Goal: Task Accomplishment & Management: Use online tool/utility

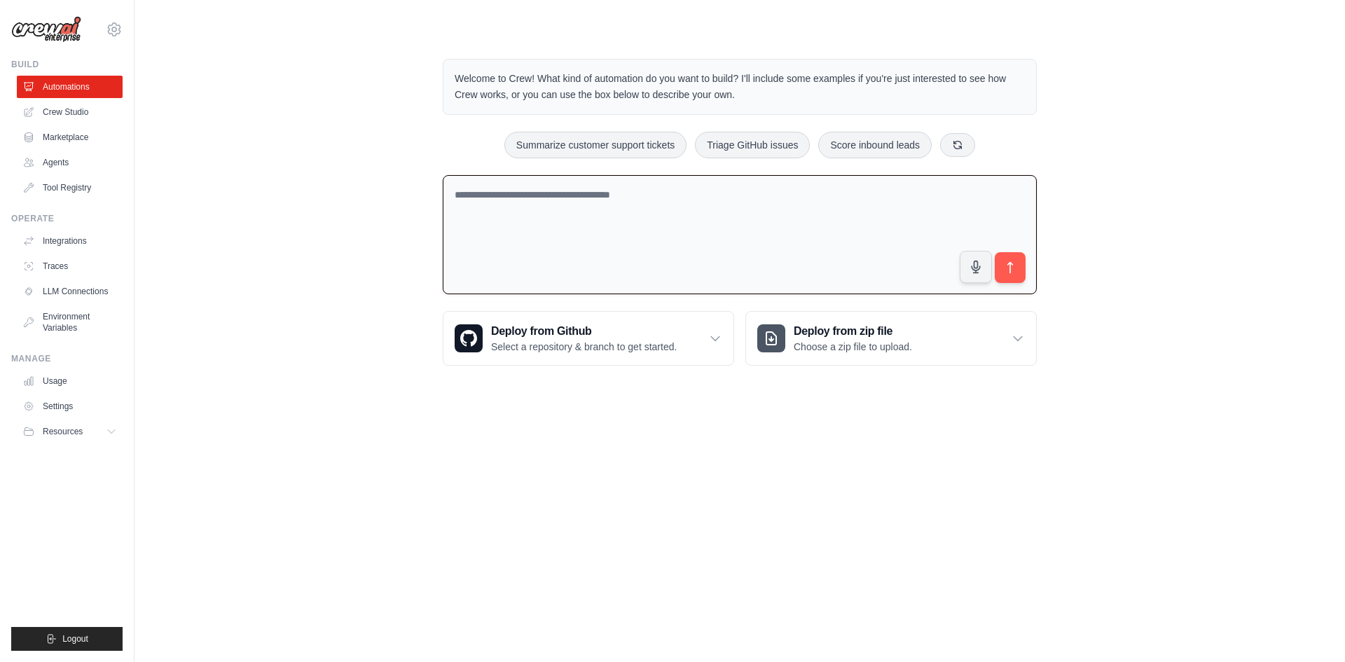
click at [629, 223] on textarea at bounding box center [740, 235] width 594 height 120
click at [271, 302] on div "Welcome to Crew! What kind of automation do you want to build? I'll include som…" at bounding box center [740, 212] width 1166 height 352
click at [737, 229] on textarea at bounding box center [740, 235] width 594 height 120
click at [1175, 215] on div "Welcome to Crew! What kind of automation do you want to build? I'll include som…" at bounding box center [740, 212] width 1166 height 352
click at [616, 202] on textarea at bounding box center [740, 235] width 594 height 120
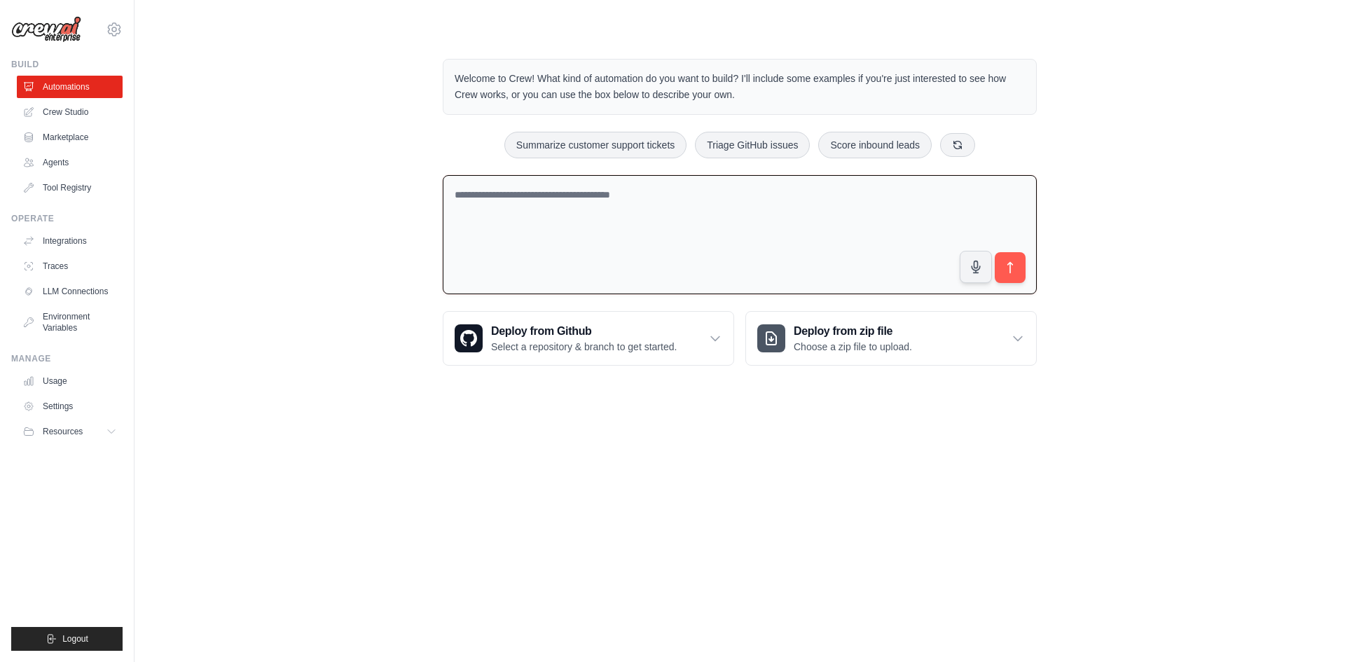
click at [1281, 178] on div "Welcome to Crew! What kind of automation do you want to build? I'll include som…" at bounding box center [740, 212] width 1166 height 352
click at [876, 227] on textarea at bounding box center [740, 235] width 594 height 120
click at [782, 208] on textarea at bounding box center [740, 235] width 594 height 120
click at [742, 216] on textarea at bounding box center [740, 235] width 594 height 120
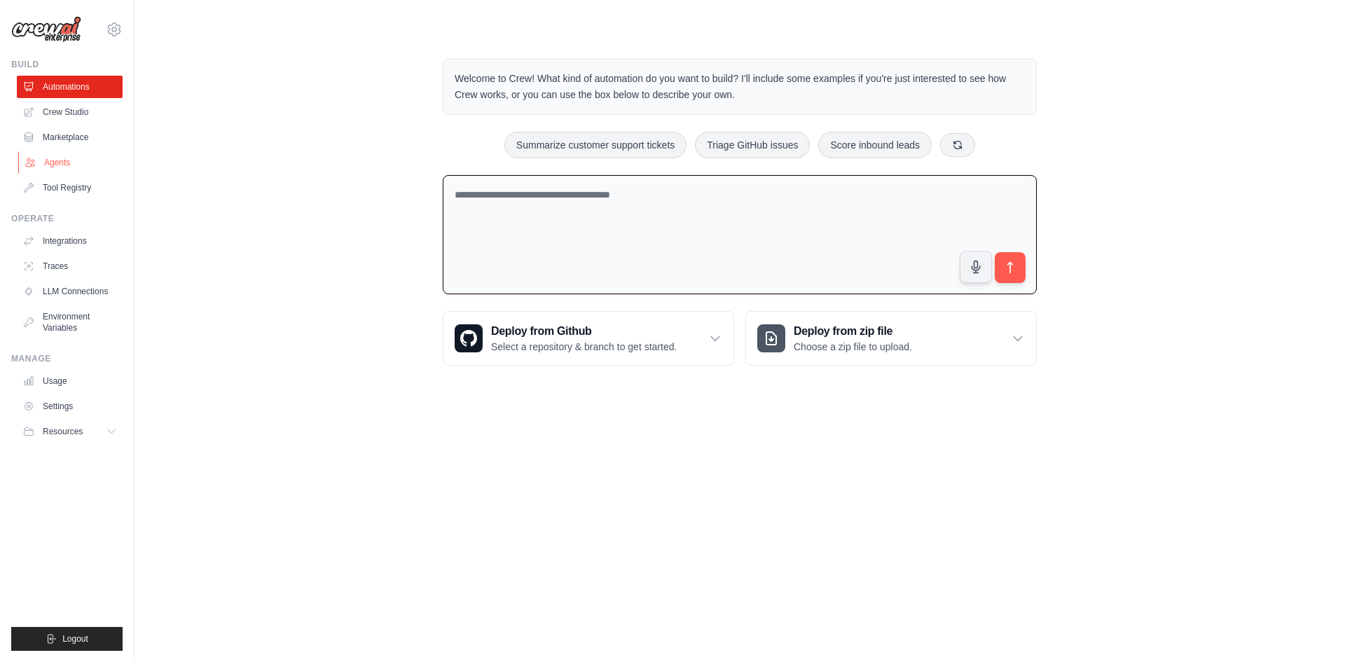
click at [78, 171] on link "Agents" at bounding box center [71, 162] width 106 height 22
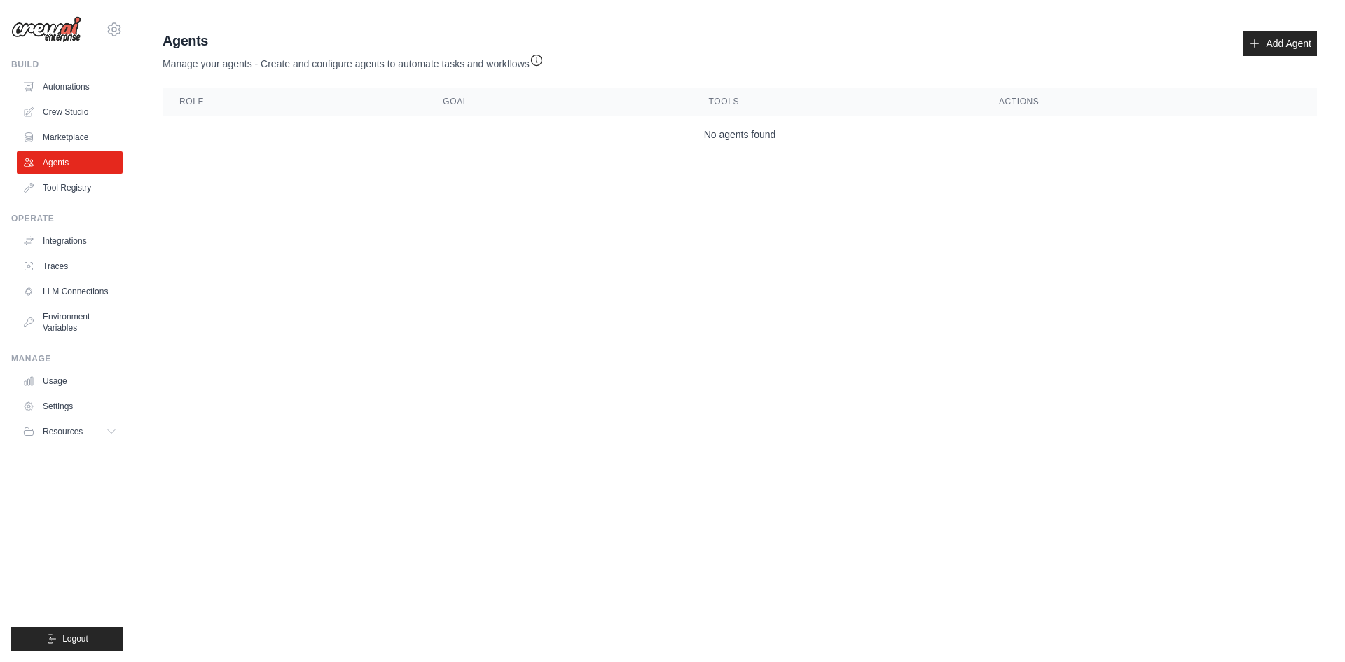
click at [793, 137] on td "No agents found" at bounding box center [740, 134] width 1154 height 37
click at [1298, 38] on link "Add Agent" at bounding box center [1280, 43] width 74 height 25
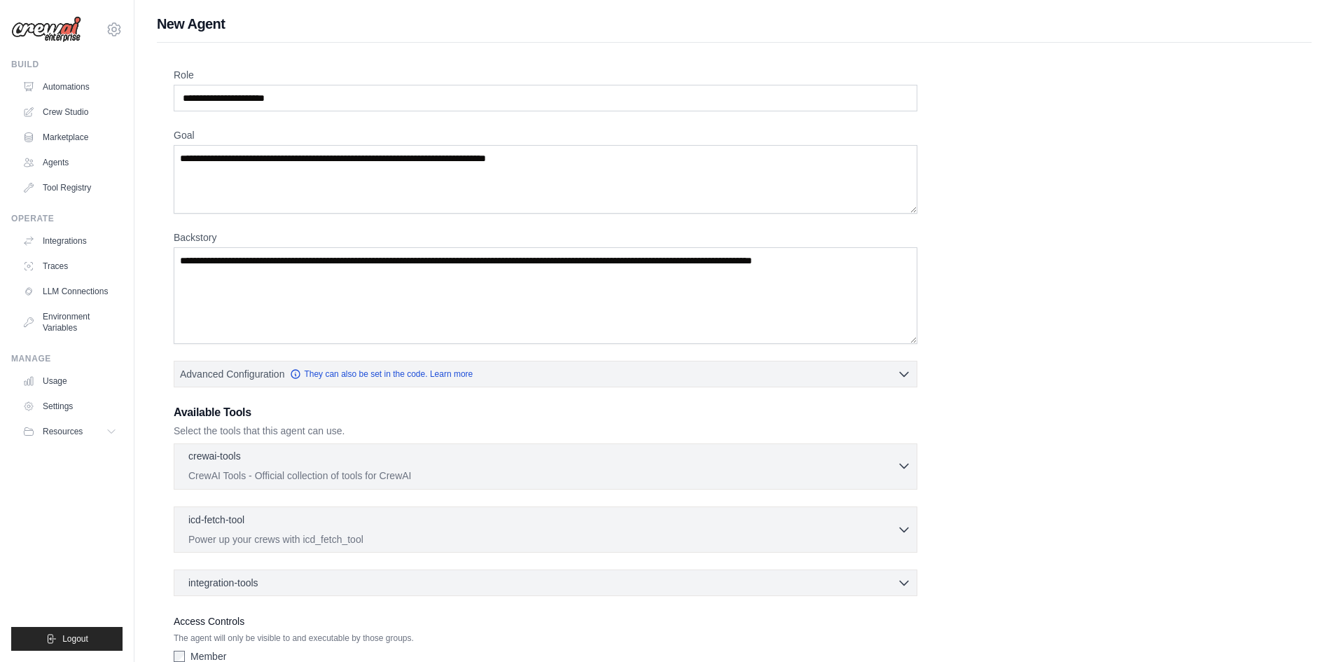
click at [362, 451] on div "crewai-tools 0 selected" at bounding box center [542, 457] width 709 height 17
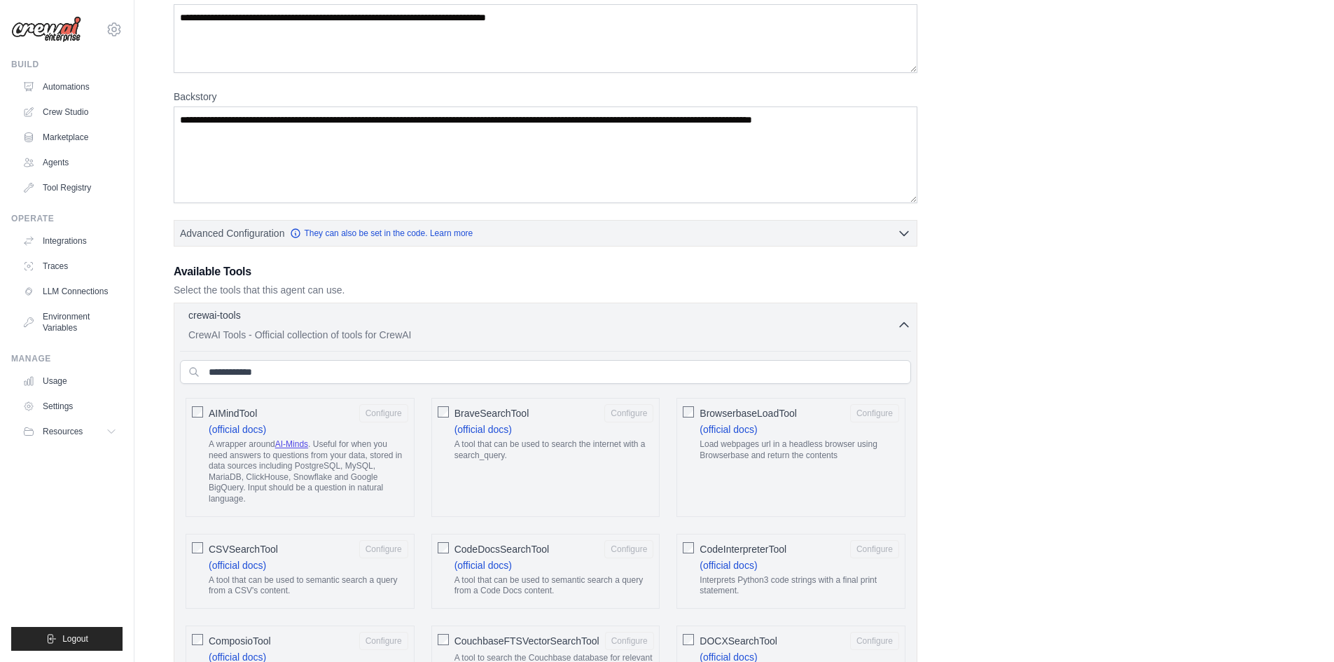
scroll to position [140, 0]
click at [286, 280] on h3 "Available Tools" at bounding box center [546, 272] width 744 height 17
click at [338, 315] on div "crewai-tools 0 selected" at bounding box center [542, 317] width 709 height 17
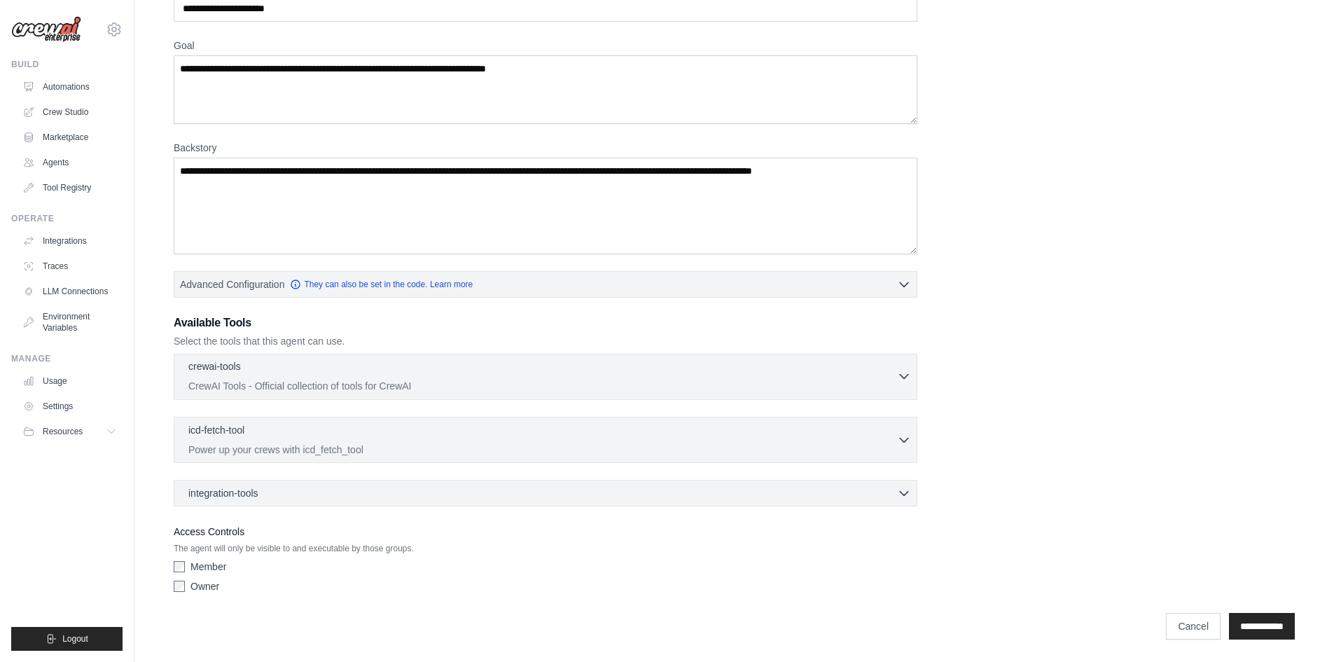
scroll to position [90, 0]
click at [71, 85] on link "Automations" at bounding box center [71, 87] width 106 height 22
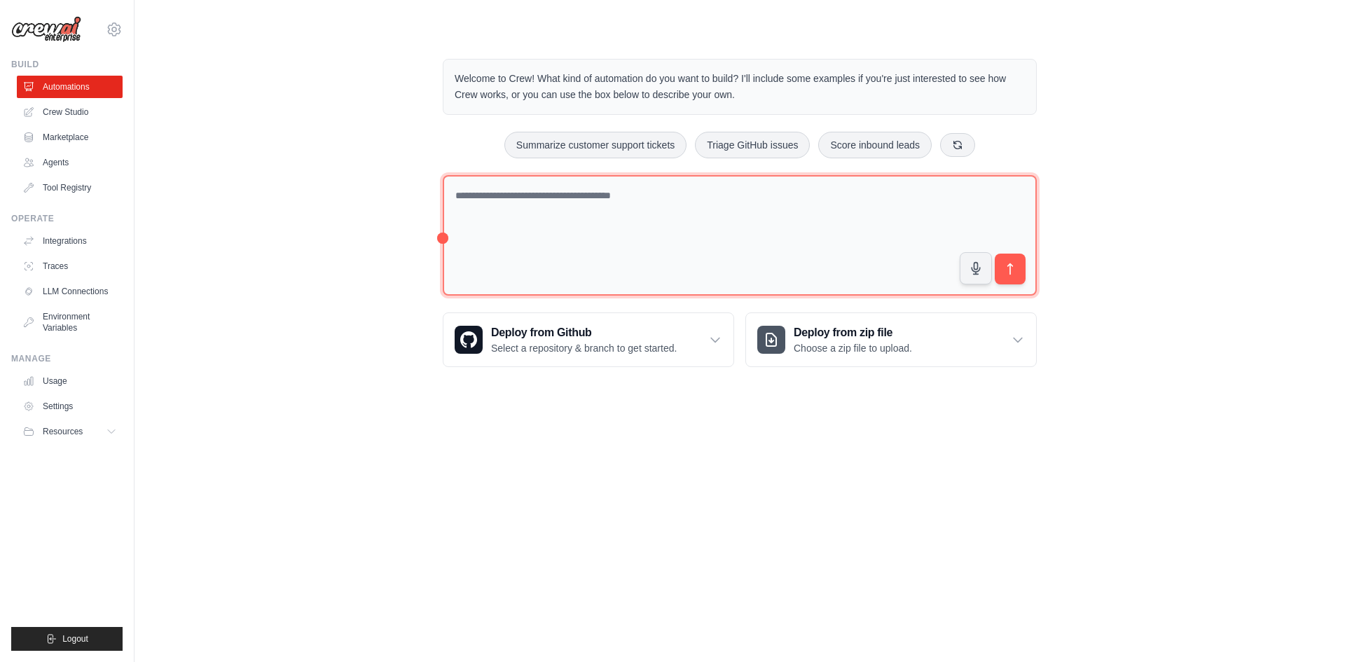
click at [519, 219] on textarea at bounding box center [740, 235] width 594 height 121
click at [520, 216] on textarea at bounding box center [740, 235] width 594 height 121
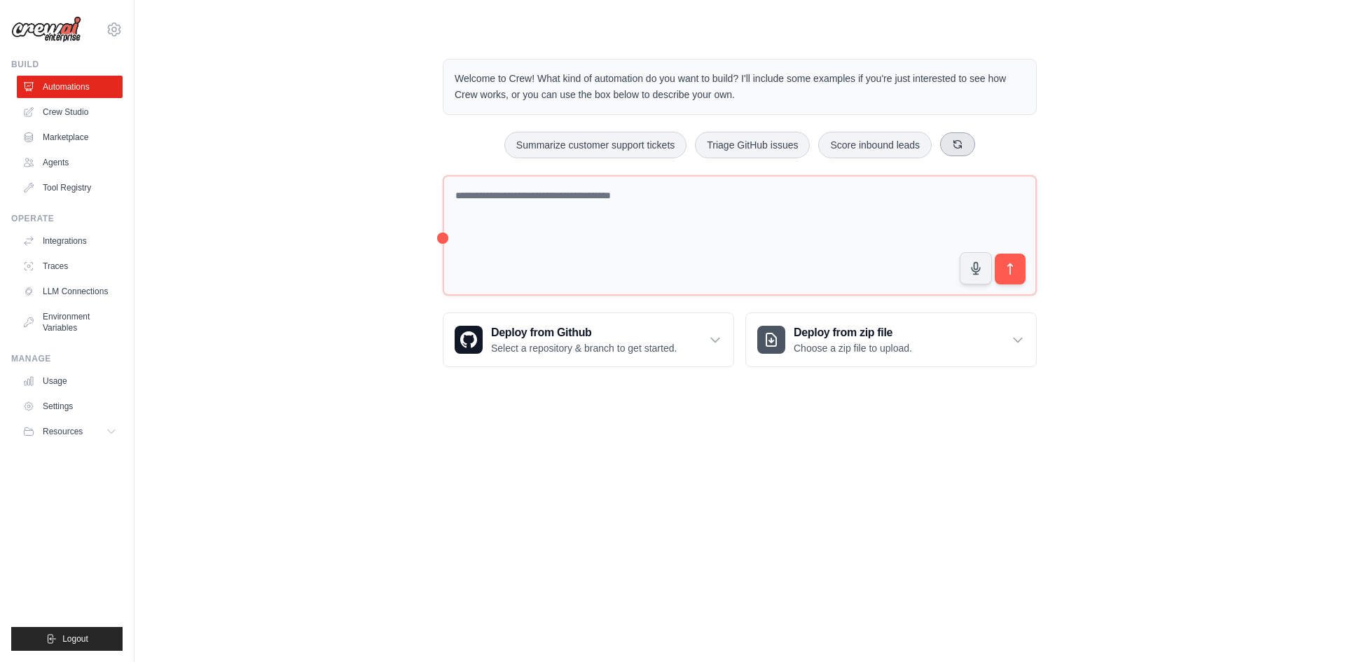
click at [957, 148] on icon at bounding box center [958, 144] width 8 height 8
click at [1011, 151] on button at bounding box center [997, 144] width 35 height 24
click at [726, 149] on button "Automate social media posting" at bounding box center [735, 145] width 158 height 27
click at [1008, 270] on icon "submit" at bounding box center [1010, 269] width 15 height 15
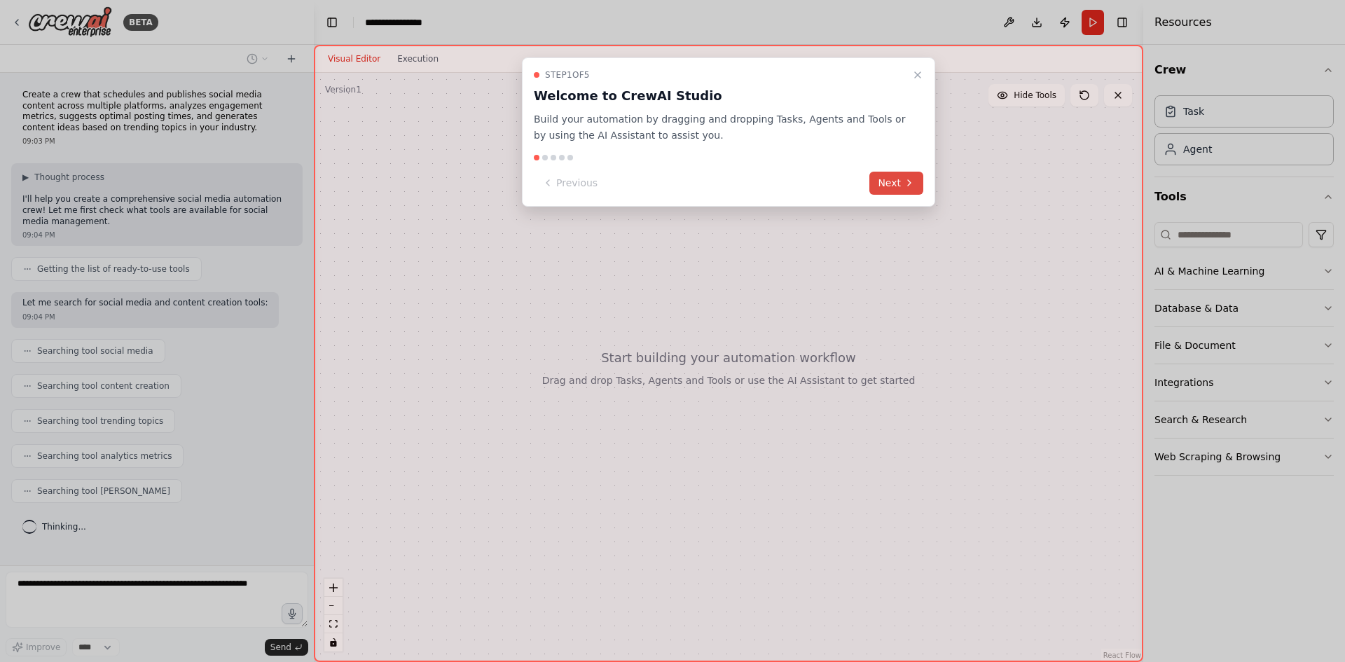
click at [887, 181] on button "Next" at bounding box center [896, 183] width 54 height 23
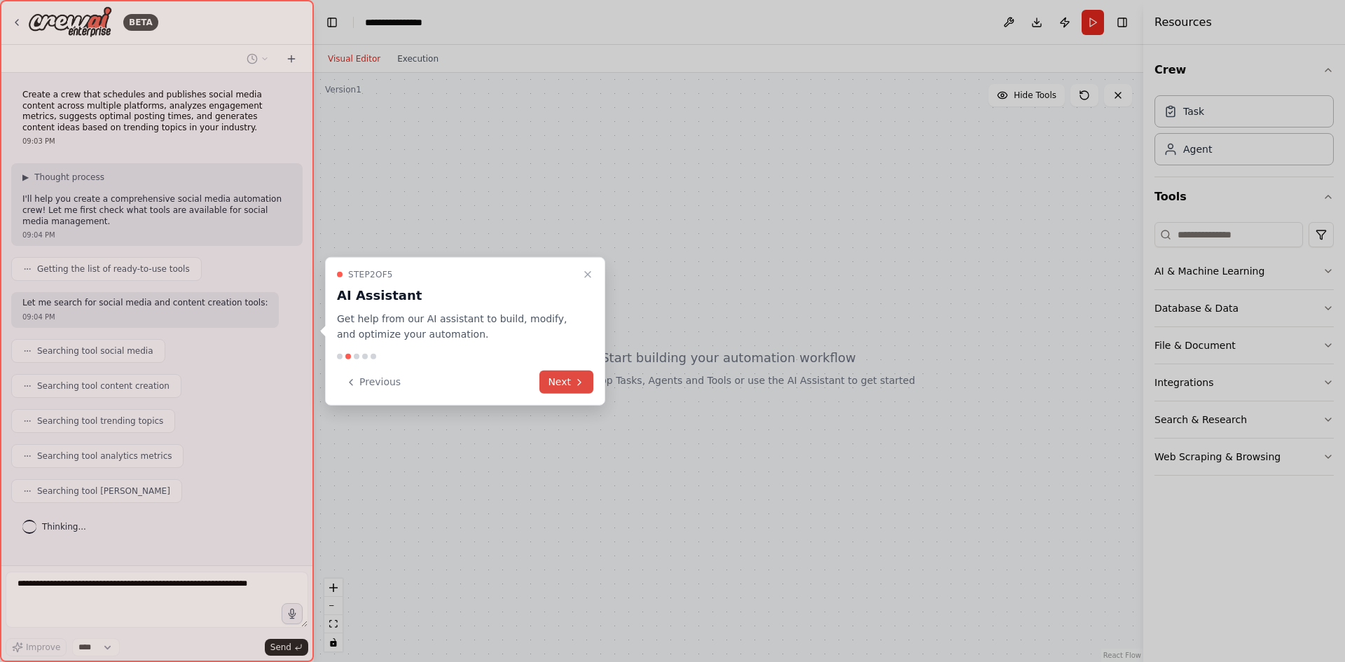
click at [558, 379] on button "Next" at bounding box center [566, 382] width 54 height 23
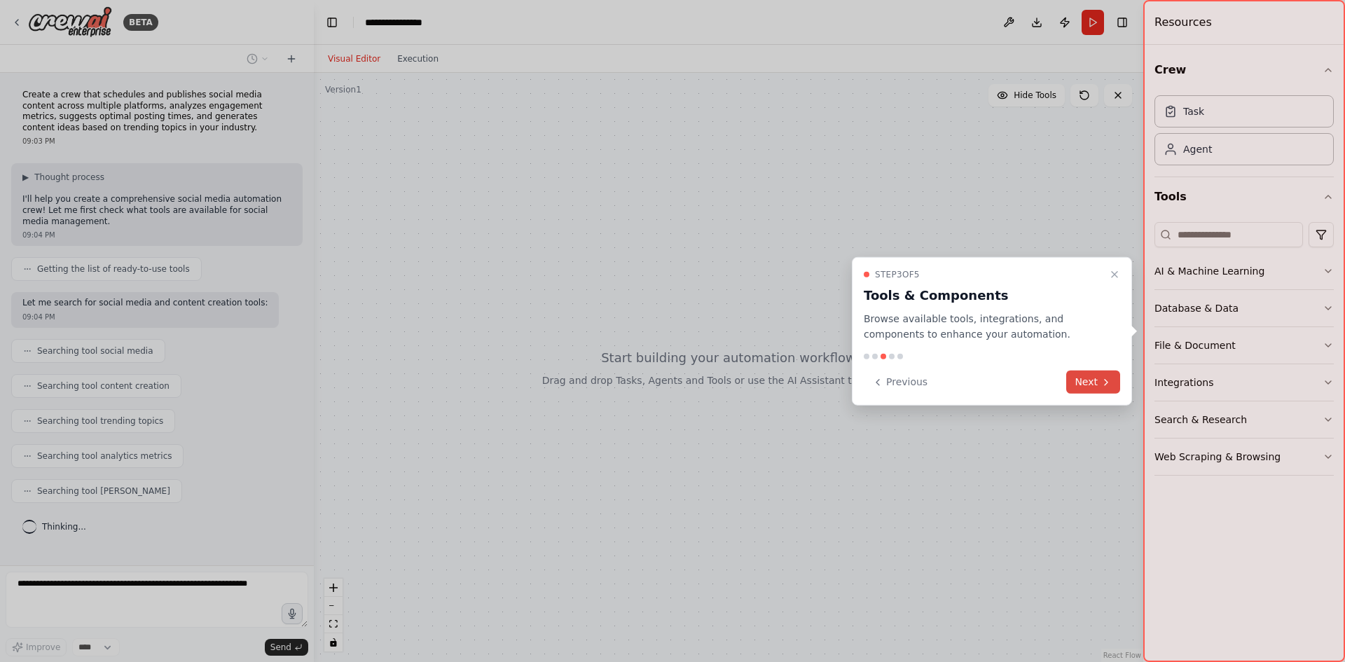
click at [1106, 371] on button "Next" at bounding box center [1093, 382] width 54 height 23
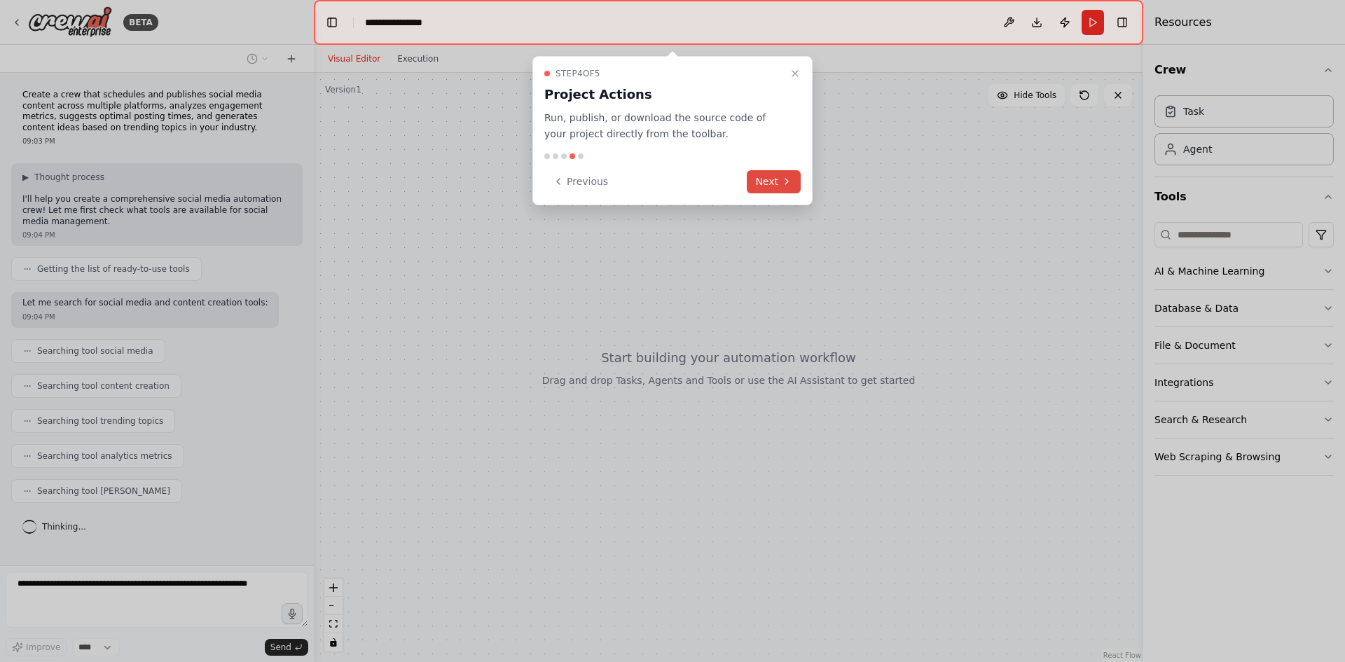
click at [772, 185] on button "Next" at bounding box center [774, 181] width 54 height 23
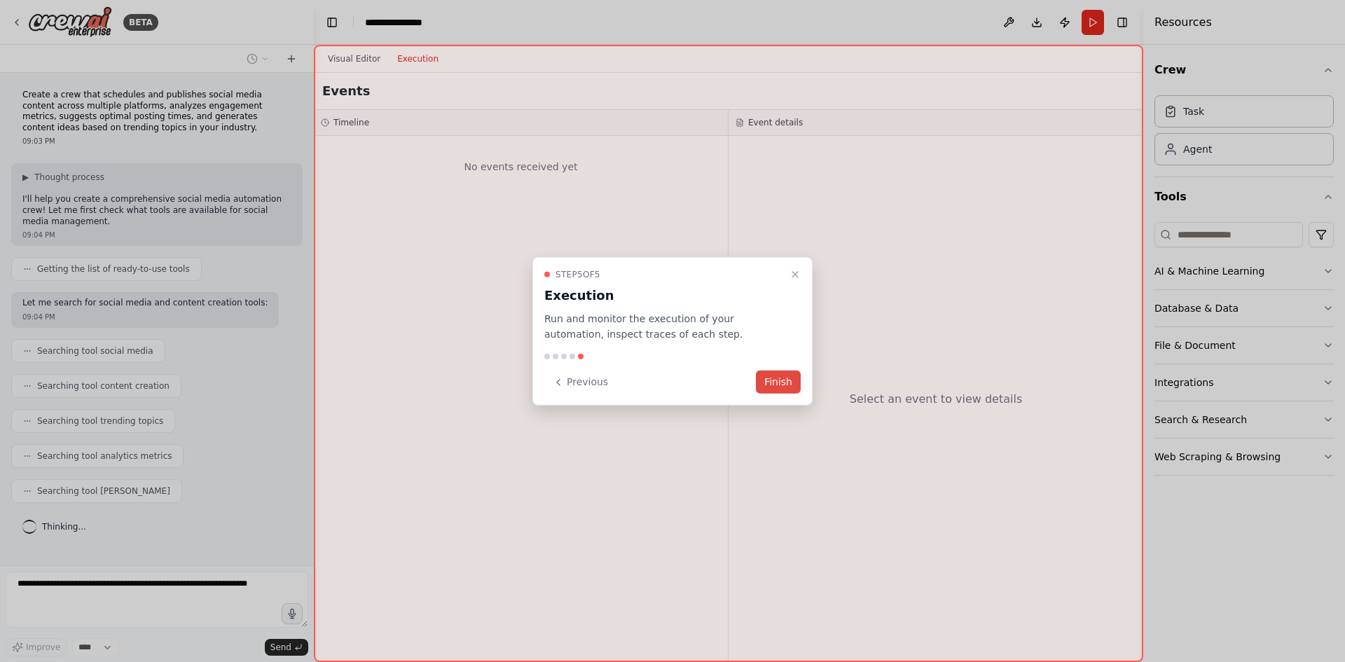
click at [780, 375] on button "Finish" at bounding box center [778, 382] width 45 height 23
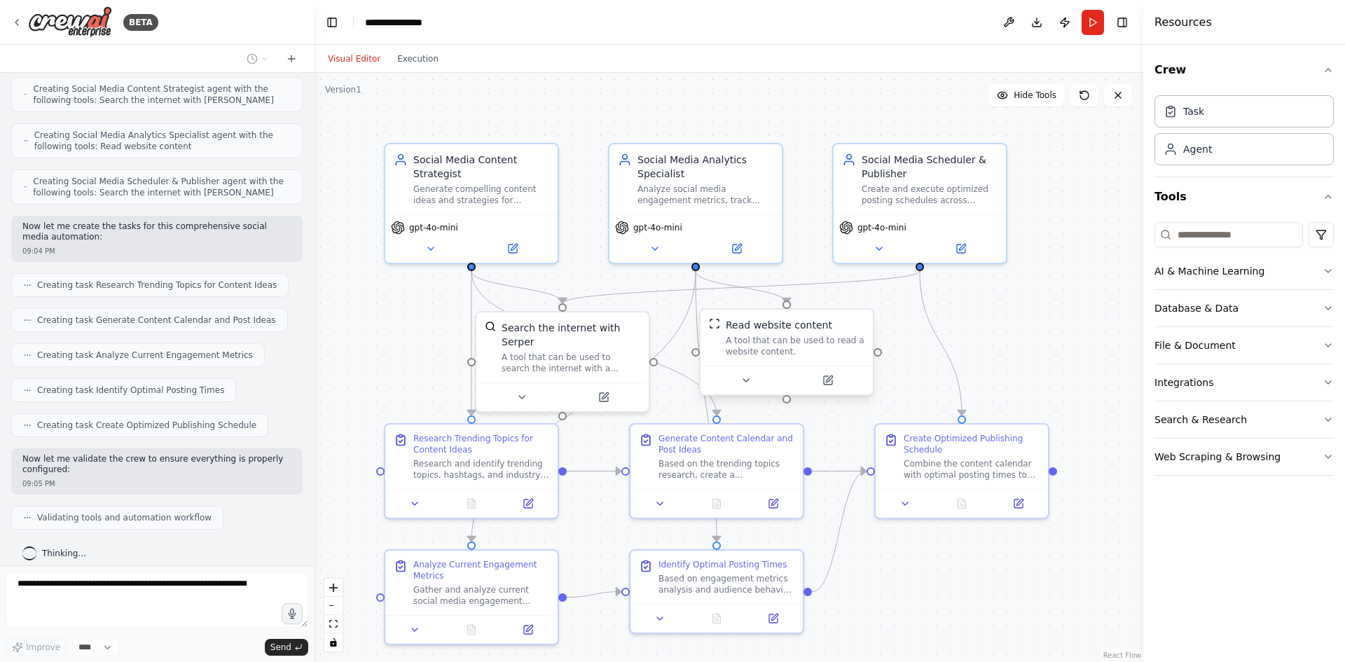
scroll to position [599, 0]
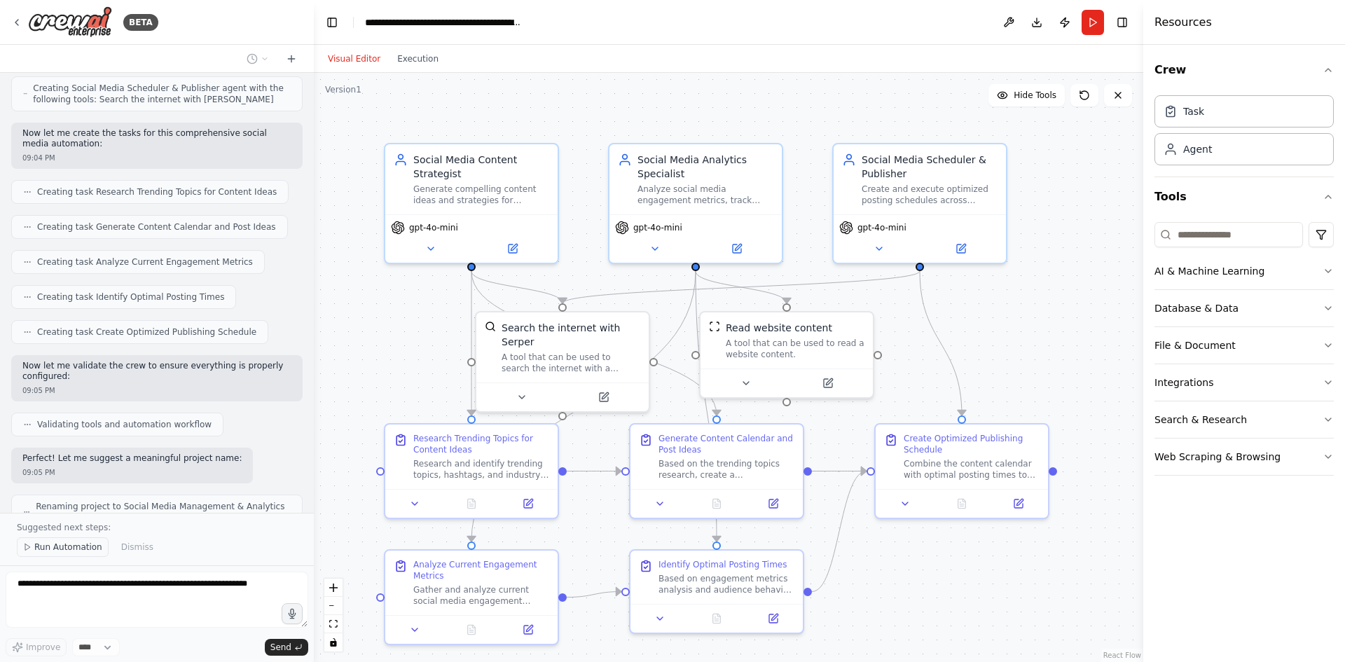
click at [67, 550] on span "Run Automation" at bounding box center [68, 546] width 68 height 11
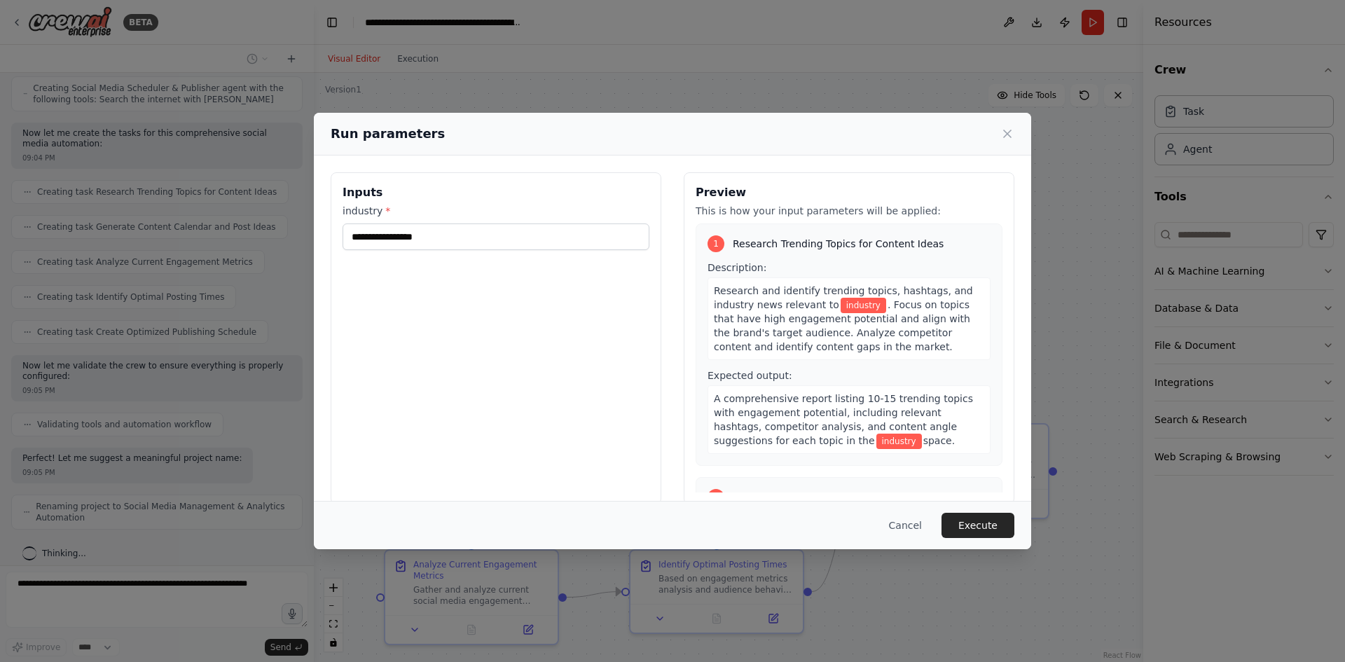
click at [850, 309] on span "industry" at bounding box center [864, 305] width 46 height 15
click at [423, 242] on input "industry *" at bounding box center [496, 236] width 307 height 27
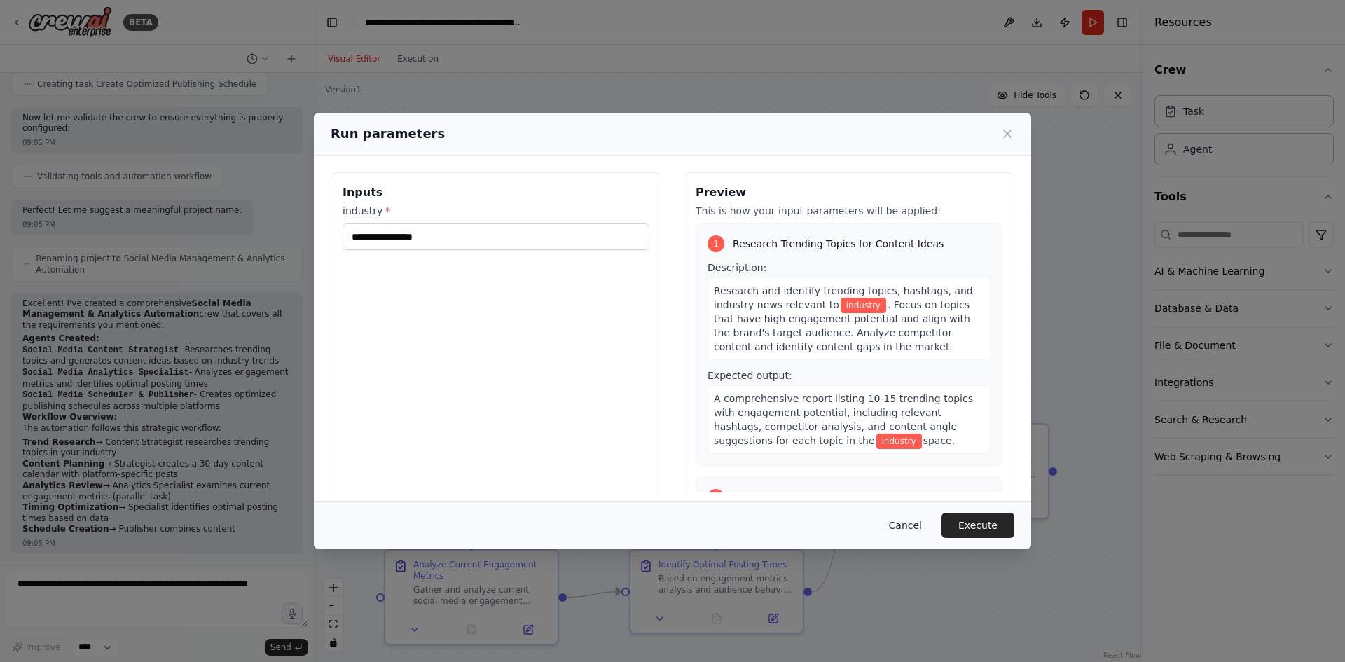
click at [923, 523] on button "Cancel" at bounding box center [905, 525] width 55 height 25
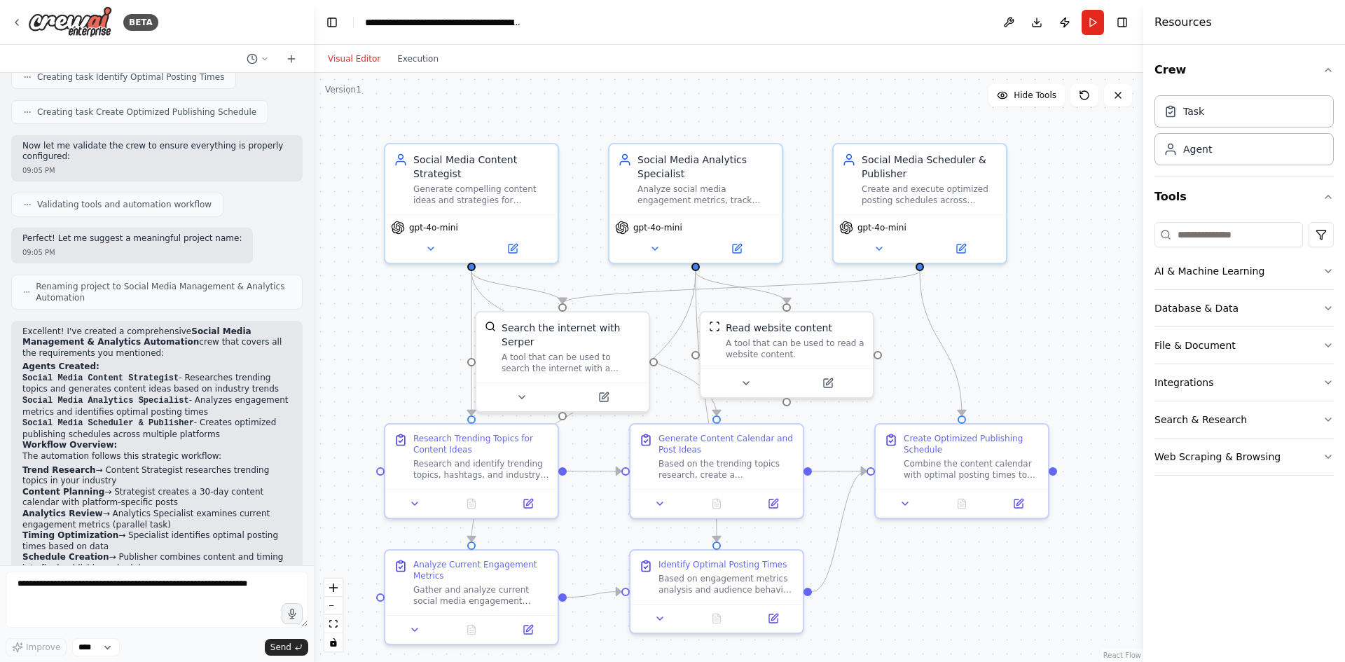
scroll to position [679, 0]
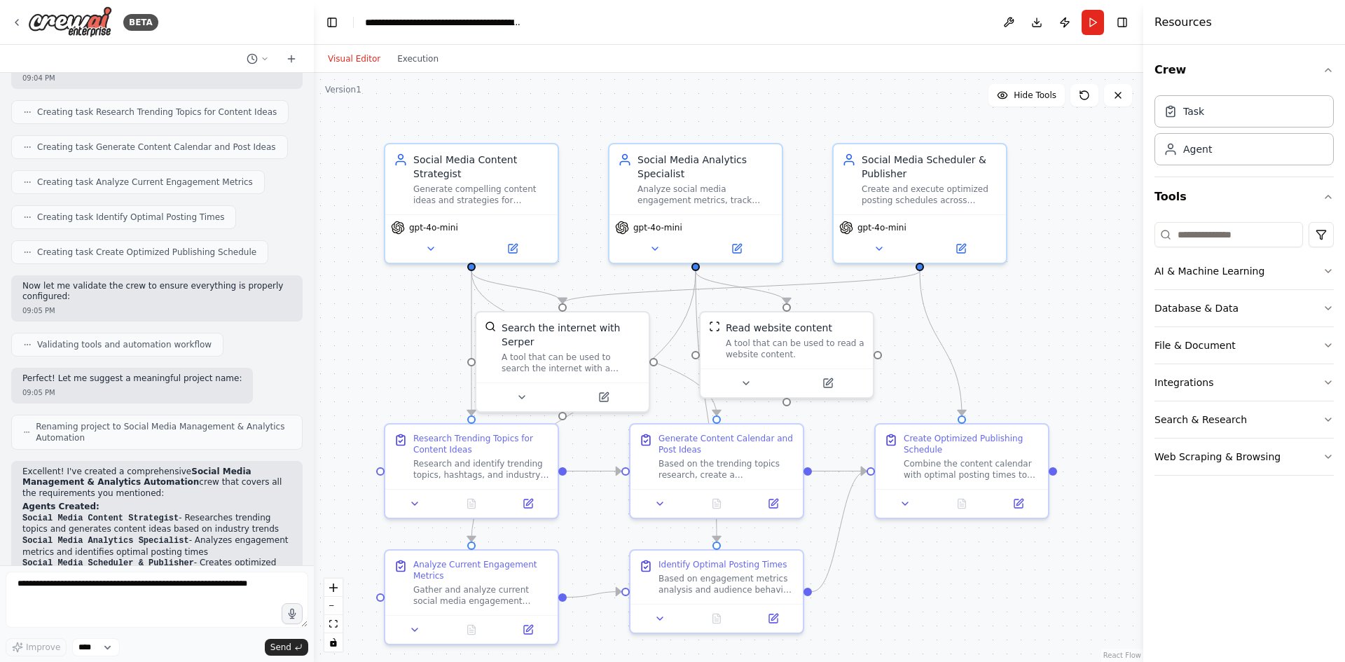
click at [182, 427] on span "Renaming project to Social Media Management & Analytics Automation" at bounding box center [163, 432] width 255 height 22
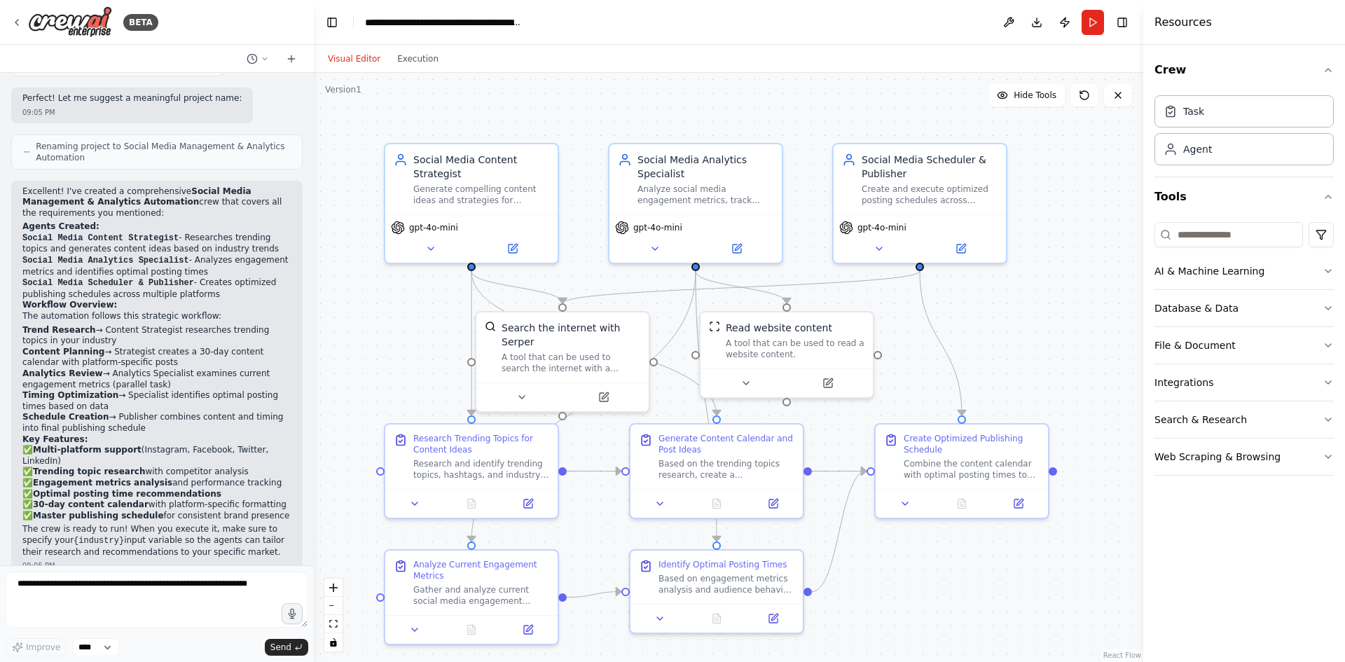
scroll to position [819, 0]
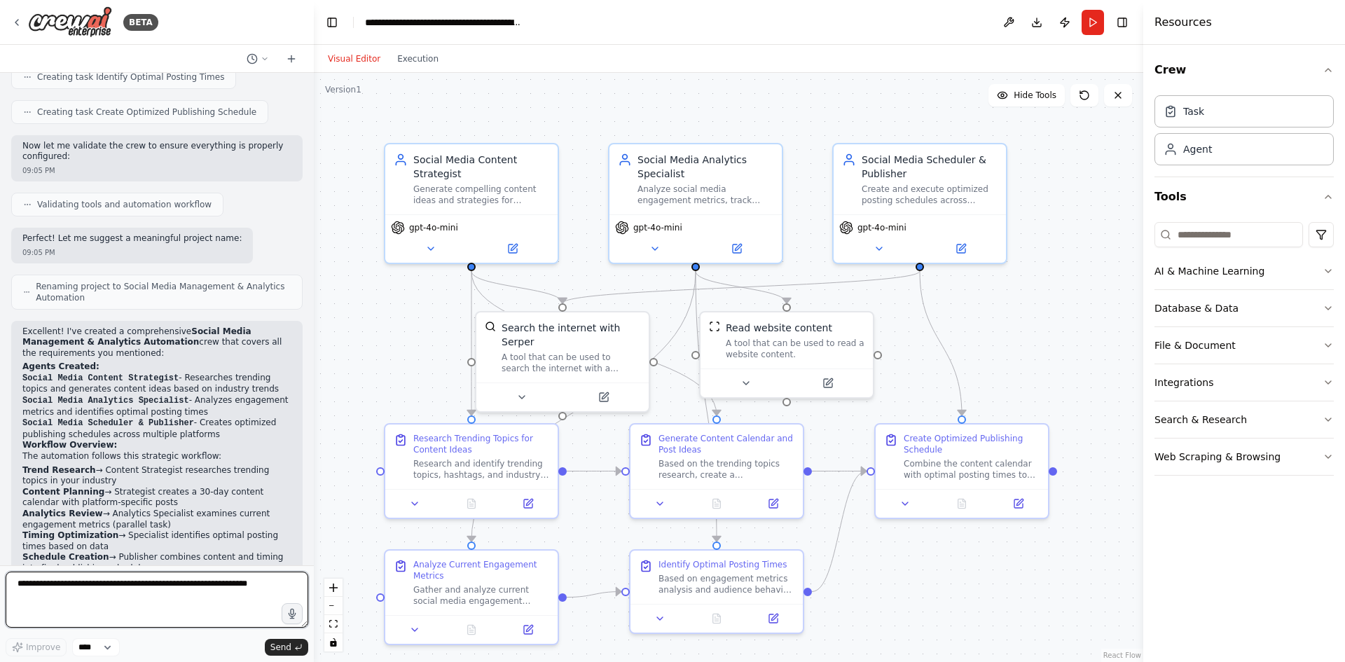
click at [221, 598] on textarea at bounding box center [157, 600] width 303 height 56
click at [90, 342] on p "Excellent! I've created a comprehensive Social Media Management & Analytics Aut…" at bounding box center [156, 342] width 269 height 33
click at [441, 221] on span "gpt-4o-mini" at bounding box center [433, 224] width 49 height 11
click at [660, 186] on div "Analyze social media engagement metrics, track performance across platforms, id…" at bounding box center [705, 192] width 136 height 22
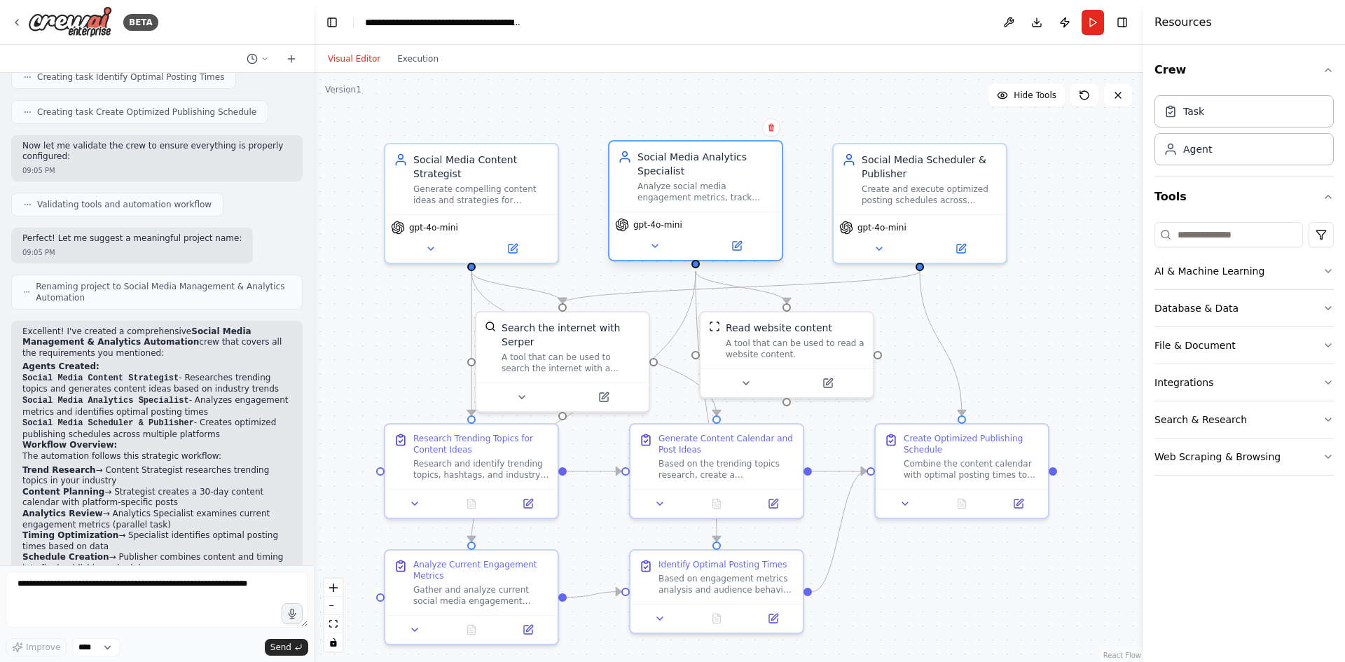
click at [681, 185] on div "Analyze social media engagement metrics, track performance across platforms, id…" at bounding box center [705, 192] width 136 height 22
click at [741, 255] on div "gpt-4o-mini" at bounding box center [695, 236] width 172 height 48
click at [740, 244] on icon at bounding box center [738, 244] width 6 height 6
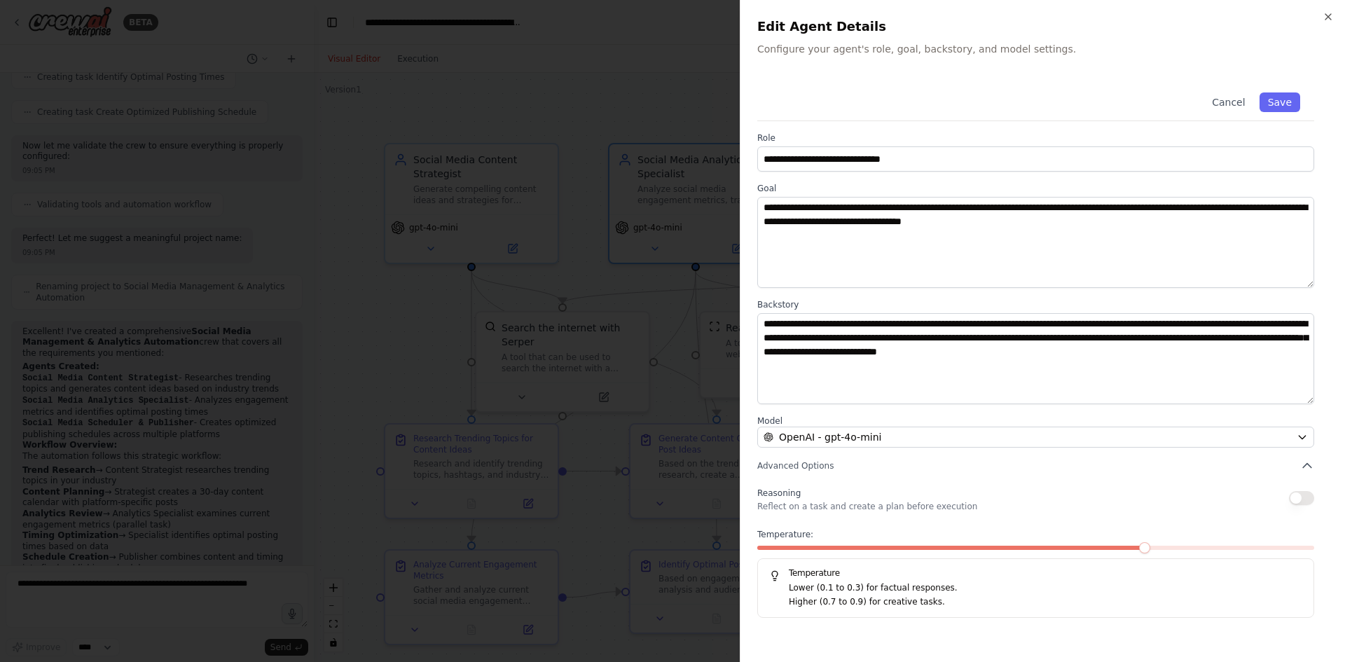
click at [578, 171] on div at bounding box center [672, 331] width 1345 height 662
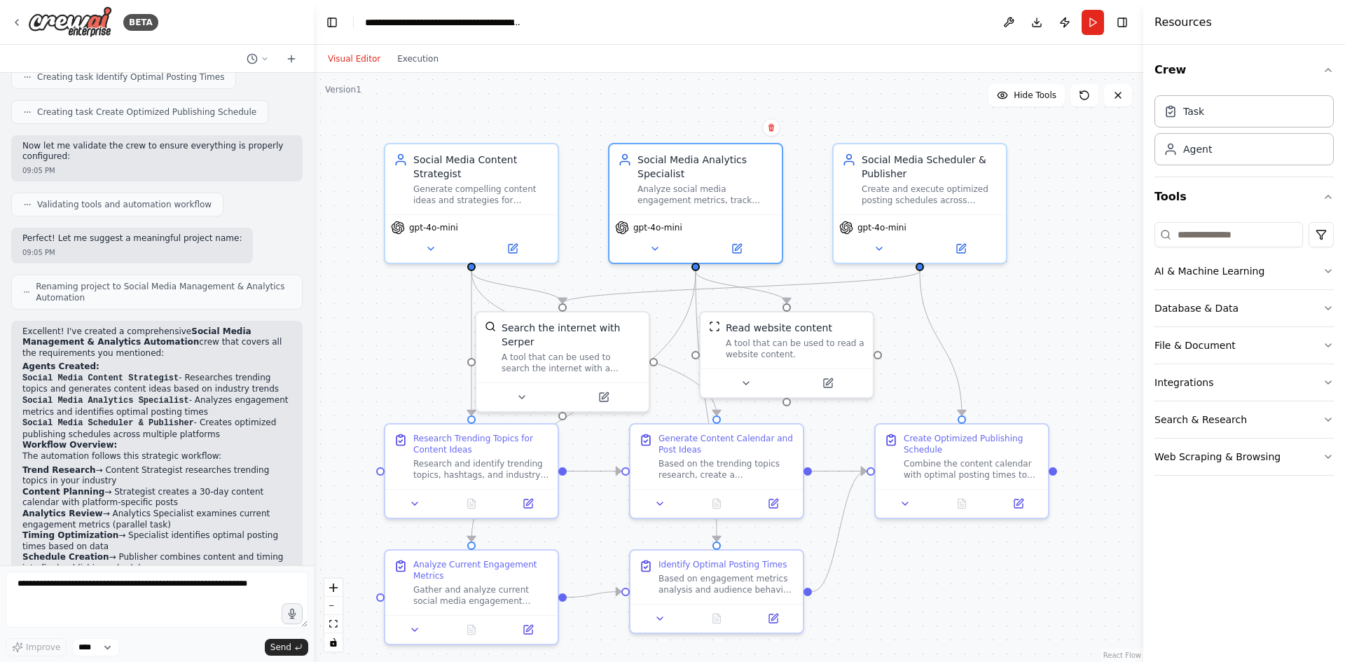
scroll to position [679, 0]
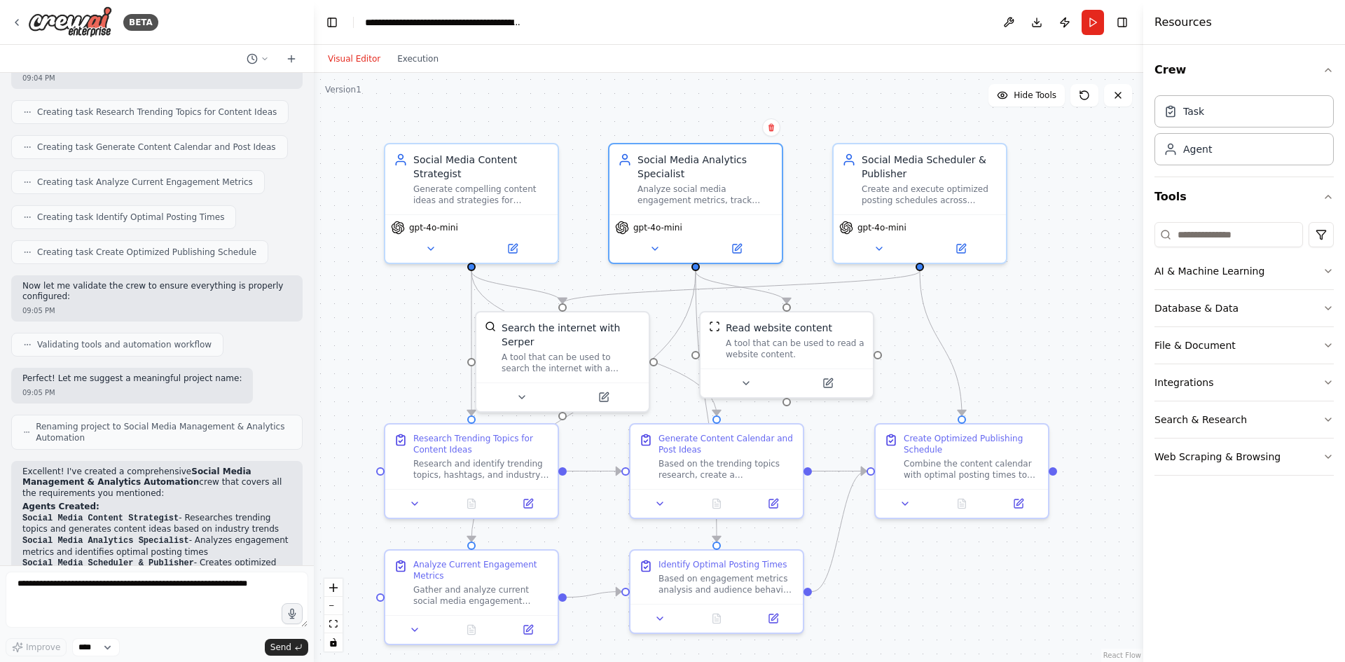
click at [163, 387] on div "09:05 PM" at bounding box center [131, 392] width 219 height 11
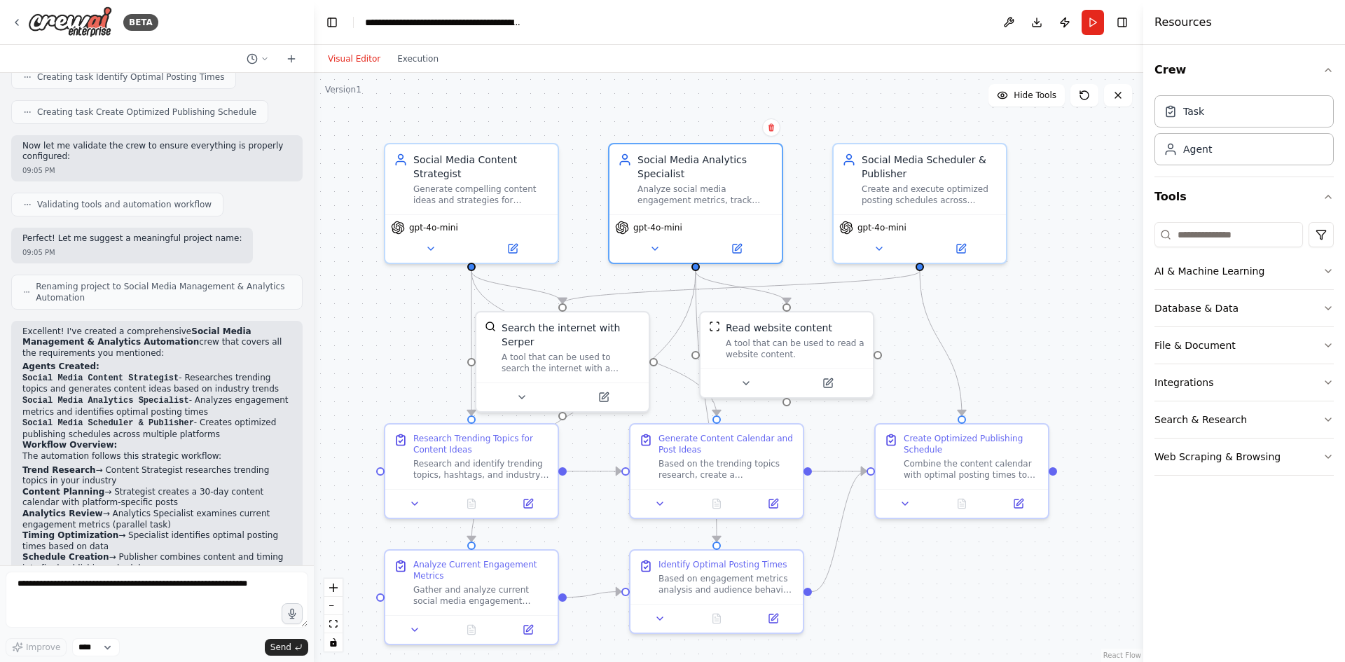
click at [201, 282] on span "Renaming project to Social Media Management & Analytics Automation" at bounding box center [163, 292] width 255 height 22
click at [122, 326] on p "Excellent! I've created a comprehensive Social Media Management & Analytics Aut…" at bounding box center [156, 342] width 269 height 33
drag, startPoint x: 54, startPoint y: 378, endPoint x: 167, endPoint y: 374, distance: 113.5
click at [167, 374] on li "Social Media Content Strategist - Researches trending topics and generates cont…" at bounding box center [156, 384] width 269 height 22
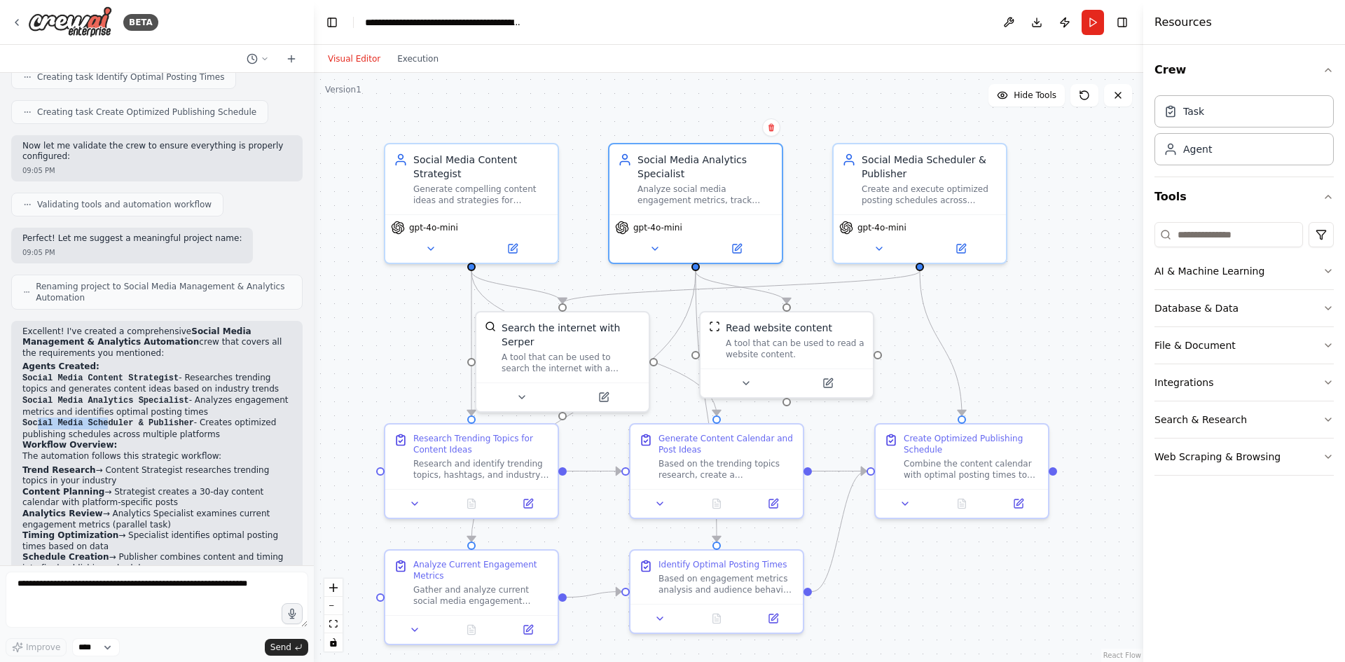
drag, startPoint x: 36, startPoint y: 408, endPoint x: 102, endPoint y: 408, distance: 66.6
click at [102, 418] on code "Social Media Scheduler & Publisher" at bounding box center [108, 423] width 172 height 10
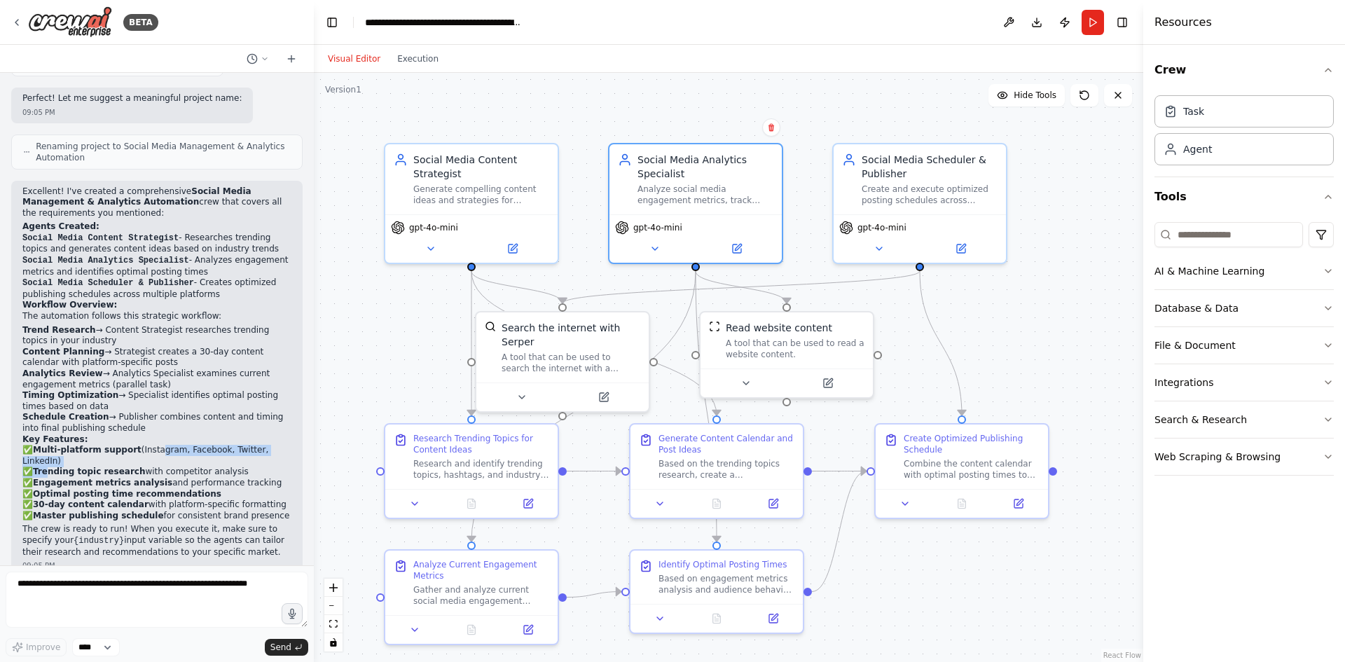
drag, startPoint x: 49, startPoint y: 444, endPoint x: 149, endPoint y: 437, distance: 99.7
click at [149, 445] on p "✅ Multi-platform support (Instagram, Facebook, Twitter, LinkedIn) ✅ Trending to…" at bounding box center [156, 483] width 269 height 76
click at [1098, 21] on button "Run" at bounding box center [1093, 22] width 22 height 25
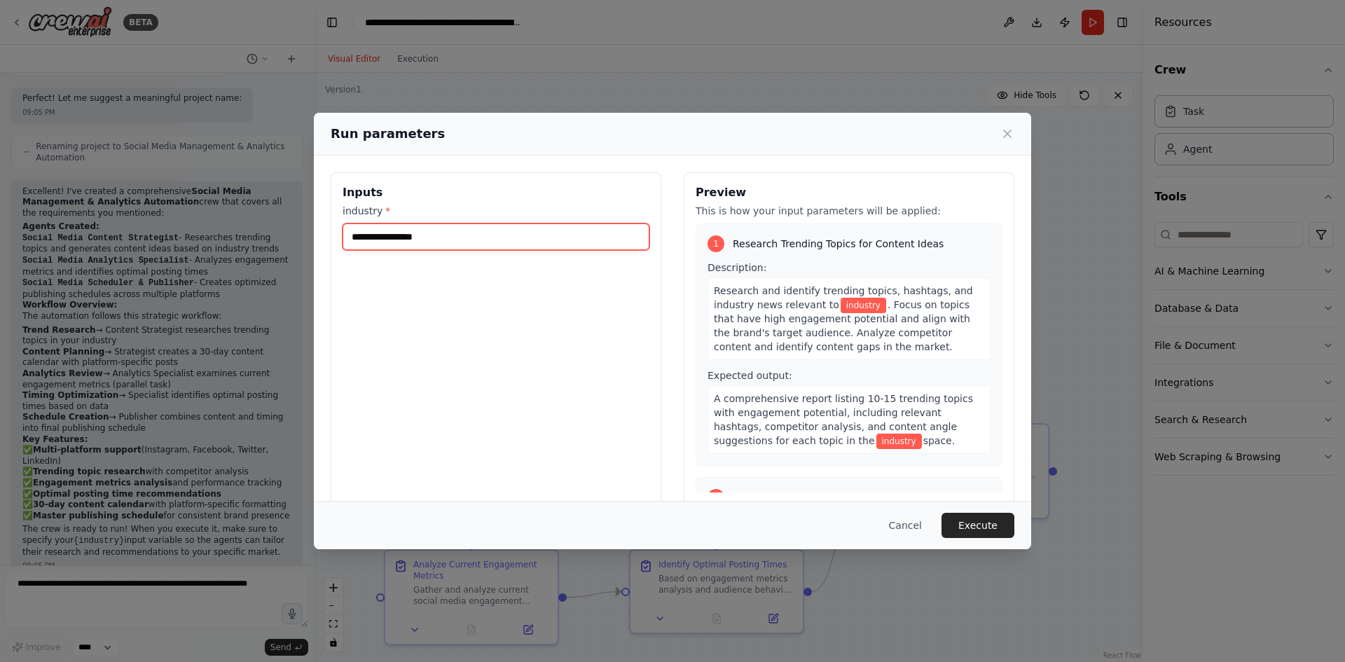
click at [378, 242] on input "industry *" at bounding box center [496, 236] width 307 height 27
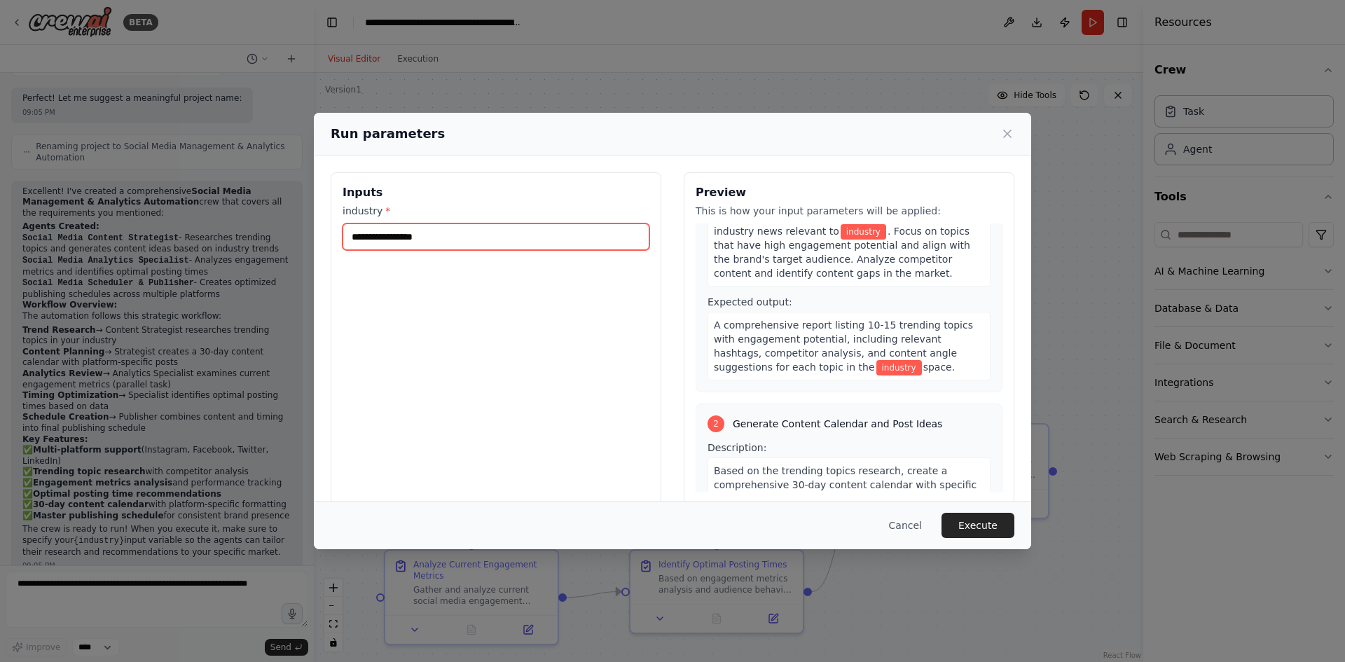
scroll to position [0, 0]
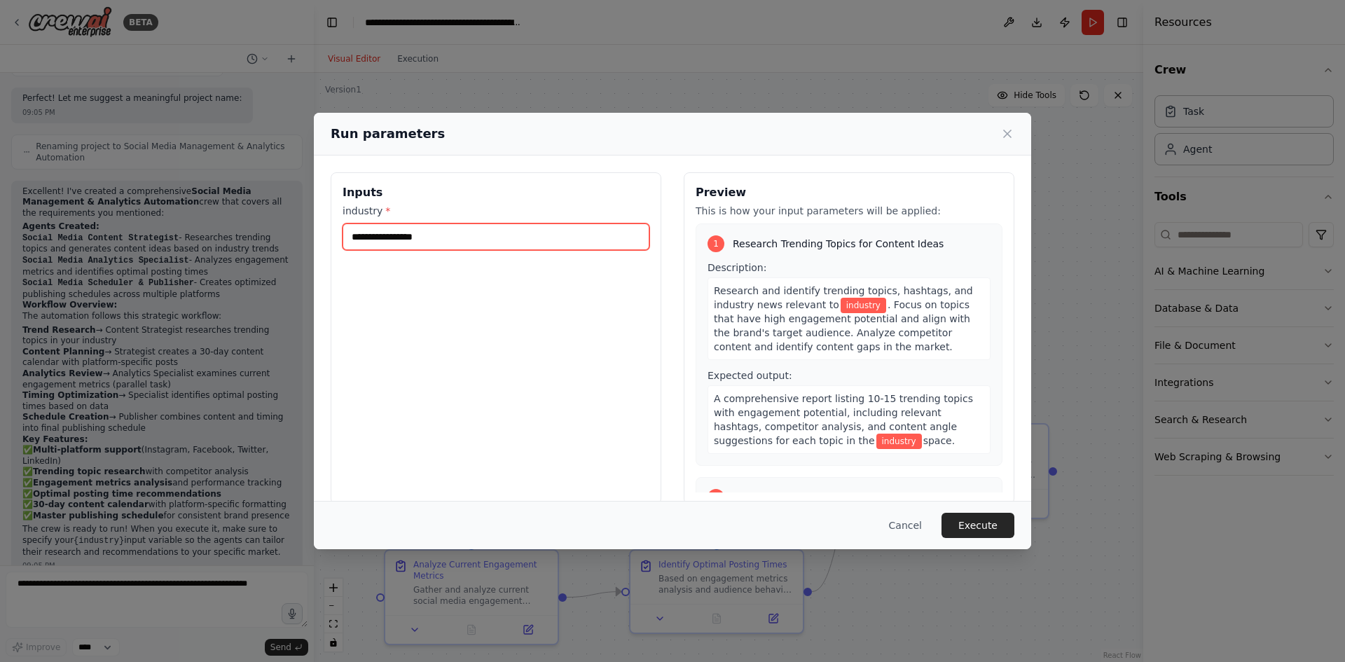
click at [407, 236] on input "industry *" at bounding box center [496, 236] width 307 height 27
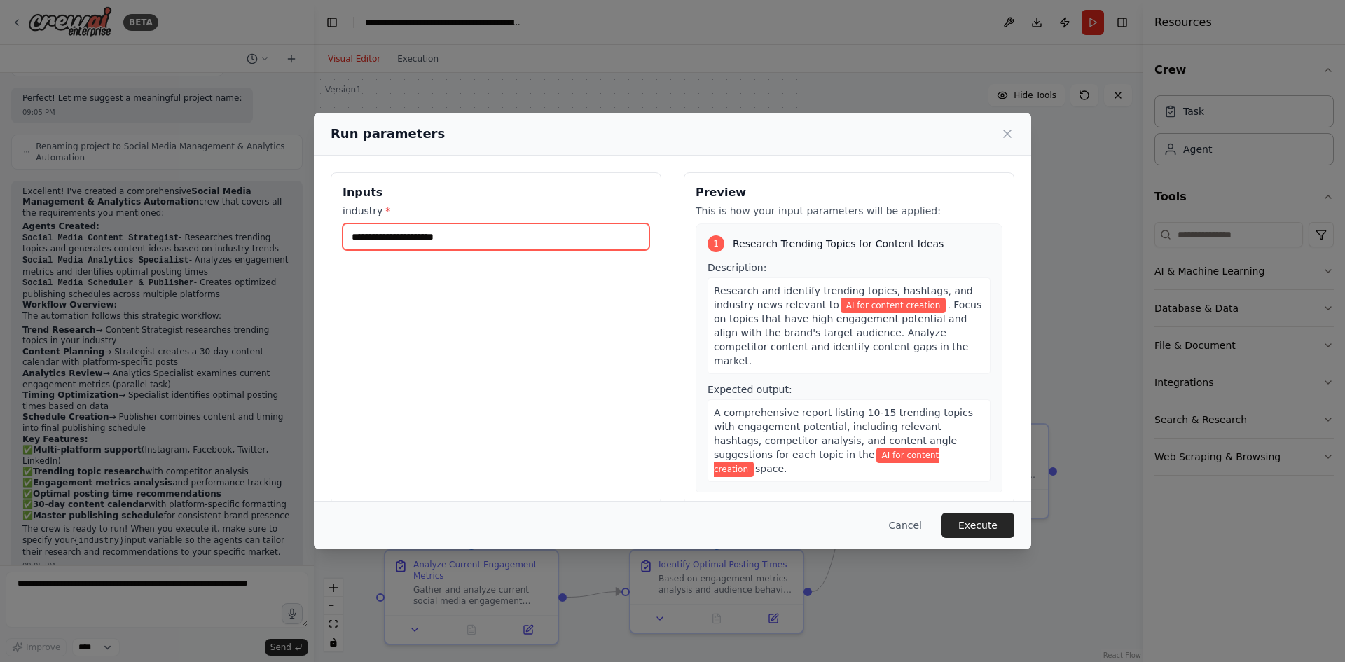
type input "**********"
click at [444, 221] on div "**********" at bounding box center [496, 227] width 307 height 46
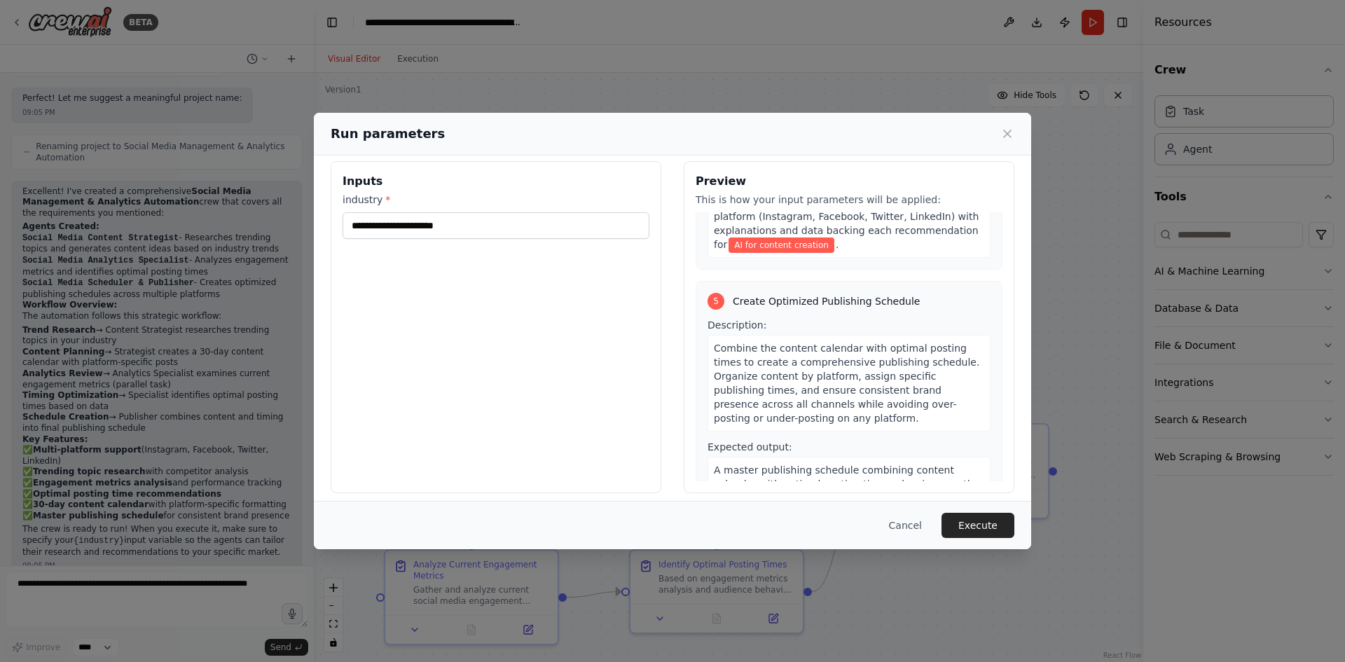
scroll to position [20, 0]
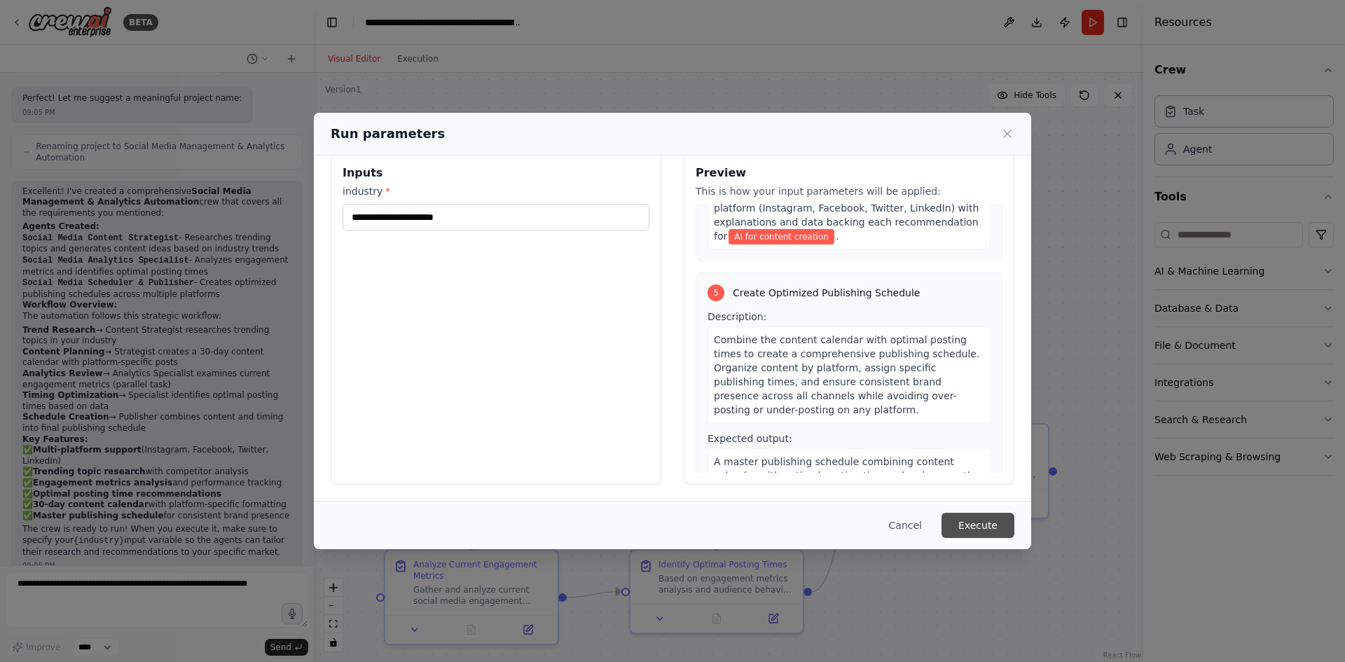
click at [972, 523] on button "Execute" at bounding box center [977, 525] width 73 height 25
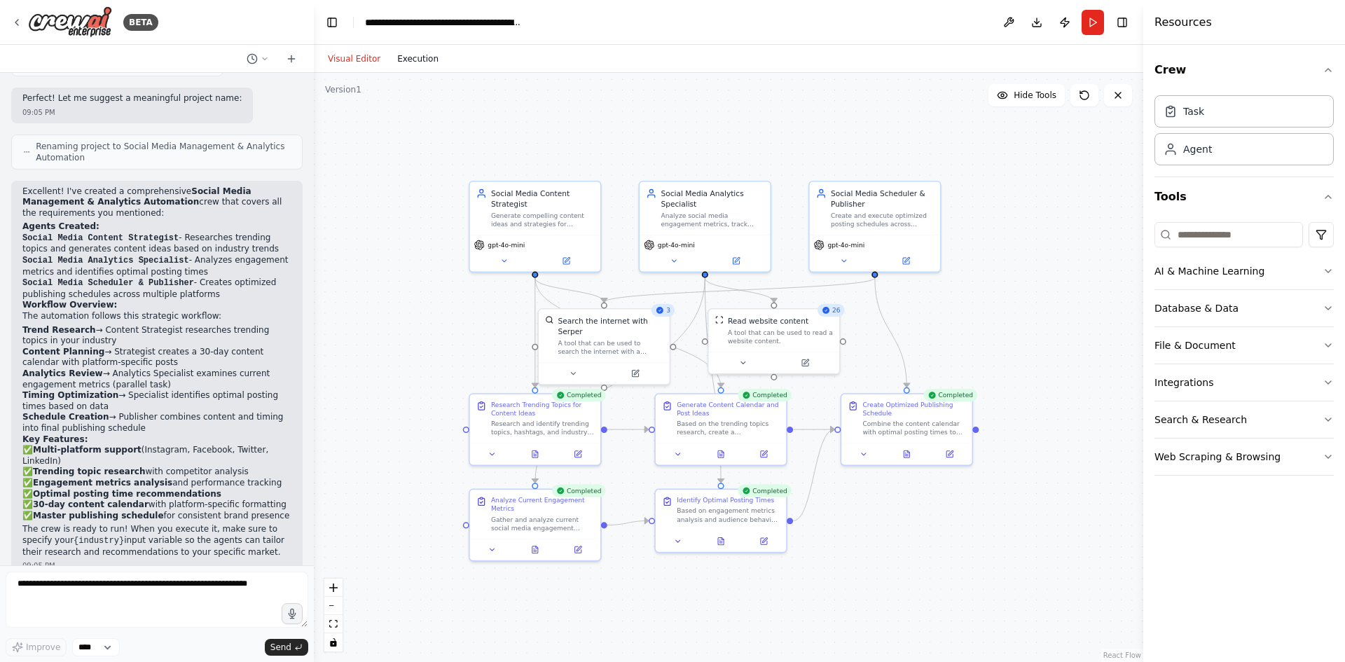
click at [413, 64] on button "Execution" at bounding box center [418, 58] width 58 height 17
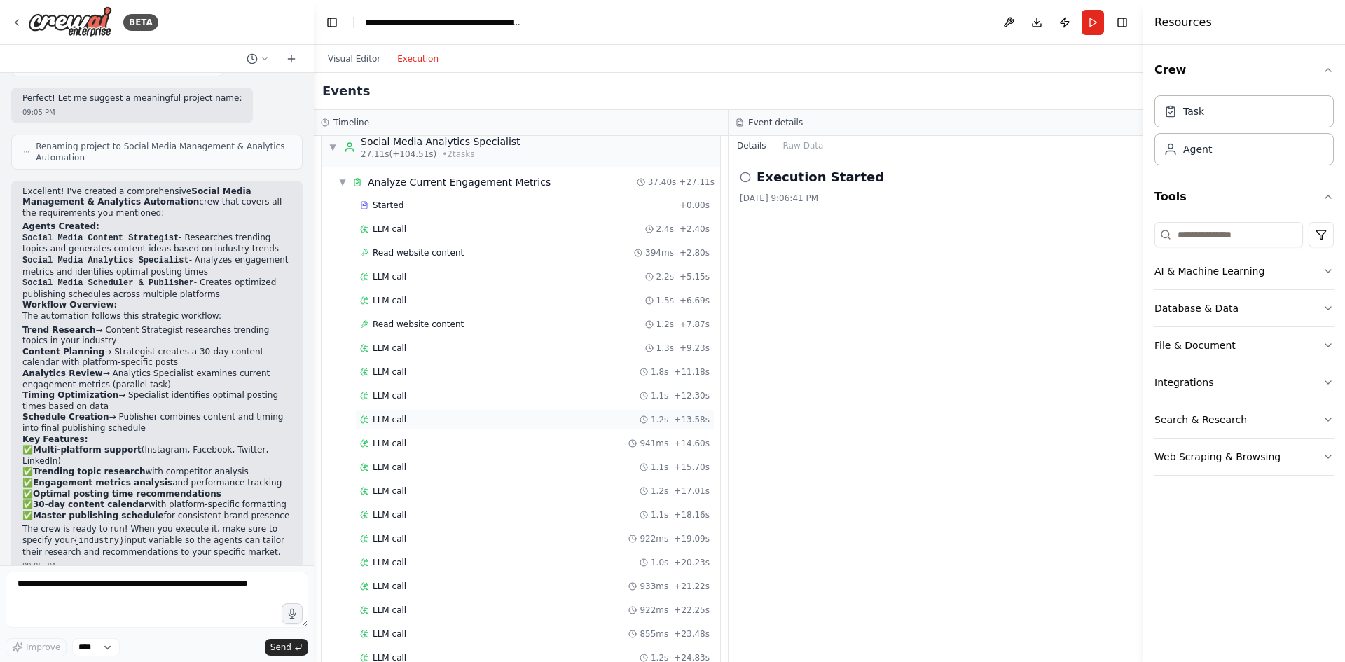
scroll to position [0, 0]
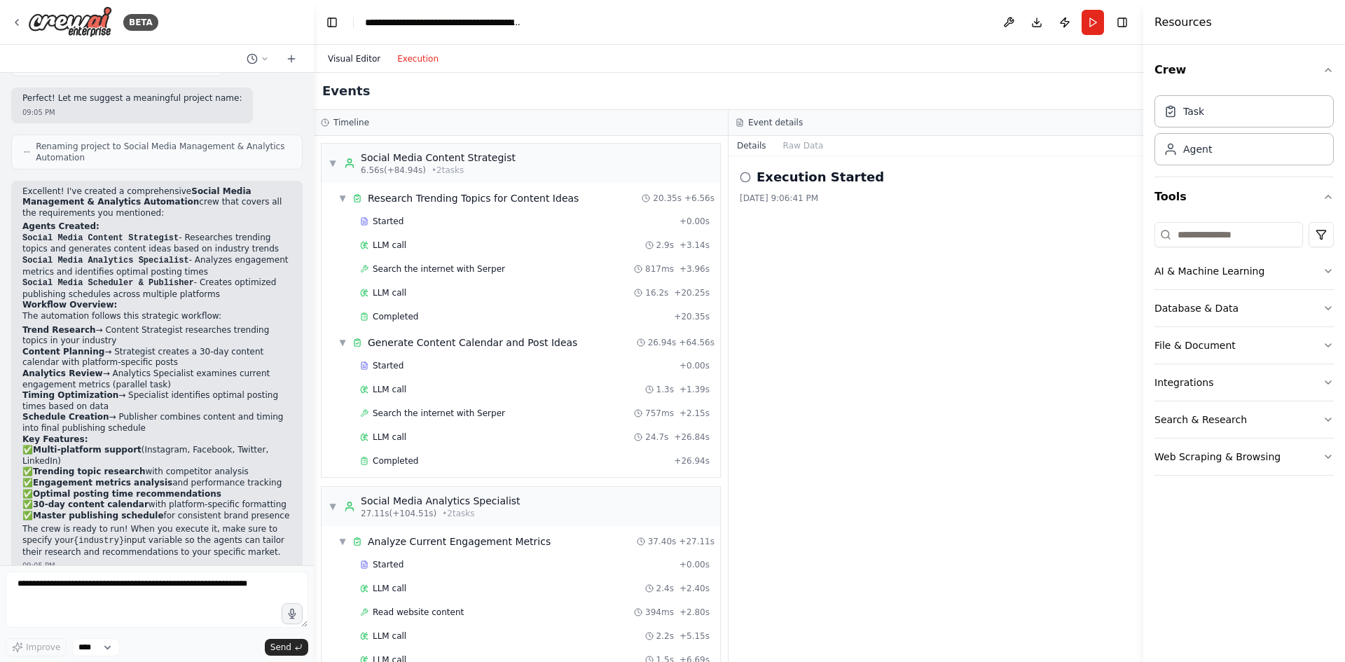
click at [343, 57] on button "Visual Editor" at bounding box center [353, 58] width 69 height 17
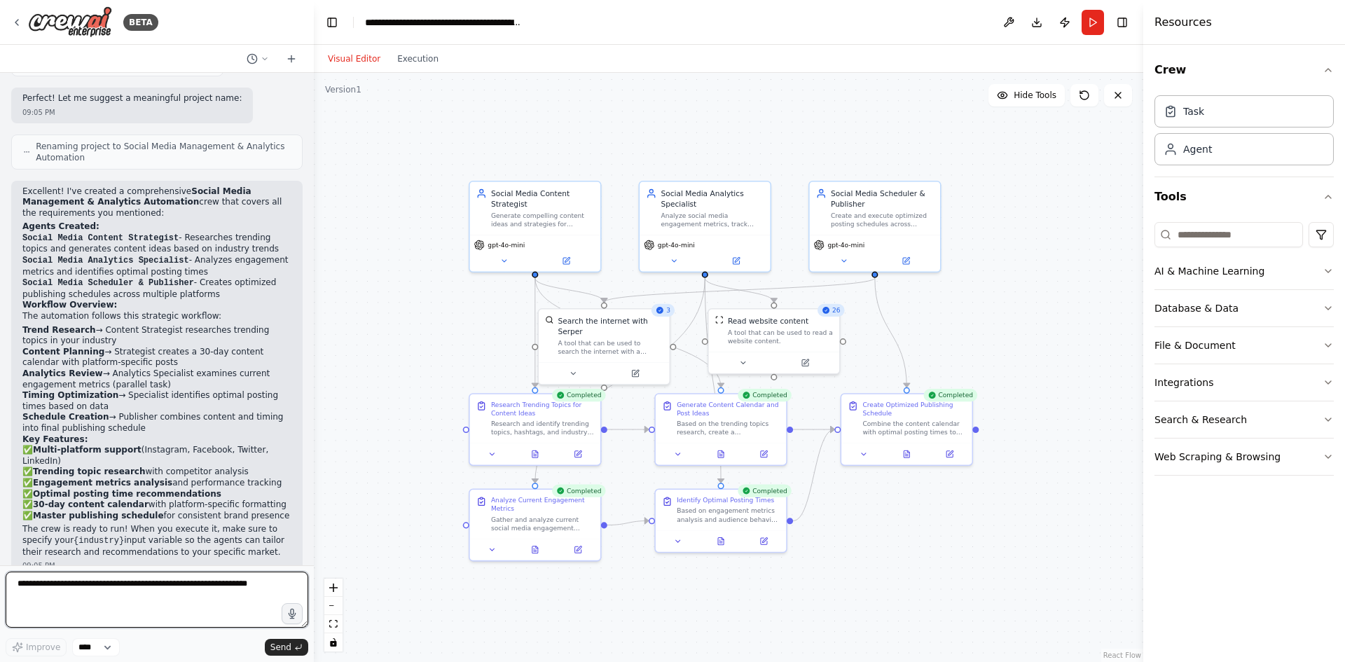
click at [192, 585] on textarea at bounding box center [157, 600] width 303 height 56
click at [109, 644] on select "****" at bounding box center [96, 647] width 48 height 18
click at [177, 592] on textarea at bounding box center [157, 600] width 303 height 56
click at [1225, 71] on button "Crew" at bounding box center [1243, 69] width 179 height 39
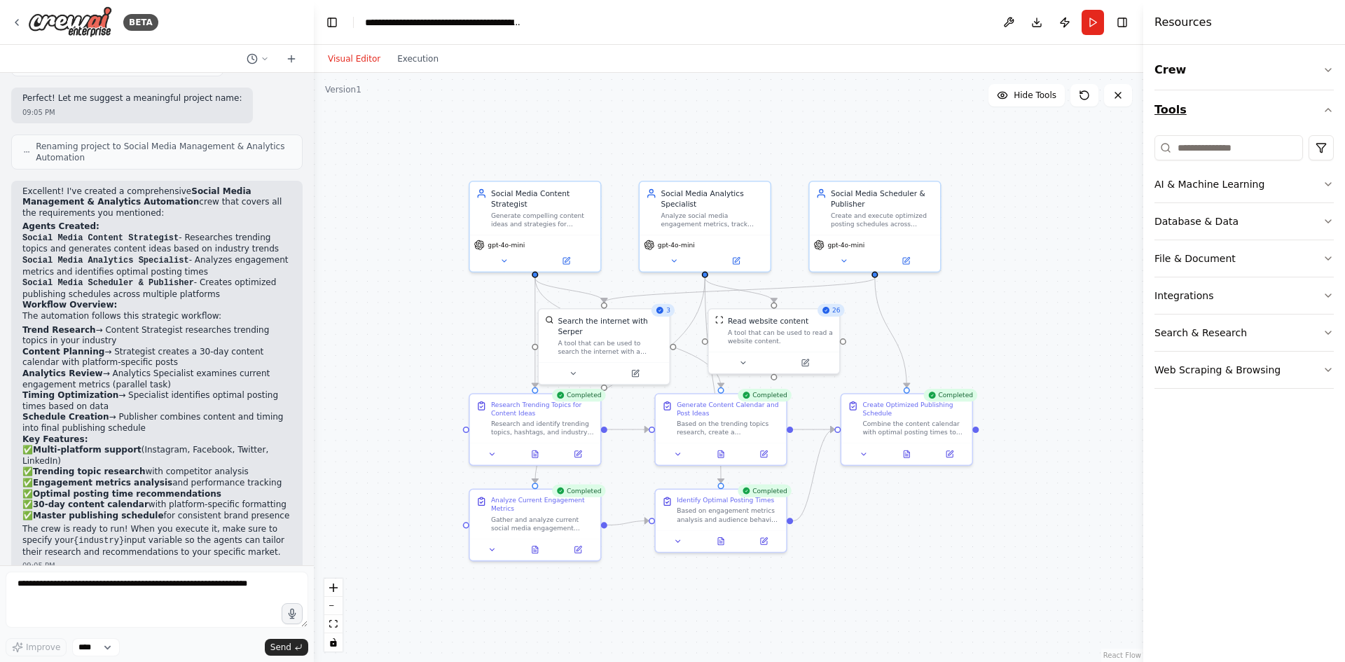
click at [1236, 122] on button "Tools" at bounding box center [1243, 109] width 179 height 39
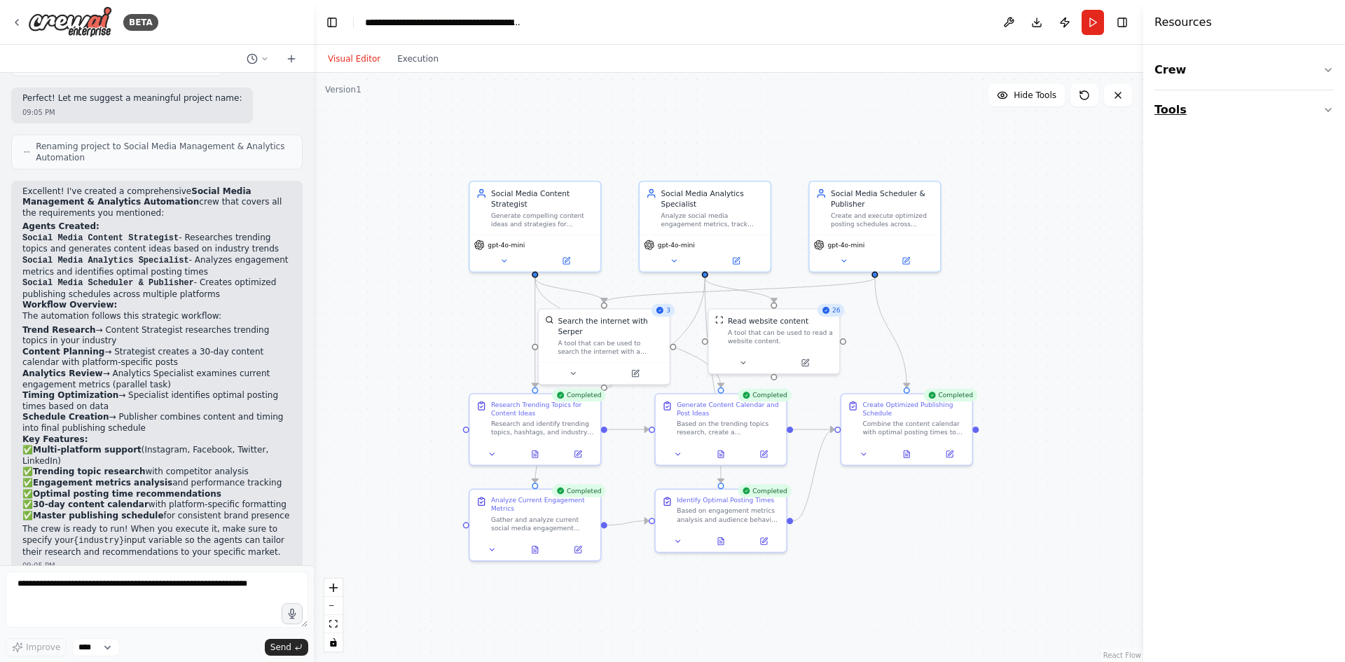
click at [1236, 116] on button "Tools" at bounding box center [1243, 109] width 179 height 39
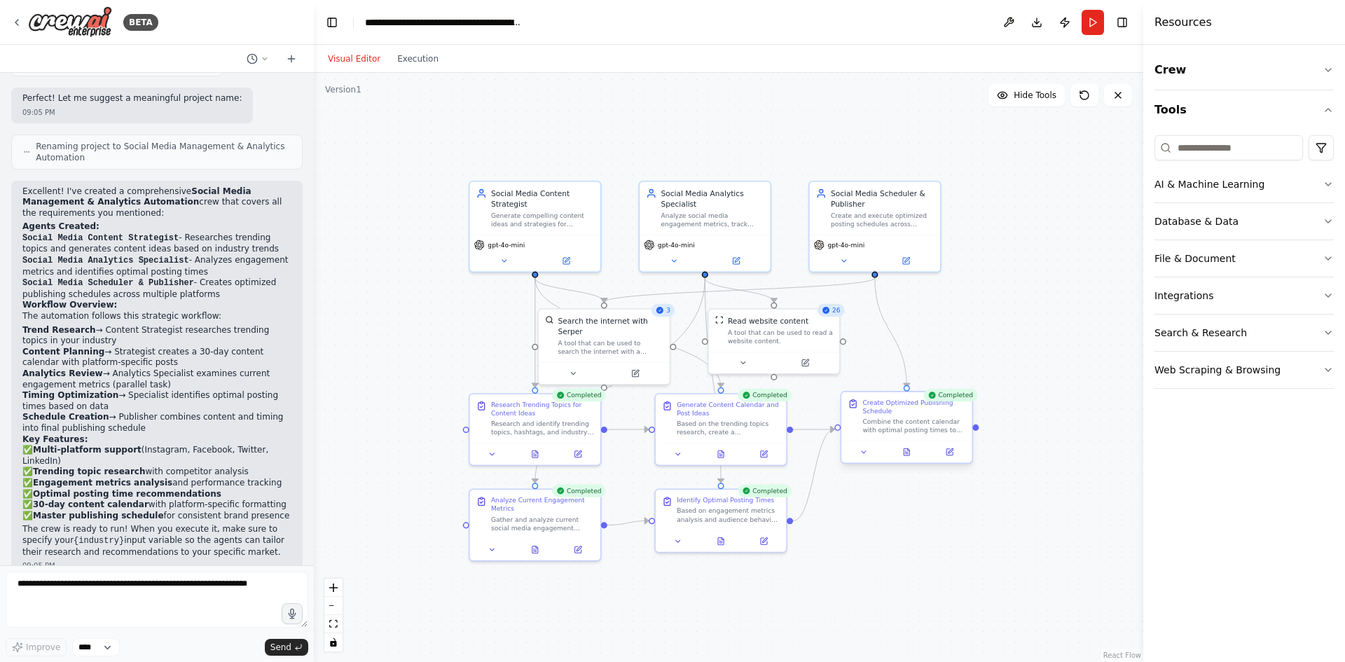
click at [917, 420] on div "Combine the content calendar with optimal posting times to create a comprehensi…" at bounding box center [913, 425] width 103 height 17
click at [906, 457] on button at bounding box center [906, 452] width 45 height 13
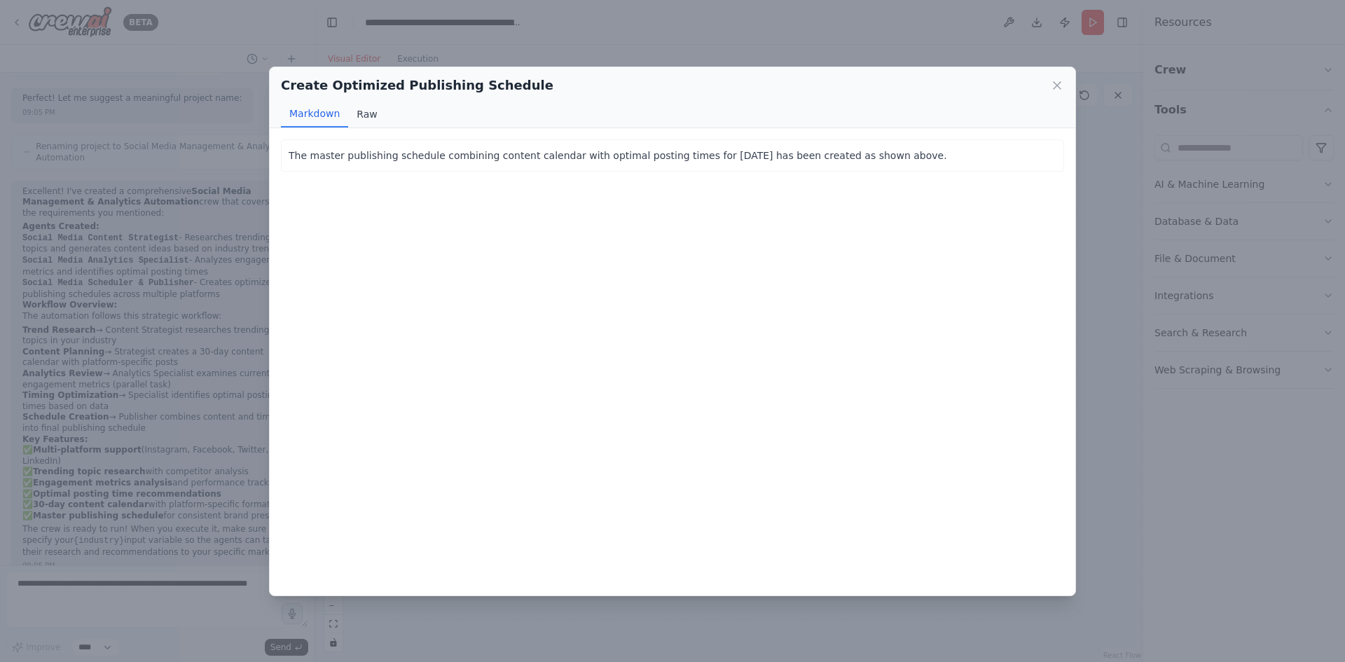
click at [361, 119] on button "Raw" at bounding box center [366, 114] width 37 height 27
click at [315, 118] on button "Markdown" at bounding box center [314, 114] width 67 height 27
click at [1057, 86] on icon at bounding box center [1057, 85] width 14 height 14
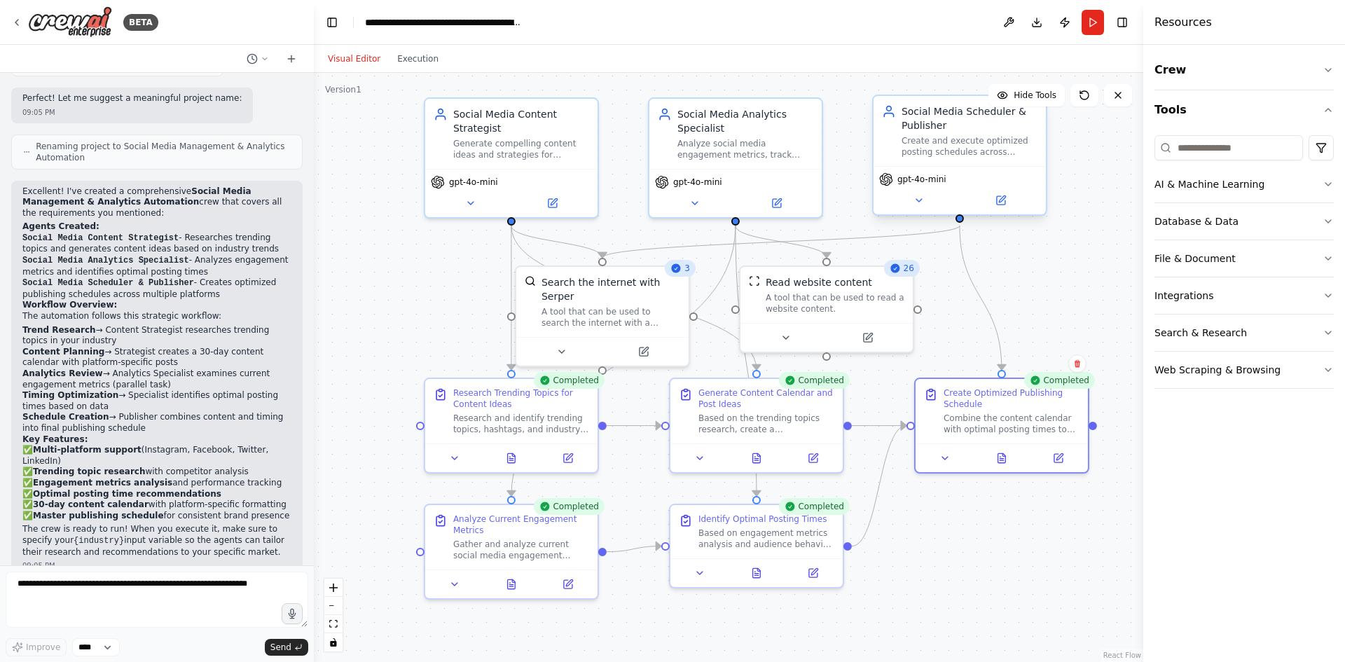
click at [970, 139] on div "Create and execute optimized posting schedules across multiple social media pla…" at bounding box center [970, 146] width 136 height 22
click at [951, 463] on button at bounding box center [945, 455] width 48 height 17
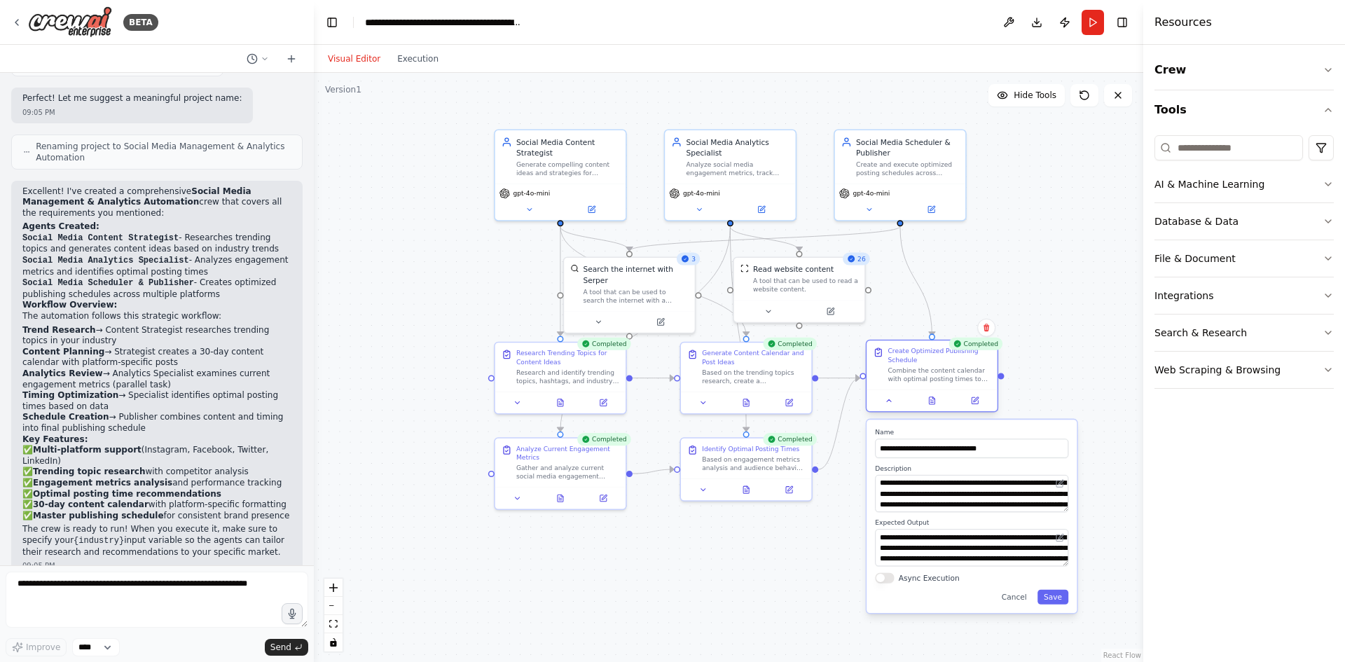
click at [892, 411] on div at bounding box center [932, 400] width 130 height 22
click at [889, 405] on button at bounding box center [889, 400] width 36 height 13
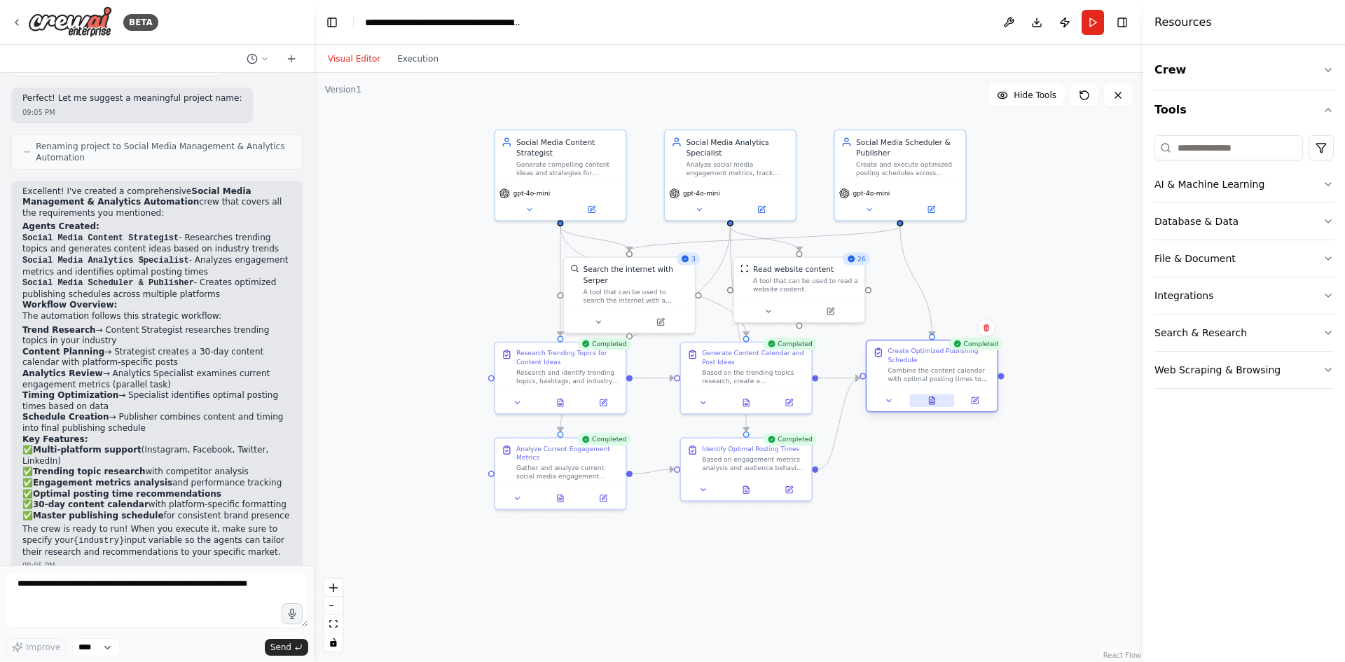
click at [941, 398] on button at bounding box center [931, 400] width 45 height 13
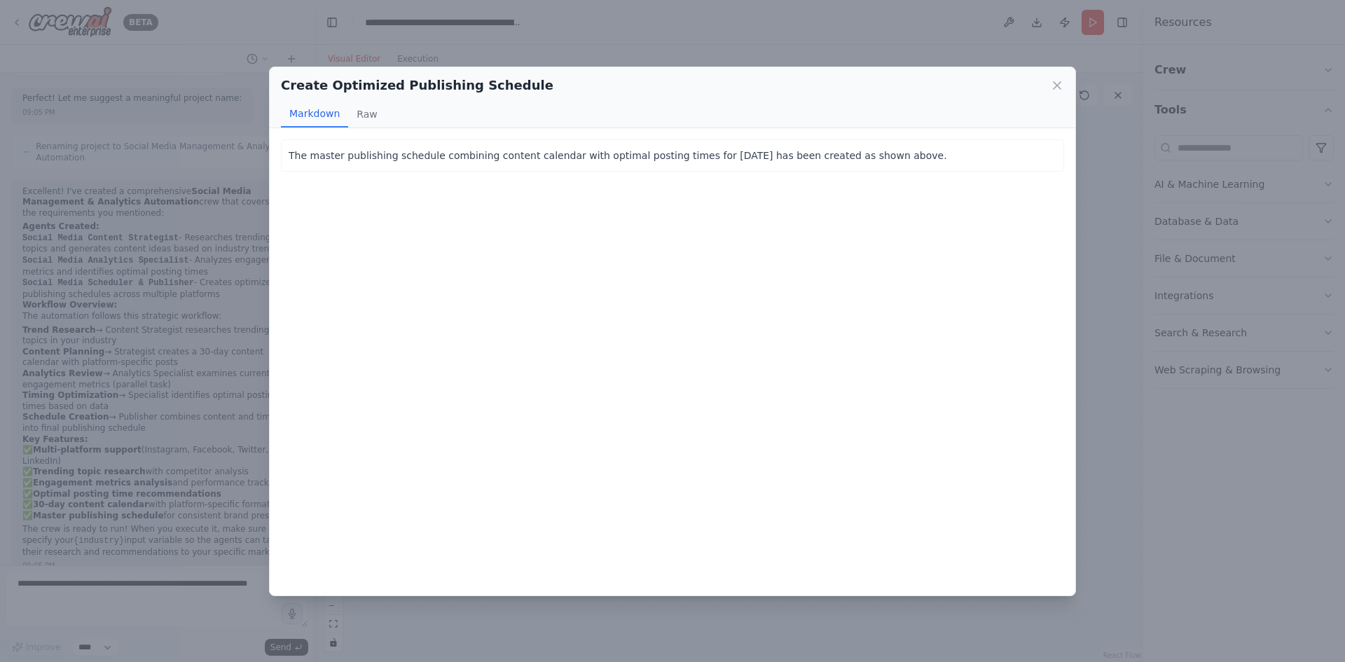
click at [1061, 92] on div "Create Optimized Publishing Schedule" at bounding box center [672, 86] width 783 height 20
click at [1057, 86] on icon at bounding box center [1057, 85] width 14 height 14
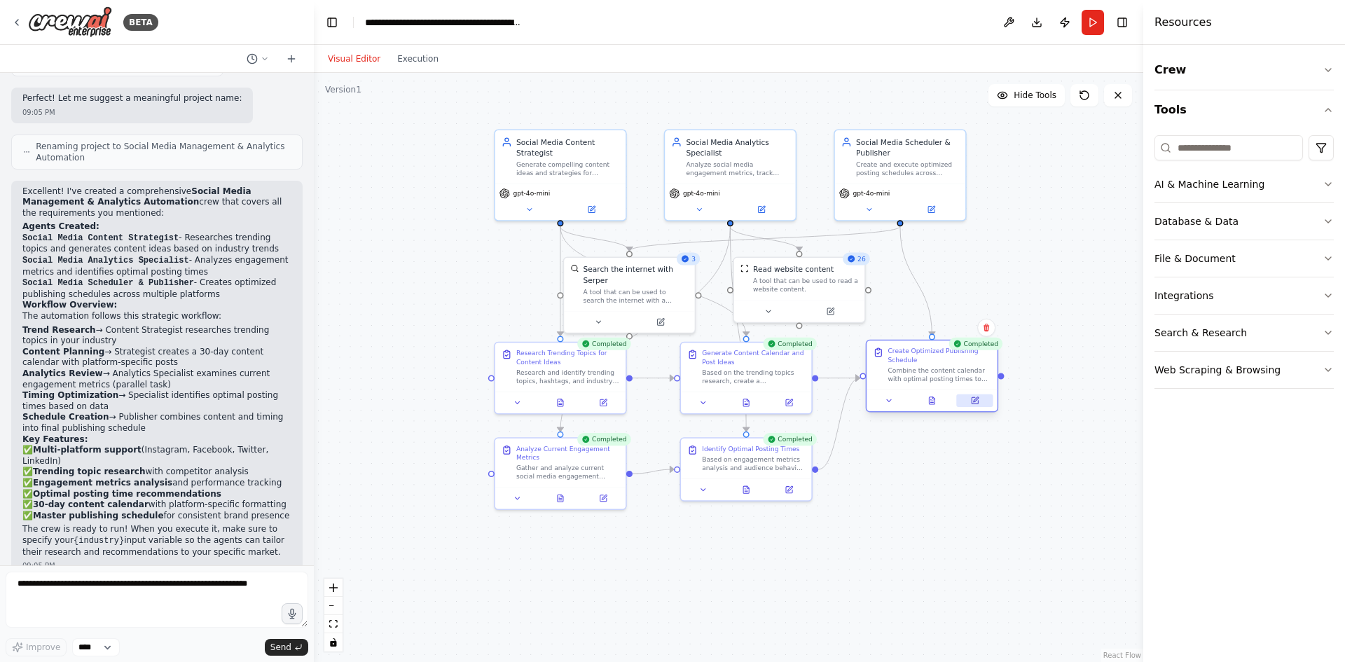
click at [976, 402] on icon at bounding box center [975, 400] width 6 height 6
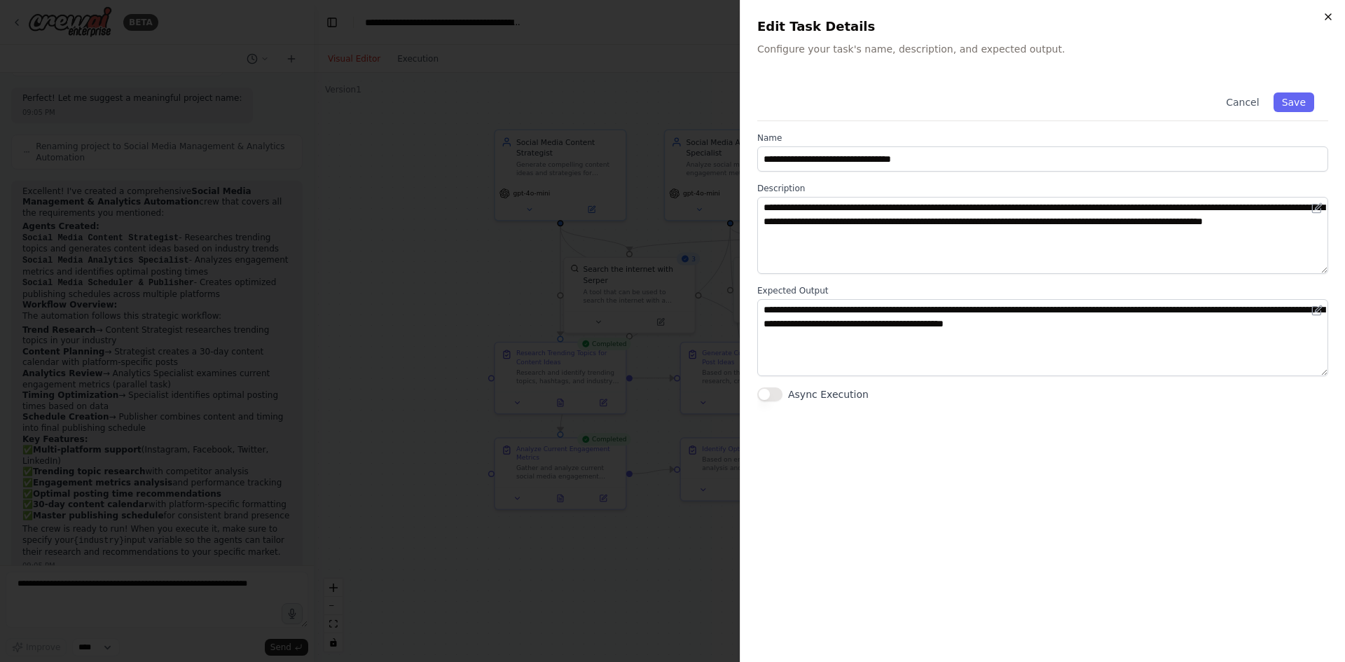
click at [1325, 13] on icon "button" at bounding box center [1328, 16] width 11 height 11
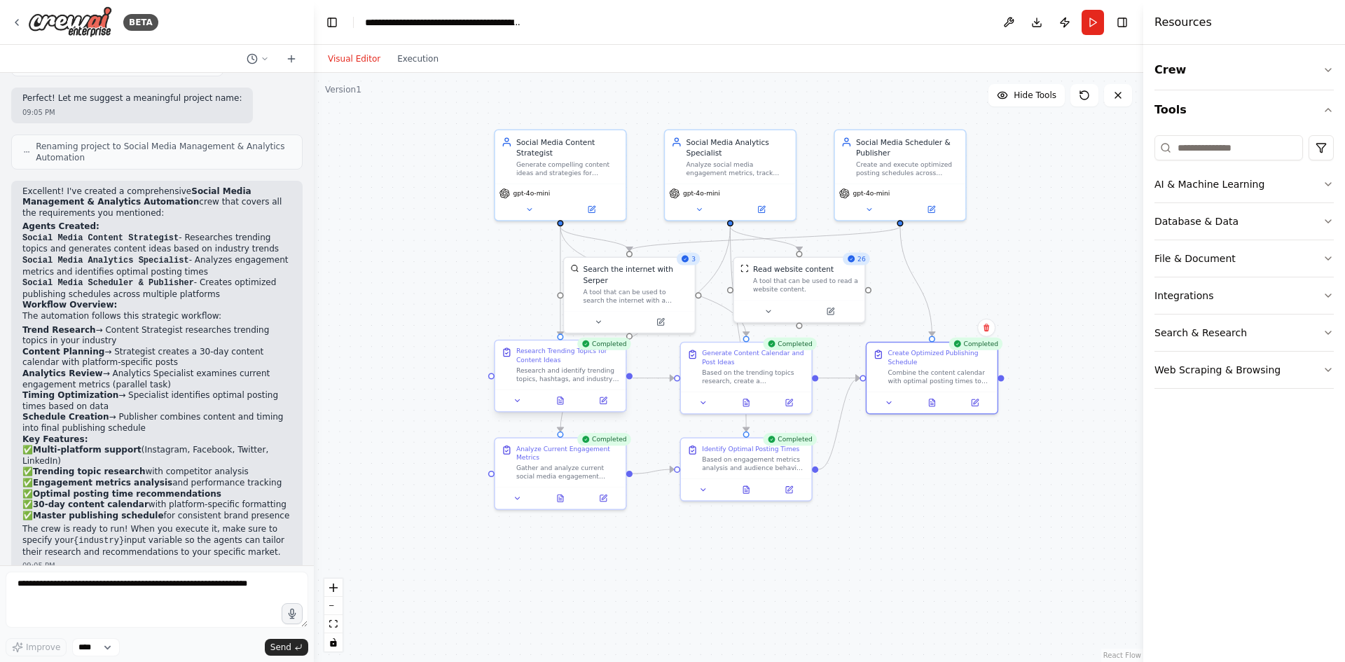
click at [550, 368] on div "Research and identify trending topics, hashtags, and industry news relevant to …" at bounding box center [567, 374] width 103 height 17
click at [544, 381] on div "Research and identify trending topics, hashtags, and industry news relevant to …" at bounding box center [567, 374] width 103 height 17
click at [565, 413] on div "Completed Research Trending Topics for Content Ideas Research and identify tren…" at bounding box center [560, 378] width 132 height 73
click at [565, 406] on button at bounding box center [560, 400] width 45 height 13
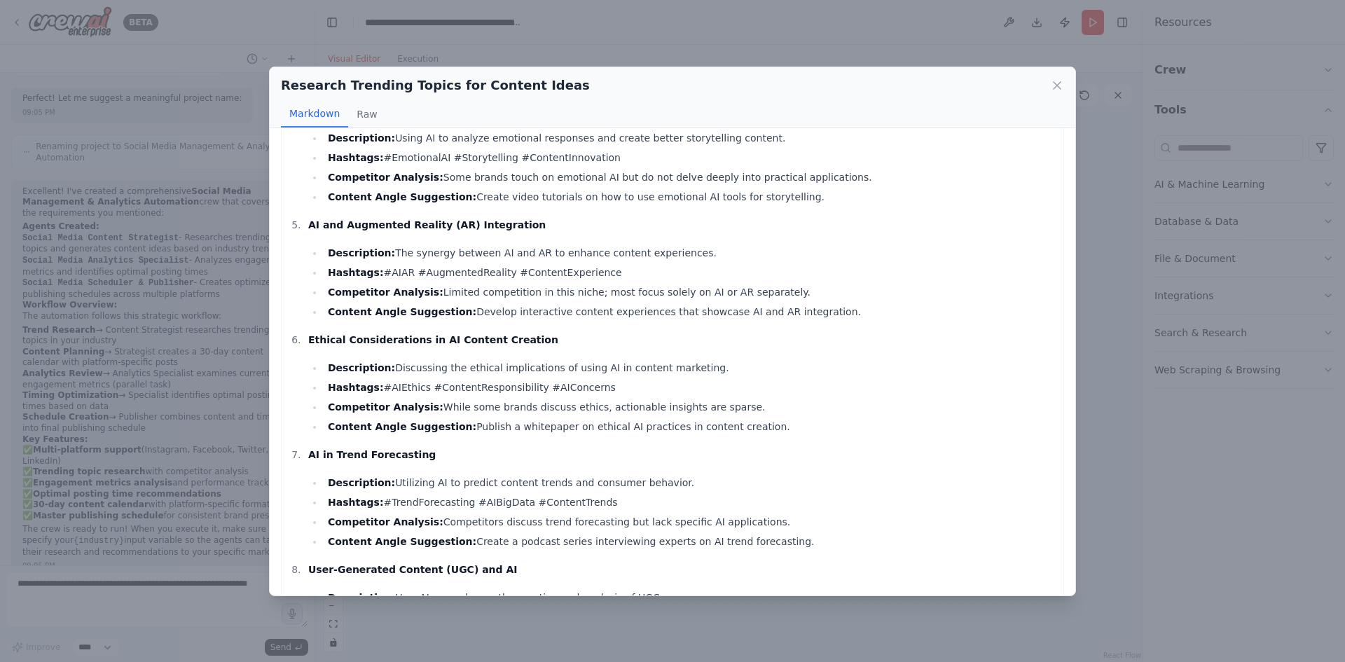
scroll to position [817, 0]
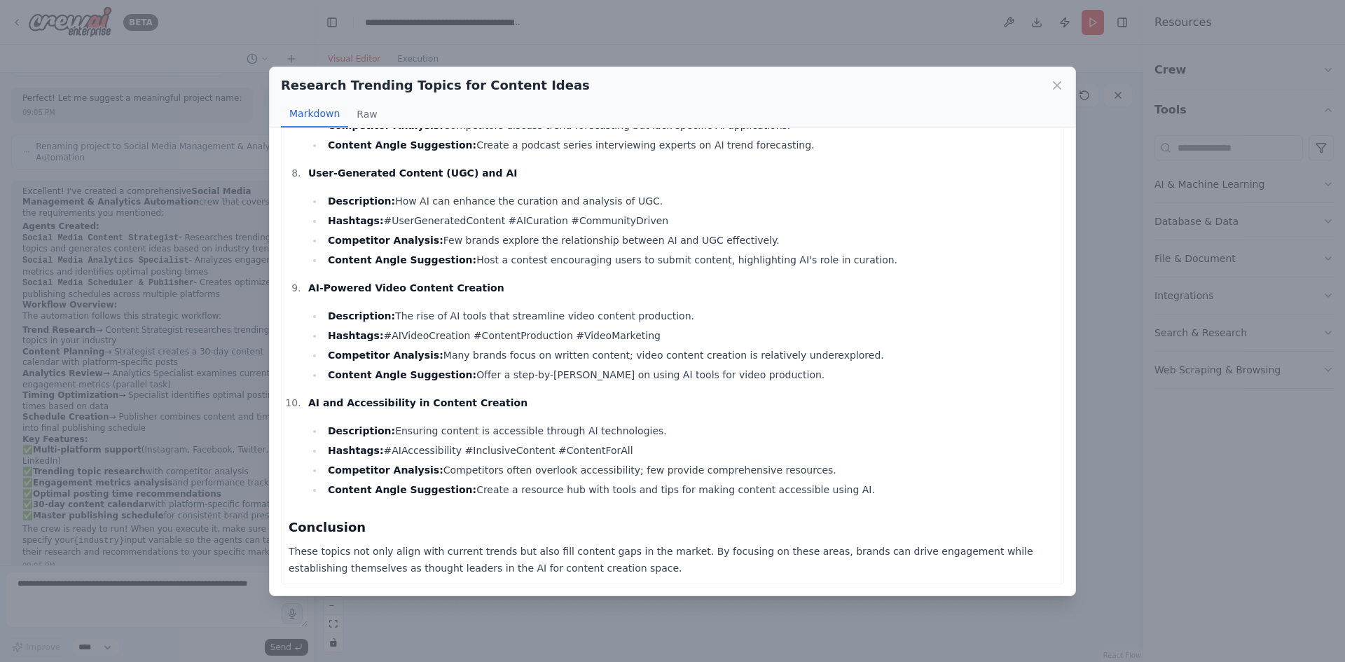
click at [1065, 87] on div "Research Trending Topics for Content Ideas Markdown Raw" at bounding box center [673, 97] width 806 height 61
click at [1044, 83] on div "Research Trending Topics for Content Ideas" at bounding box center [672, 86] width 783 height 20
click at [1051, 83] on icon at bounding box center [1057, 85] width 14 height 14
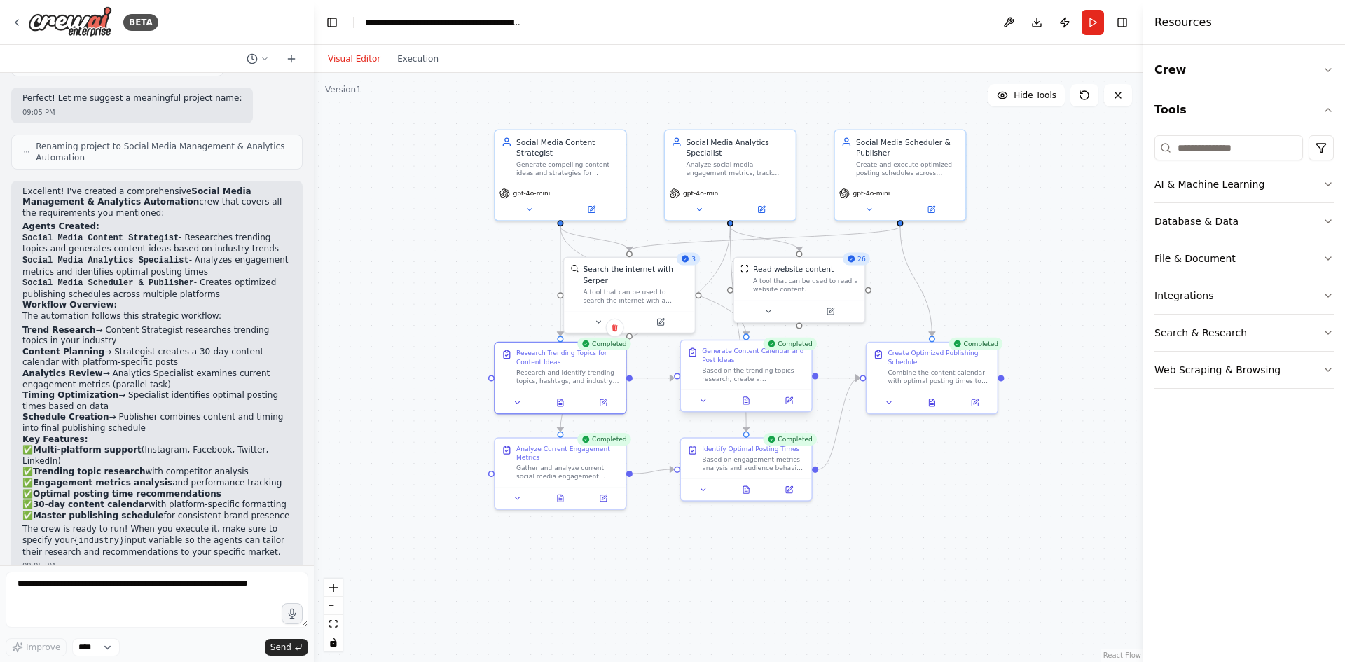
click at [736, 370] on div "Based on the trending topics research, create a comprehensive 30-day content ca…" at bounding box center [753, 374] width 103 height 17
click at [792, 394] on button at bounding box center [789, 400] width 36 height 13
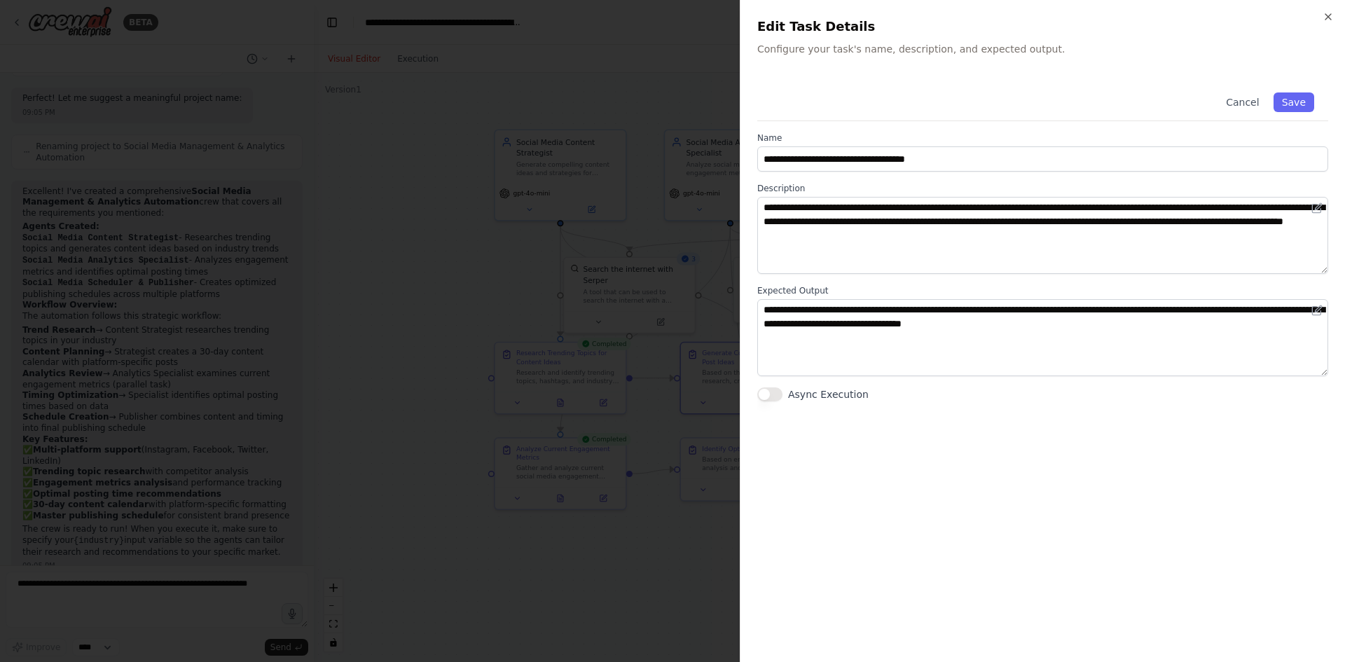
click at [644, 242] on div at bounding box center [672, 331] width 1345 height 662
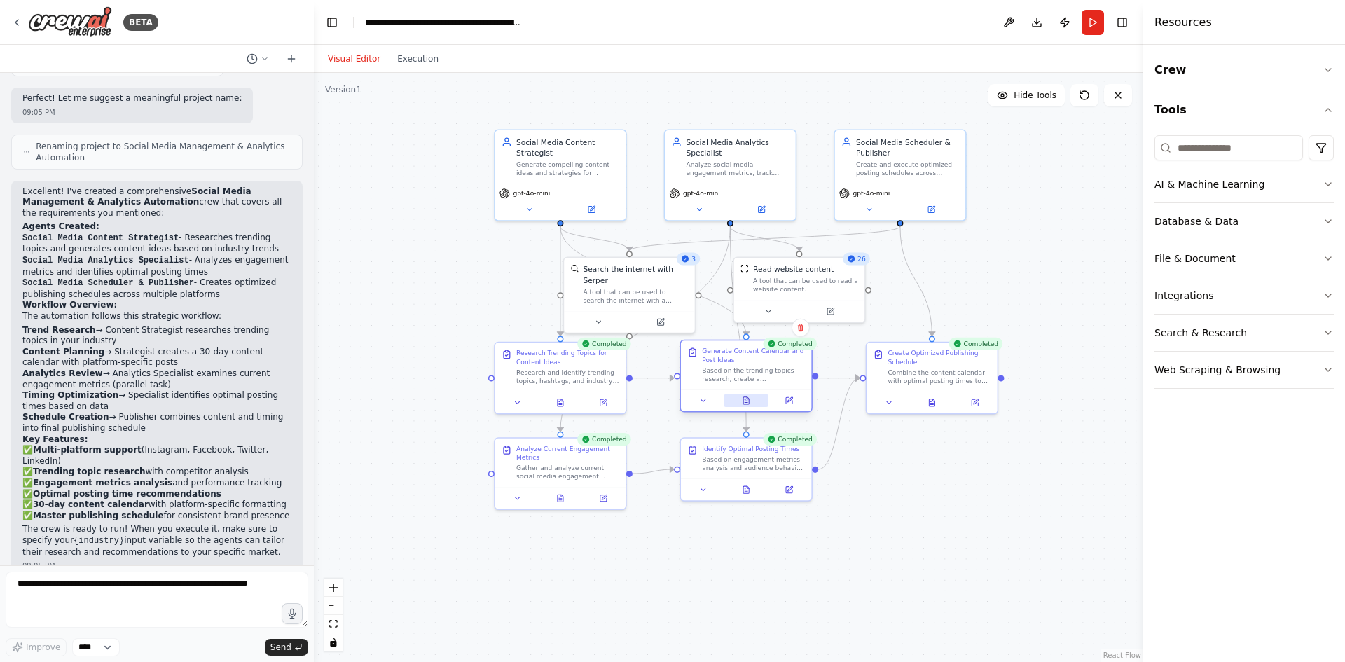
click at [749, 406] on button at bounding box center [746, 400] width 45 height 13
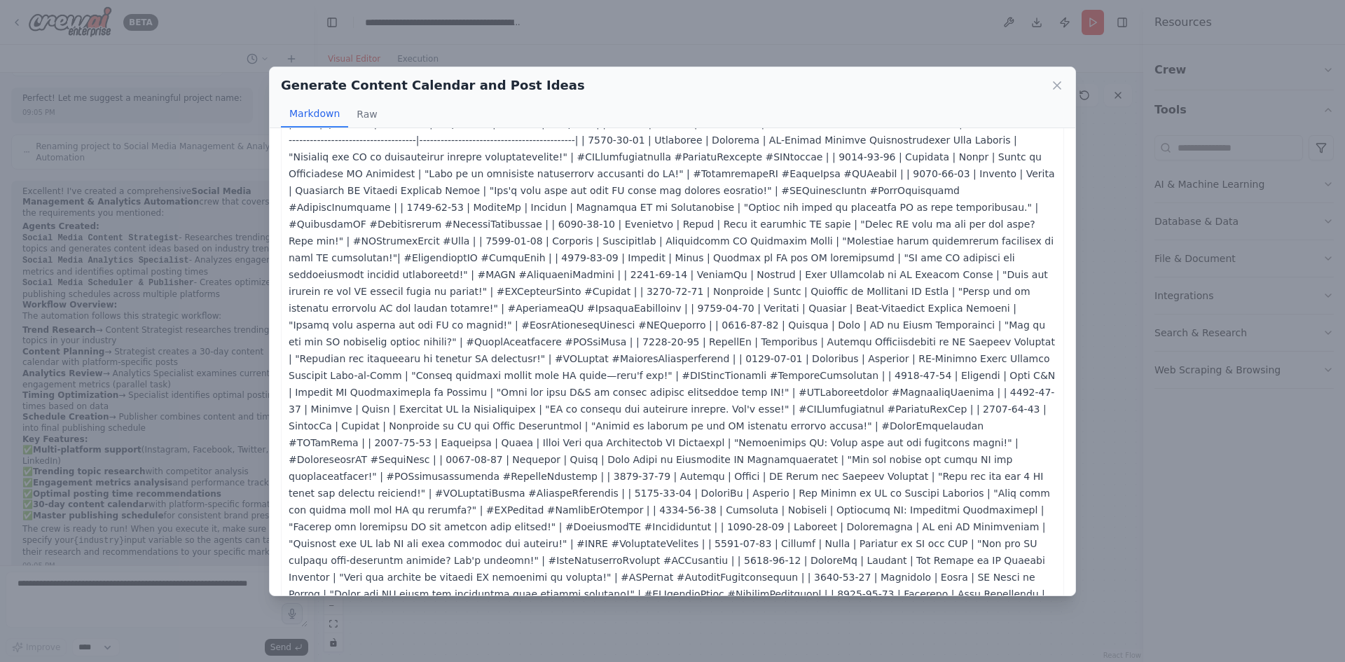
scroll to position [0, 0]
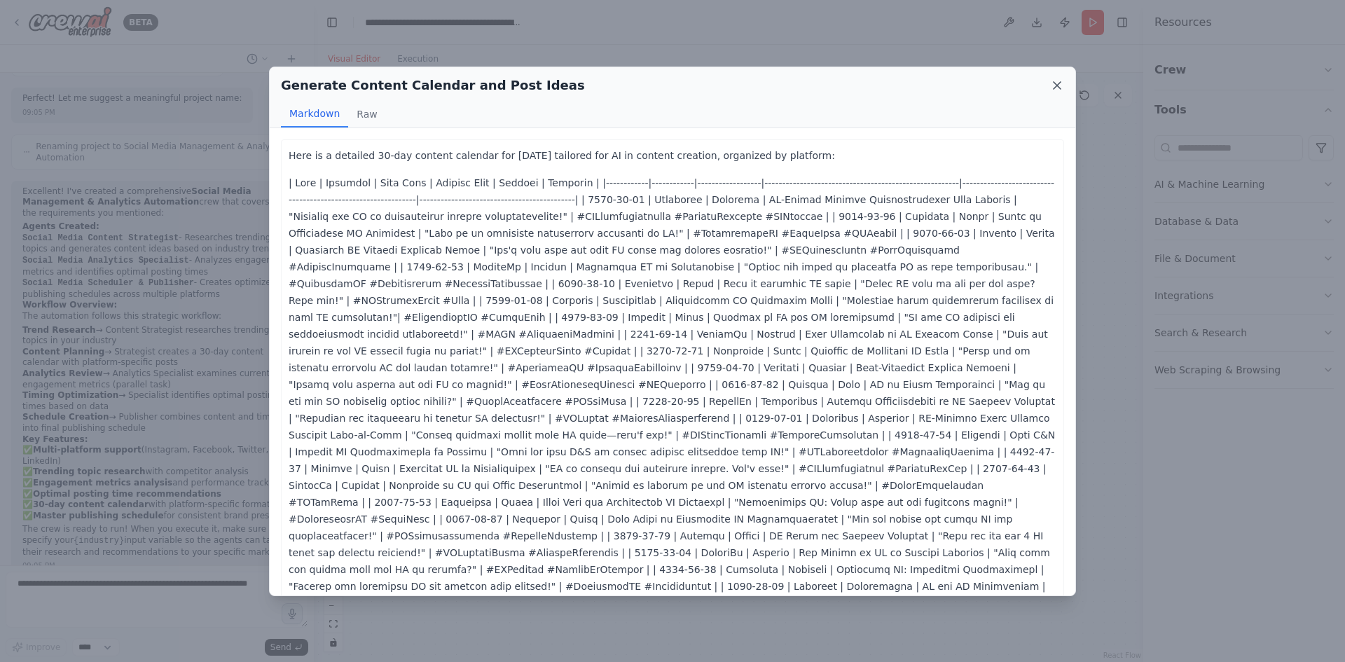
click at [1061, 81] on icon at bounding box center [1057, 85] width 14 height 14
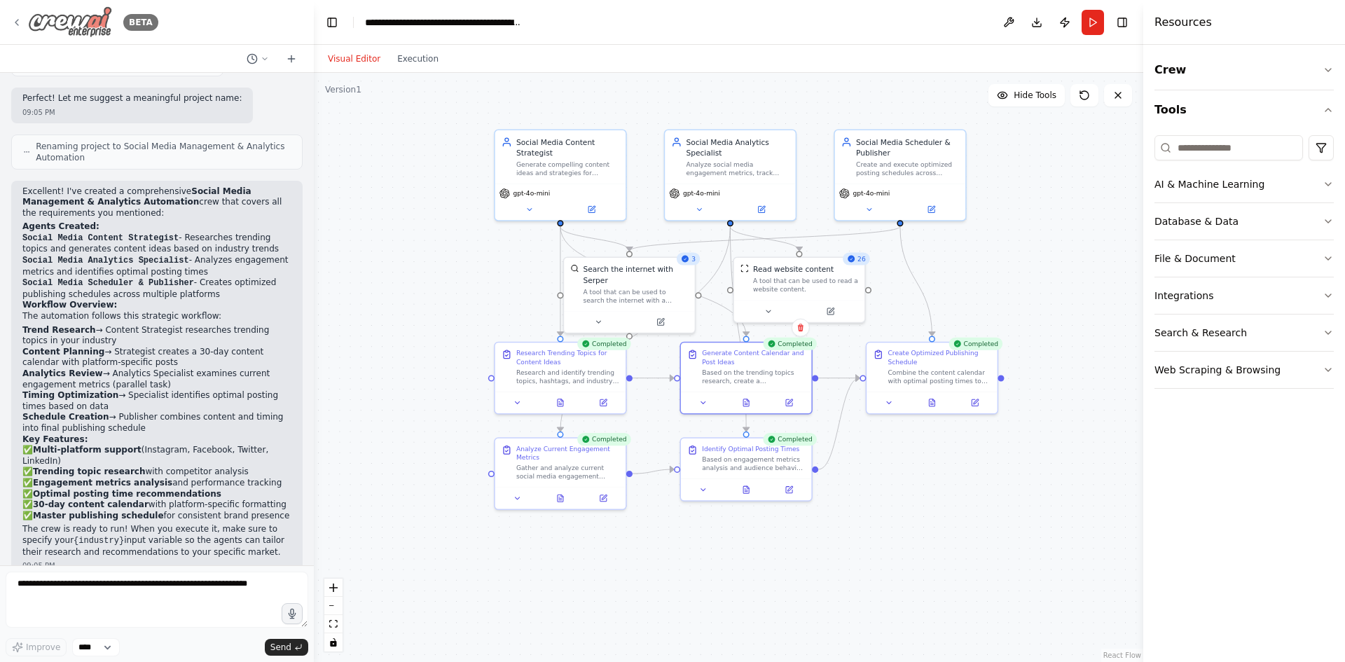
click at [20, 17] on icon at bounding box center [16, 22] width 11 height 11
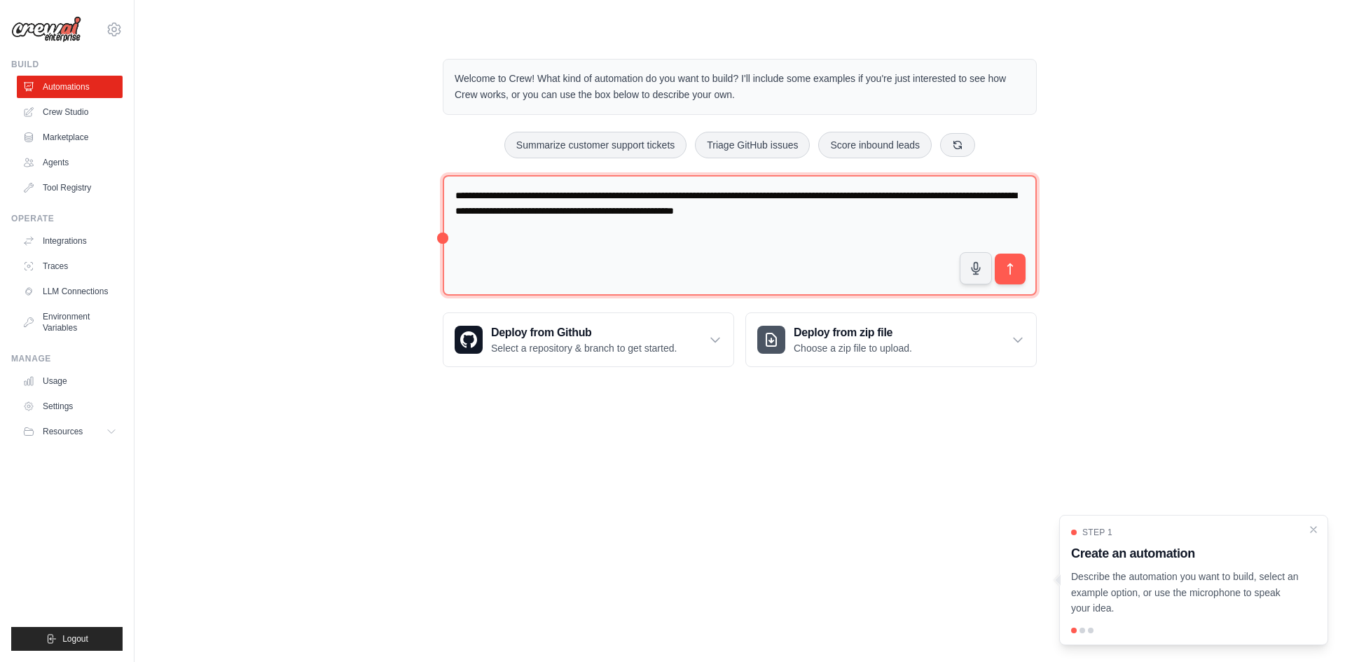
click at [627, 246] on textarea "**********" at bounding box center [740, 235] width 594 height 121
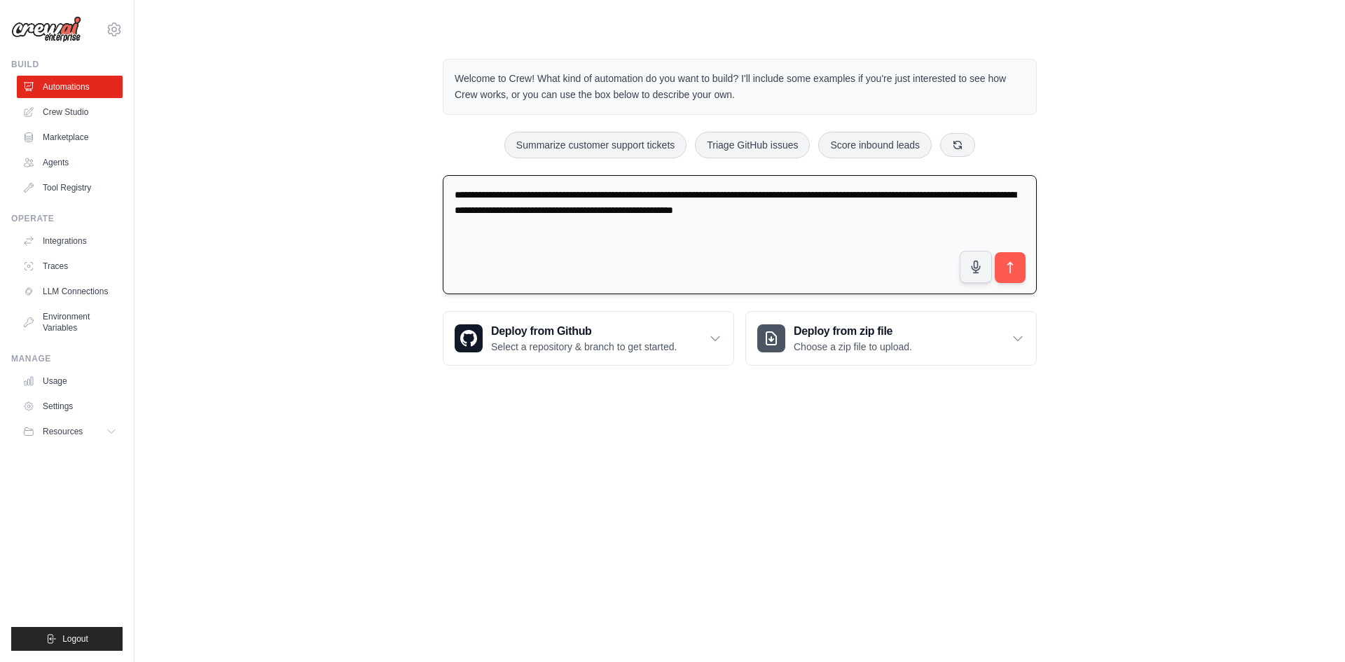
click at [627, 246] on textarea "**********" at bounding box center [740, 235] width 594 height 120
click at [558, 235] on textarea "**********" at bounding box center [740, 235] width 594 height 120
drag, startPoint x: 537, startPoint y: 190, endPoint x: 929, endPoint y: 212, distance: 392.2
click at [929, 212] on textarea "**********" at bounding box center [740, 235] width 594 height 120
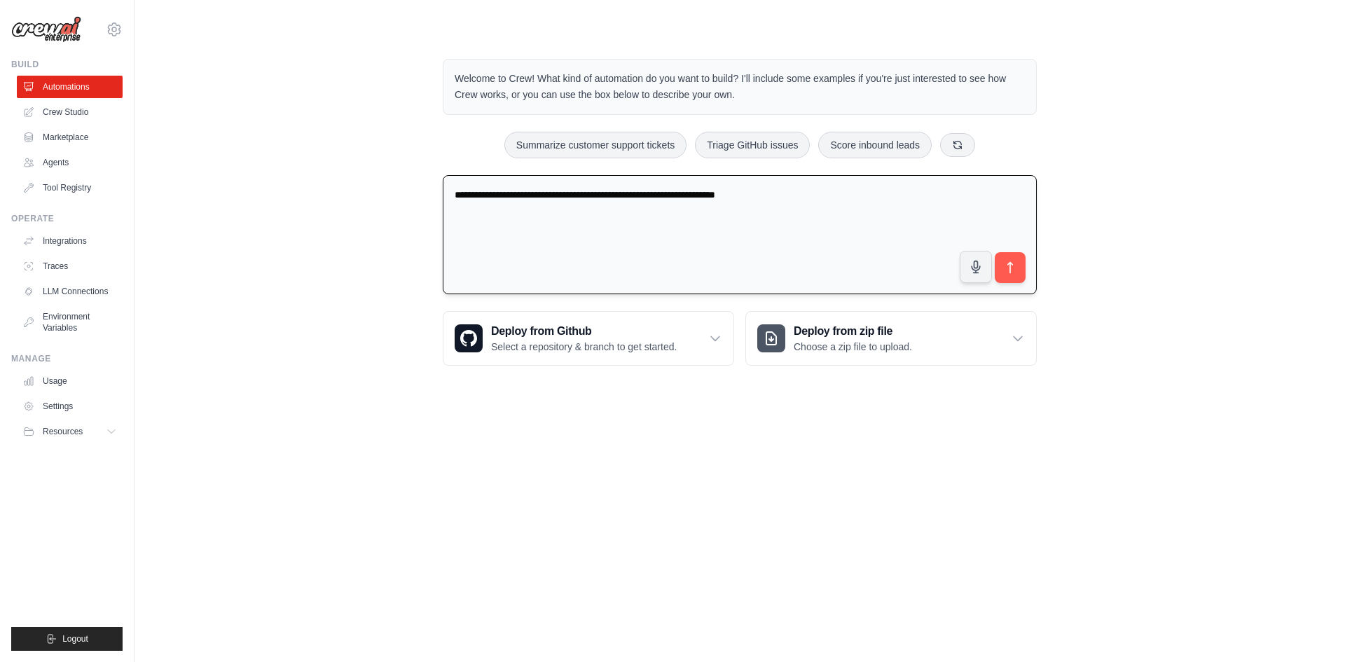
drag, startPoint x: 604, startPoint y: 196, endPoint x: 855, endPoint y: 175, distance: 251.7
click at [855, 175] on textarea "**********" at bounding box center [740, 235] width 594 height 120
drag, startPoint x: 837, startPoint y: 193, endPoint x: 966, endPoint y: 198, distance: 129.0
click at [966, 198] on textarea "**********" at bounding box center [740, 235] width 594 height 120
drag, startPoint x: 499, startPoint y: 214, endPoint x: 451, endPoint y: 218, distance: 47.8
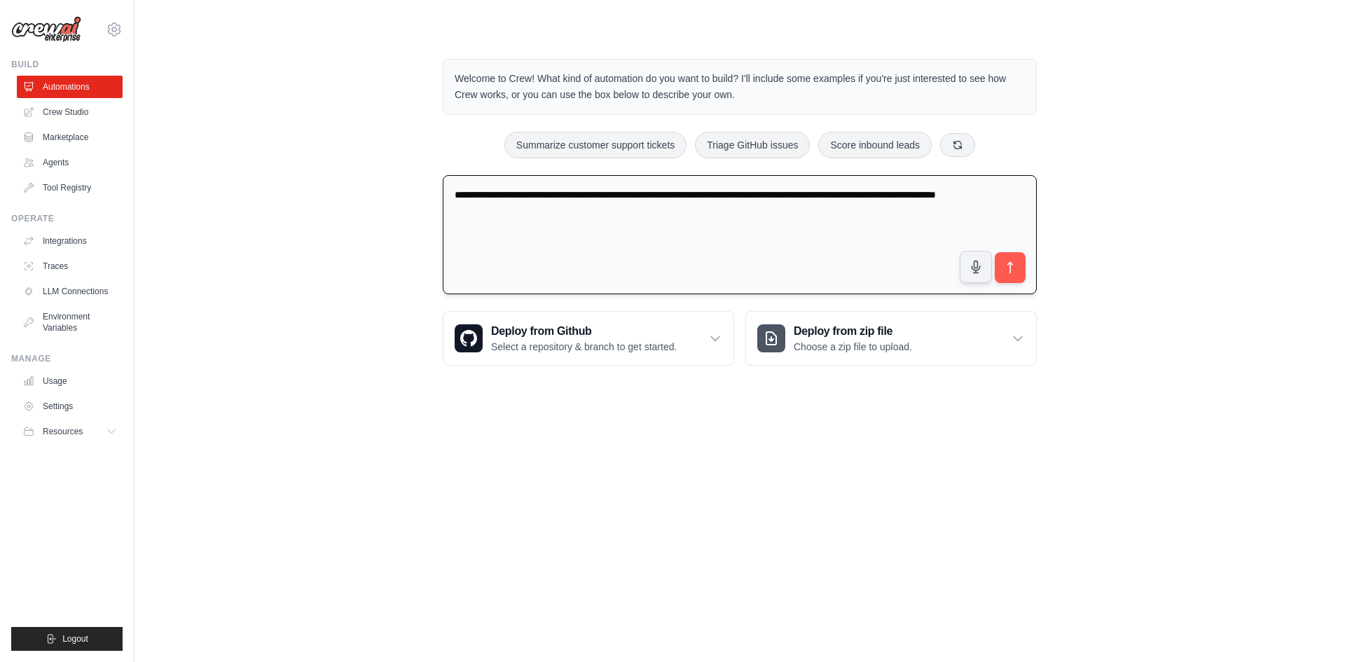
click at [451, 218] on textarea "**********" at bounding box center [740, 235] width 594 height 120
click at [1012, 182] on textarea "**********" at bounding box center [740, 235] width 594 height 120
click at [1007, 214] on textarea "**********" at bounding box center [740, 235] width 594 height 120
click at [732, 207] on textarea "**********" at bounding box center [740, 235] width 594 height 120
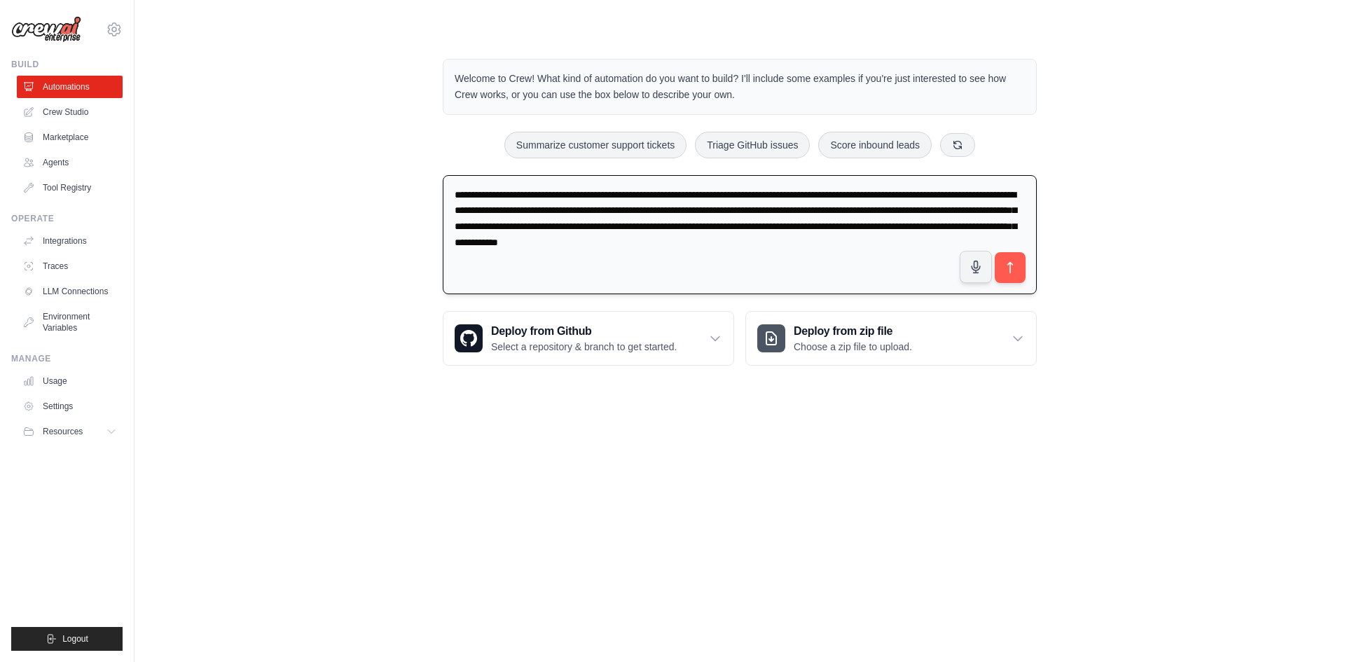
click at [577, 214] on textarea "**********" at bounding box center [740, 235] width 594 height 120
drag, startPoint x: 836, startPoint y: 228, endPoint x: 909, endPoint y: 244, distance: 74.6
click at [909, 244] on textarea "**********" at bounding box center [740, 235] width 594 height 120
click at [516, 208] on textarea "**********" at bounding box center [740, 235] width 594 height 120
drag, startPoint x: 537, startPoint y: 194, endPoint x: 932, endPoint y: 280, distance: 404.4
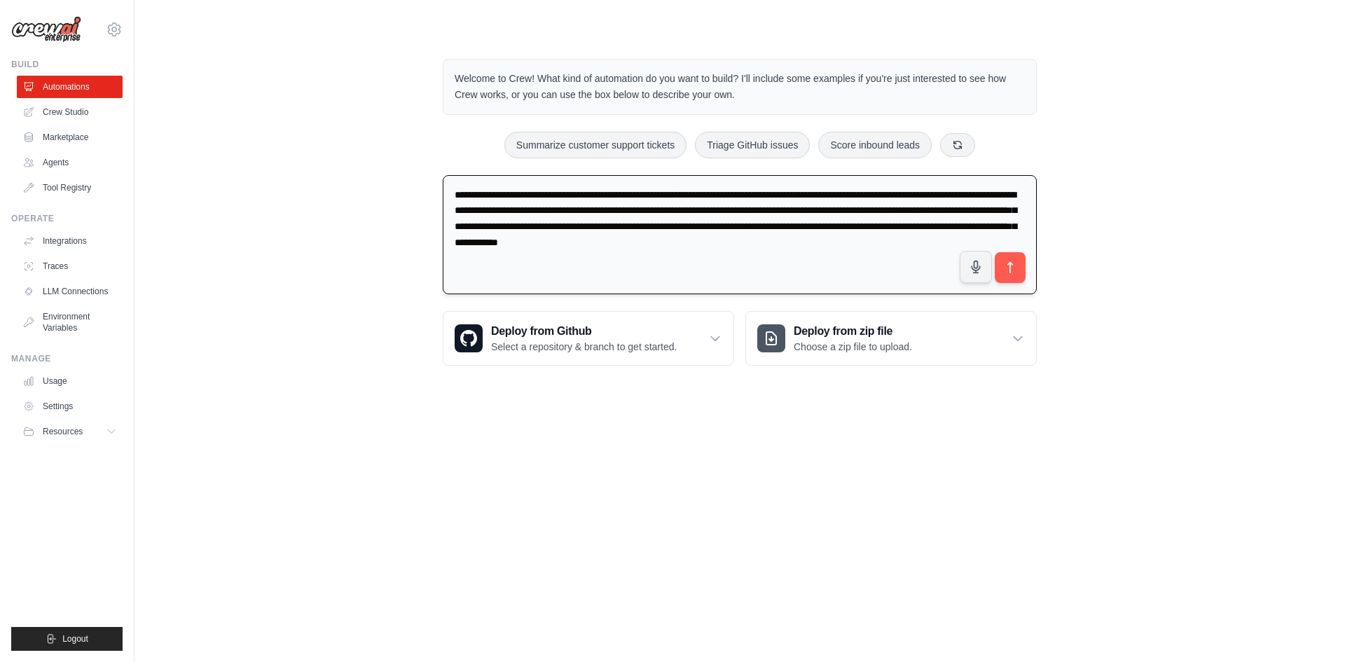
click at [932, 280] on textarea "**********" at bounding box center [740, 235] width 594 height 120
paste textarea "**********"
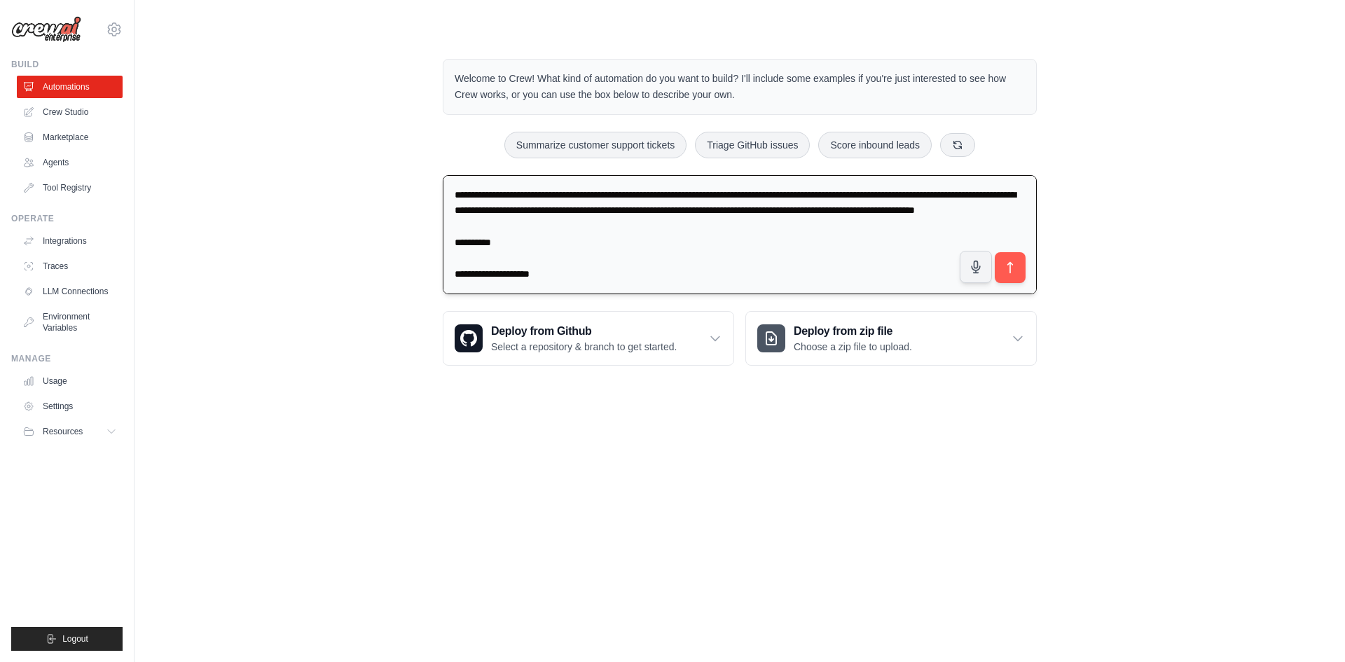
drag, startPoint x: 540, startPoint y: 190, endPoint x: 635, endPoint y: 180, distance: 95.8
click at [635, 180] on textarea at bounding box center [740, 235] width 594 height 120
drag, startPoint x: 581, startPoint y: 191, endPoint x: 638, endPoint y: 184, distance: 57.3
click at [638, 184] on textarea at bounding box center [740, 235] width 594 height 120
click at [593, 228] on textarea at bounding box center [740, 235] width 594 height 120
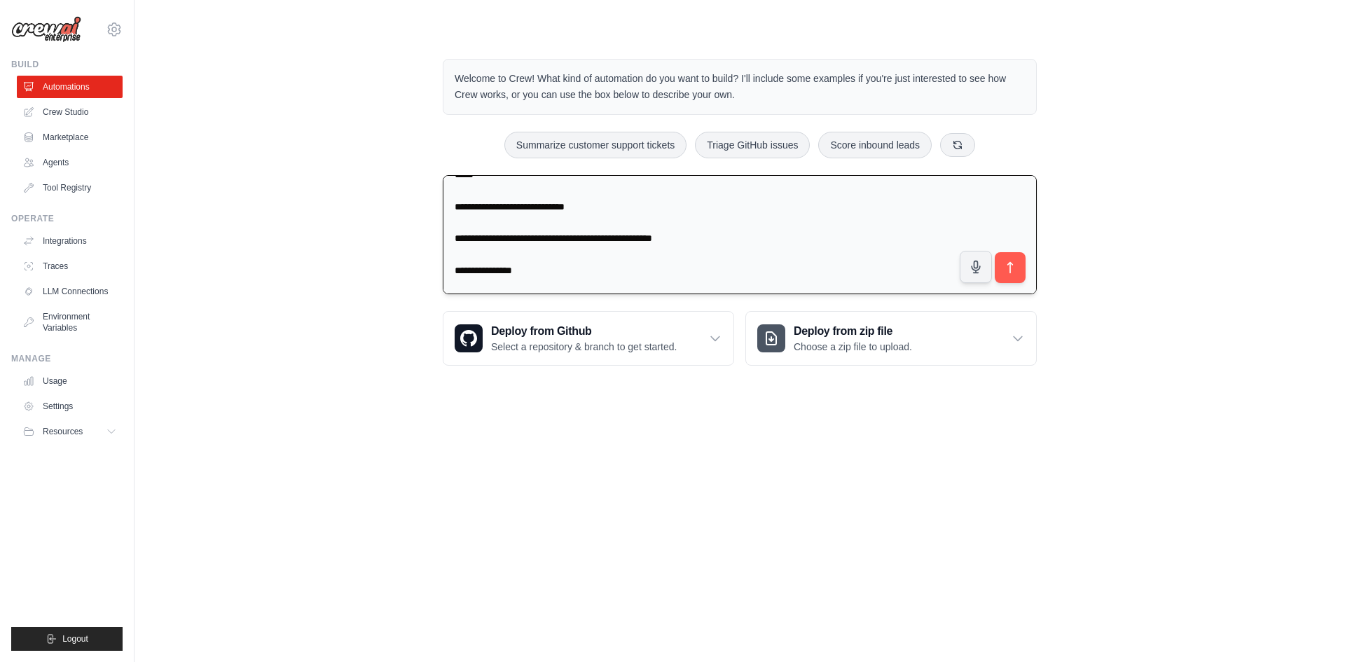
scroll to position [924, 0]
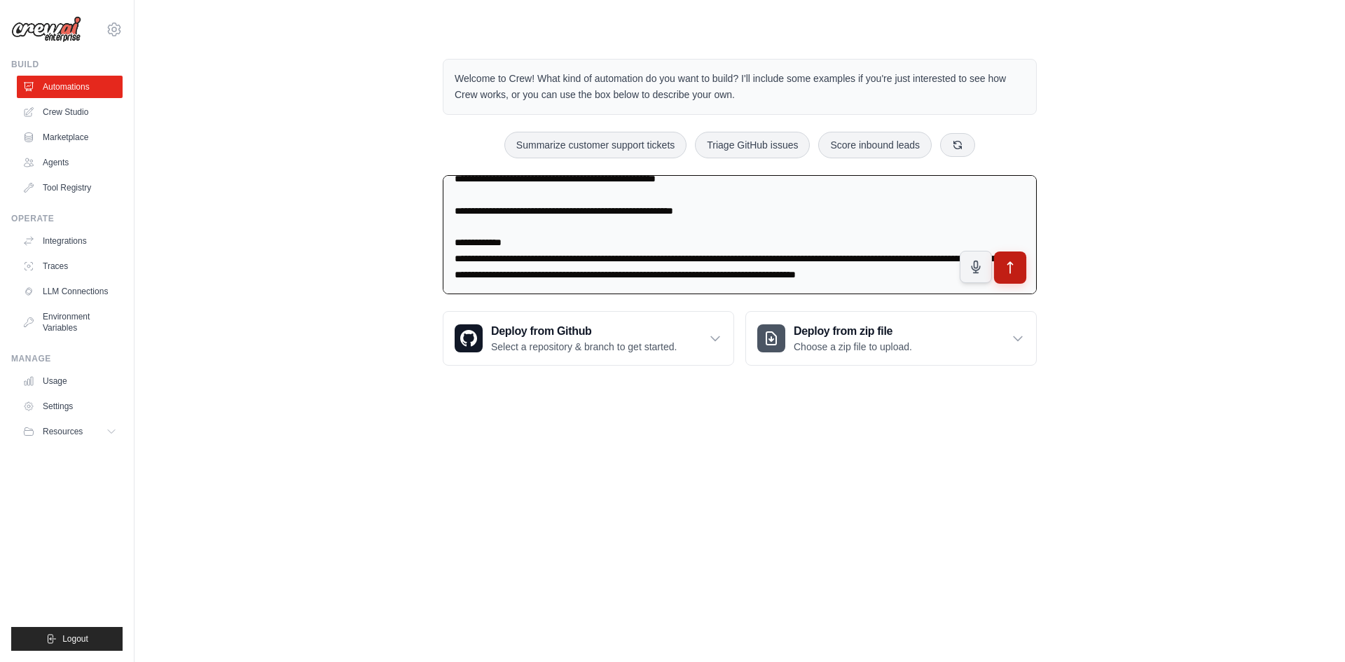
type textarea "**********"
click at [1009, 268] on icon "submit" at bounding box center [1010, 268] width 15 height 15
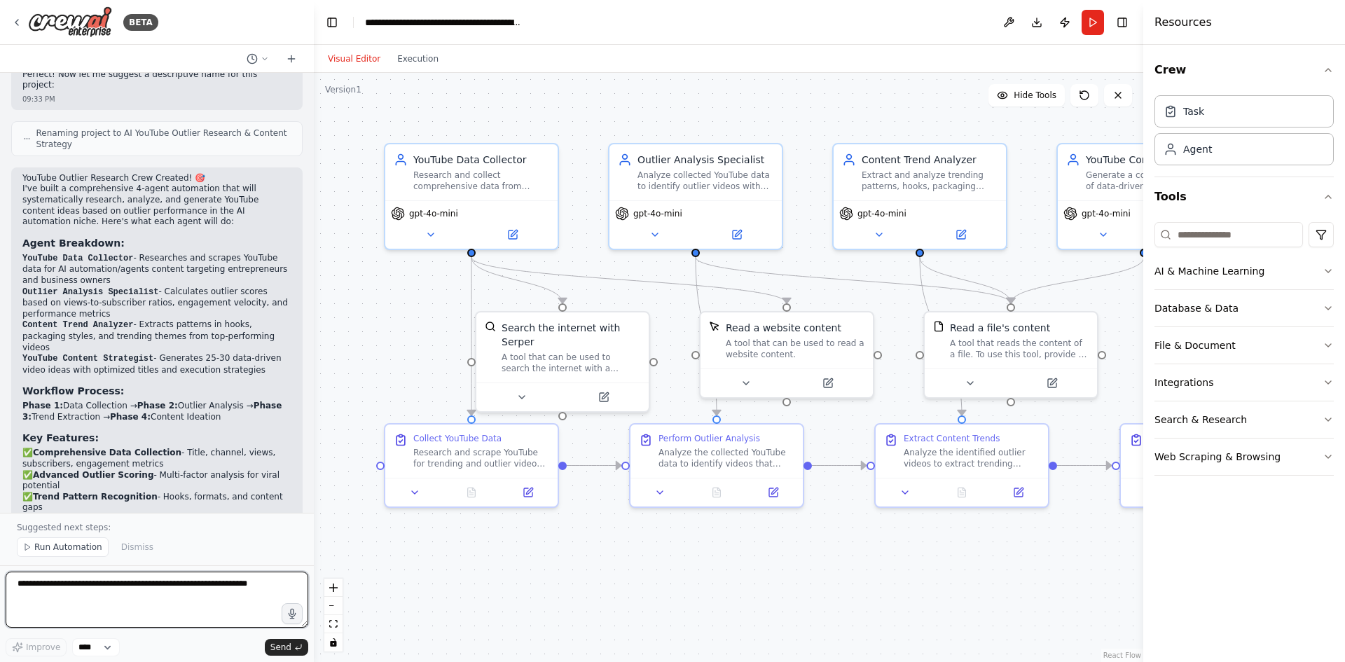
scroll to position [1678, 0]
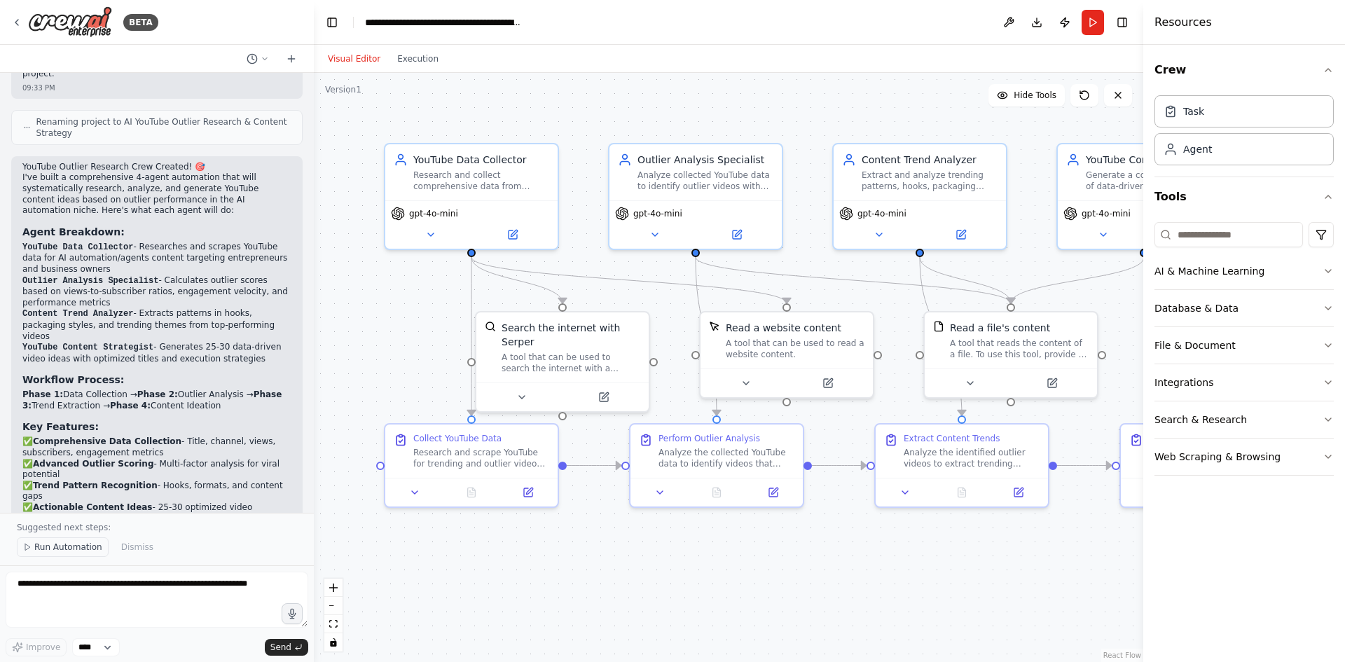
click at [60, 551] on span "Run Automation" at bounding box center [68, 546] width 68 height 11
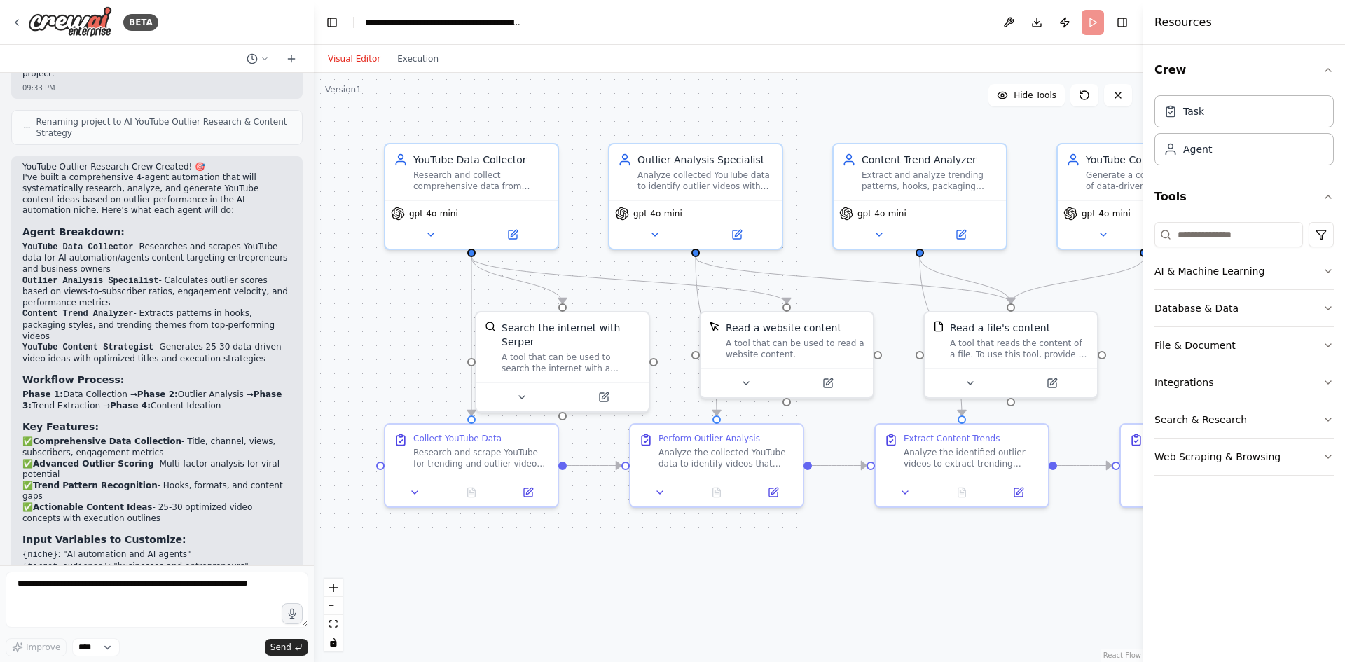
scroll to position [1625, 0]
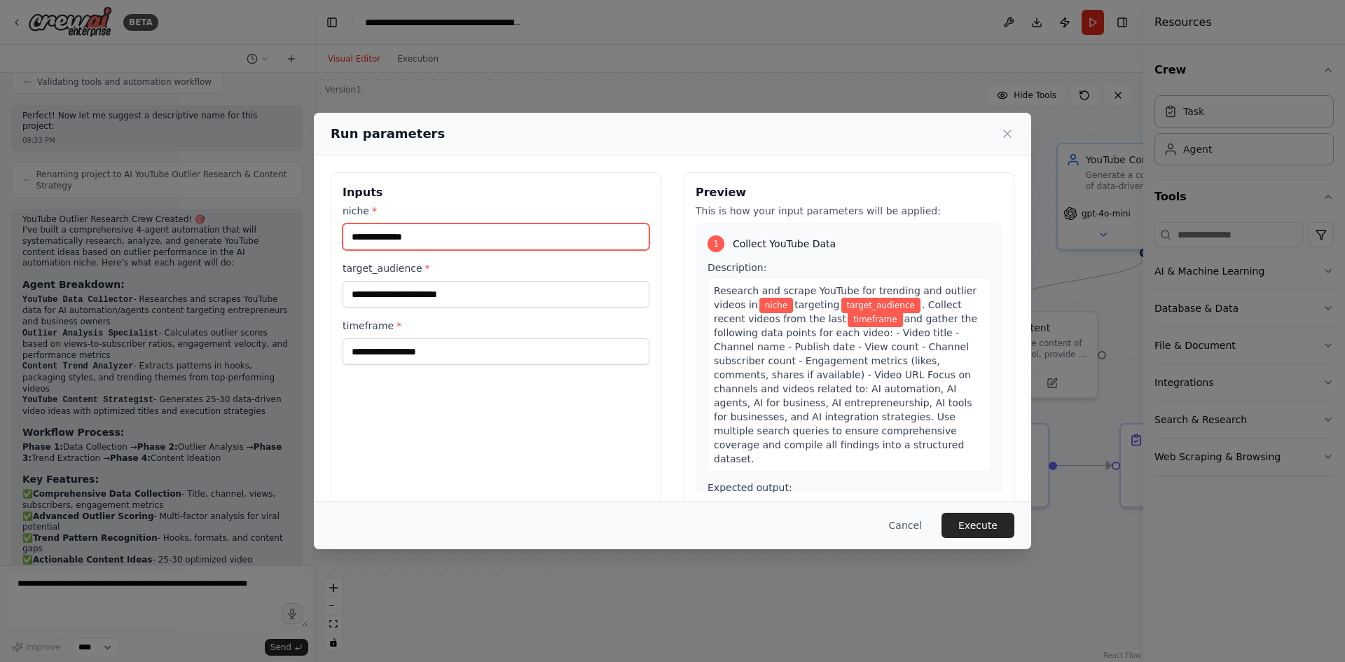
click at [527, 244] on input "niche *" at bounding box center [496, 236] width 307 height 27
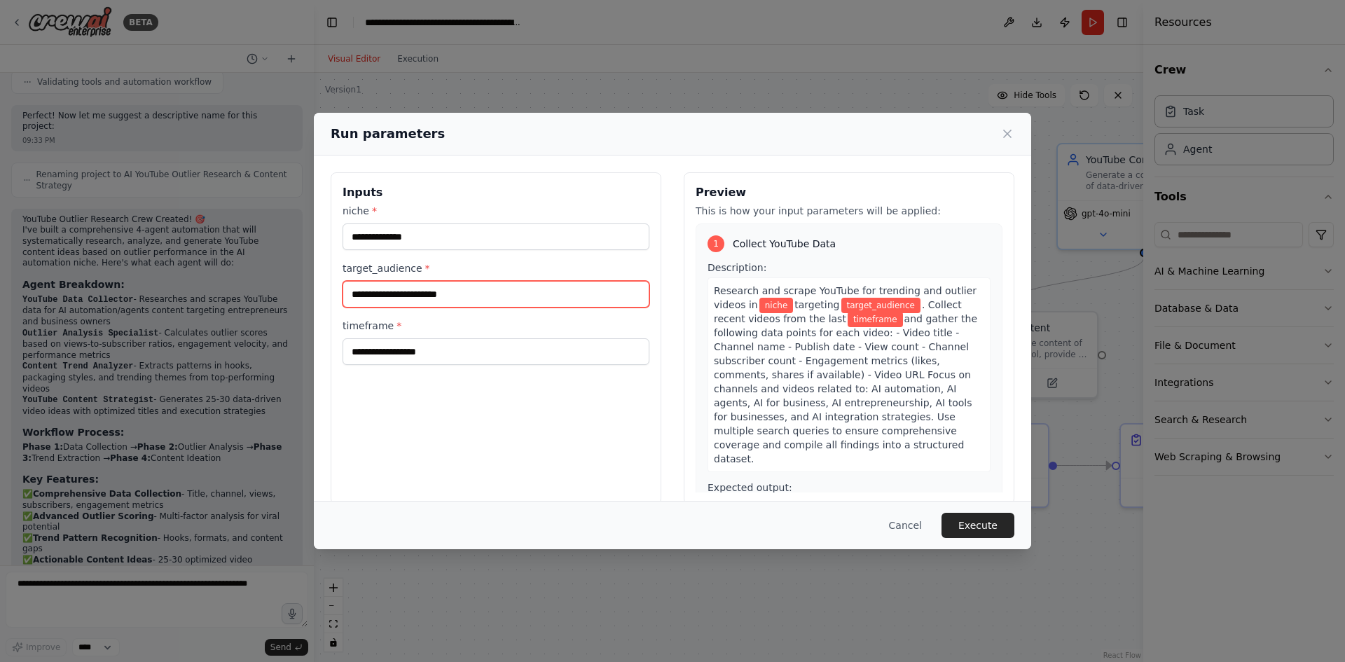
click at [433, 303] on input "target_audience *" at bounding box center [496, 294] width 307 height 27
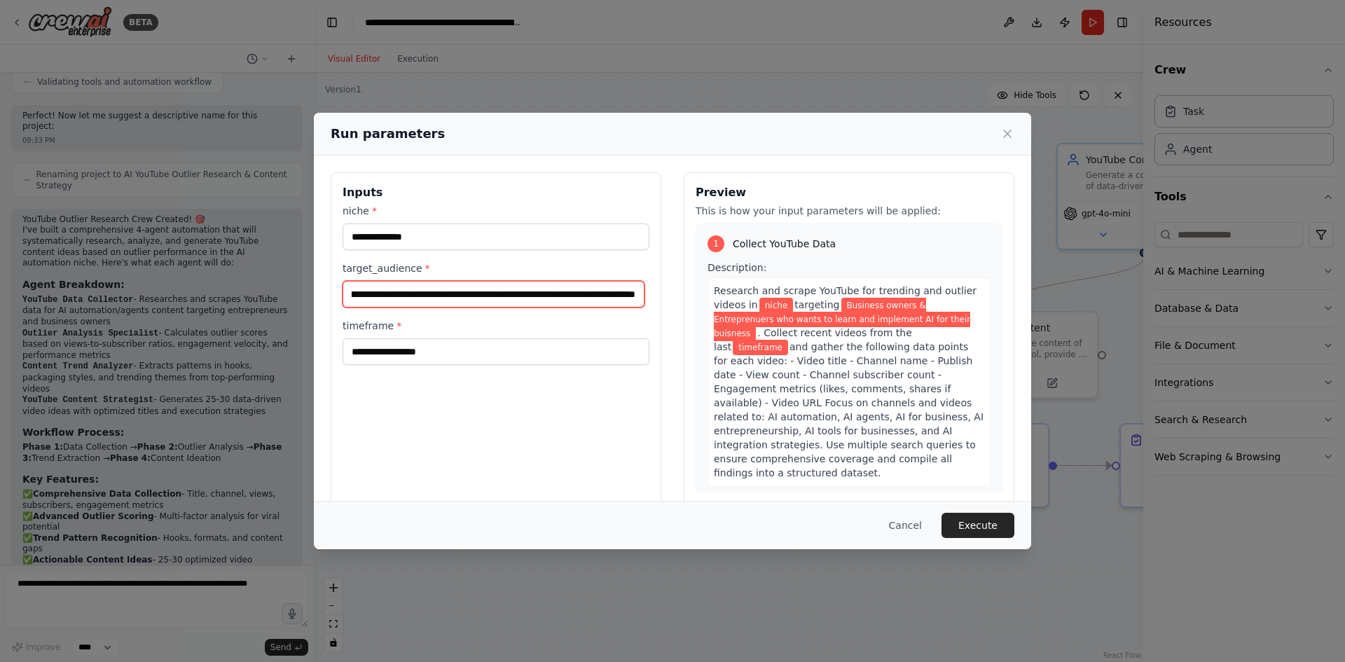
scroll to position [0, 104]
type input "**********"
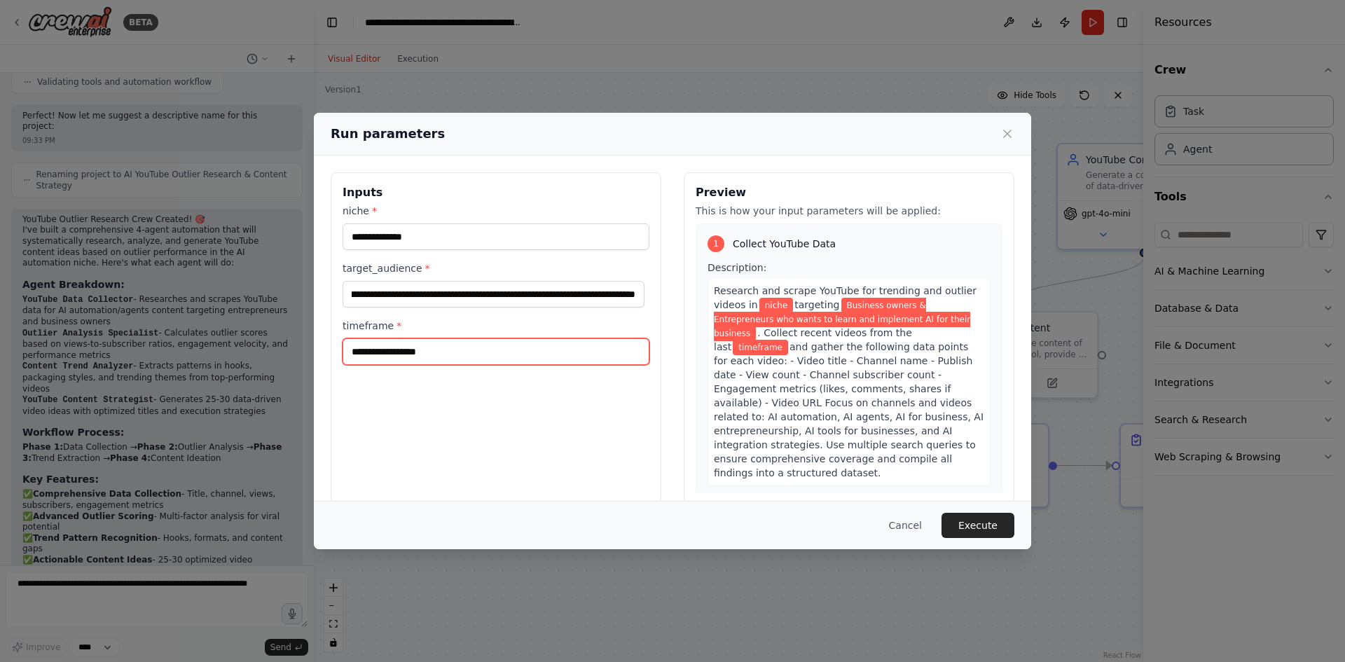
click at [407, 349] on input "timeframe *" at bounding box center [496, 351] width 307 height 27
type input "******"
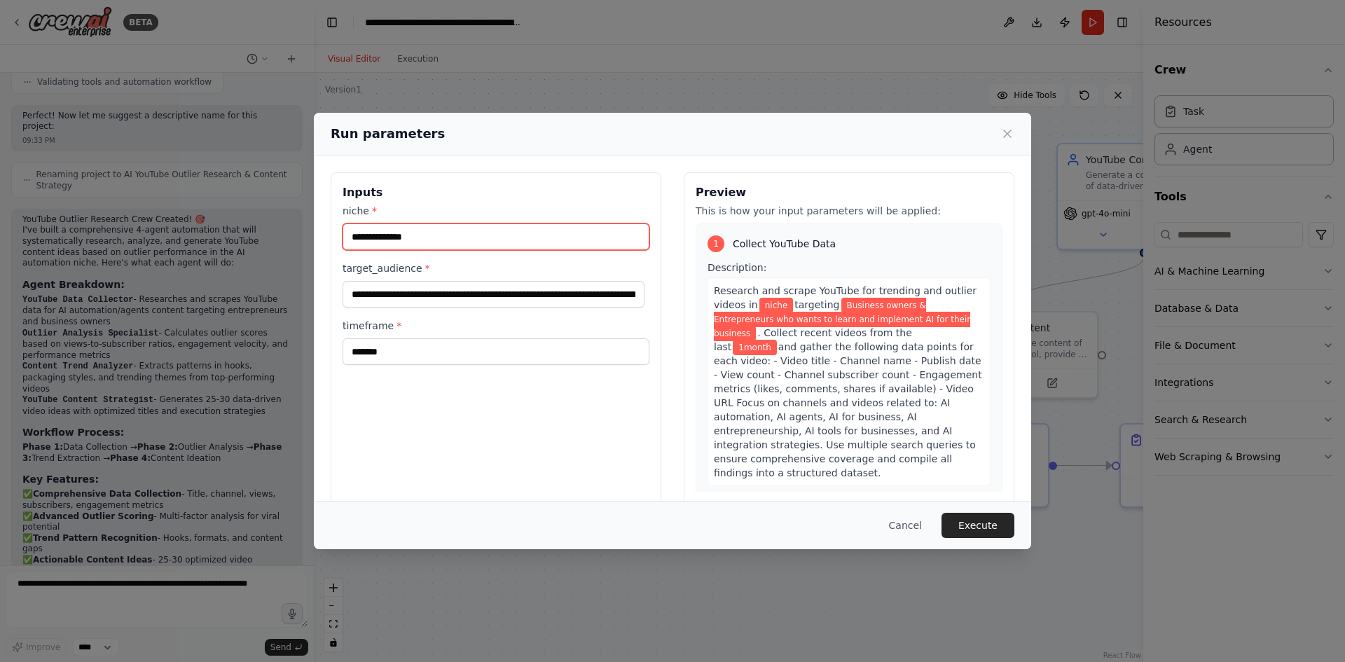
click at [410, 245] on input "niche *" at bounding box center [496, 236] width 307 height 27
type input "**********"
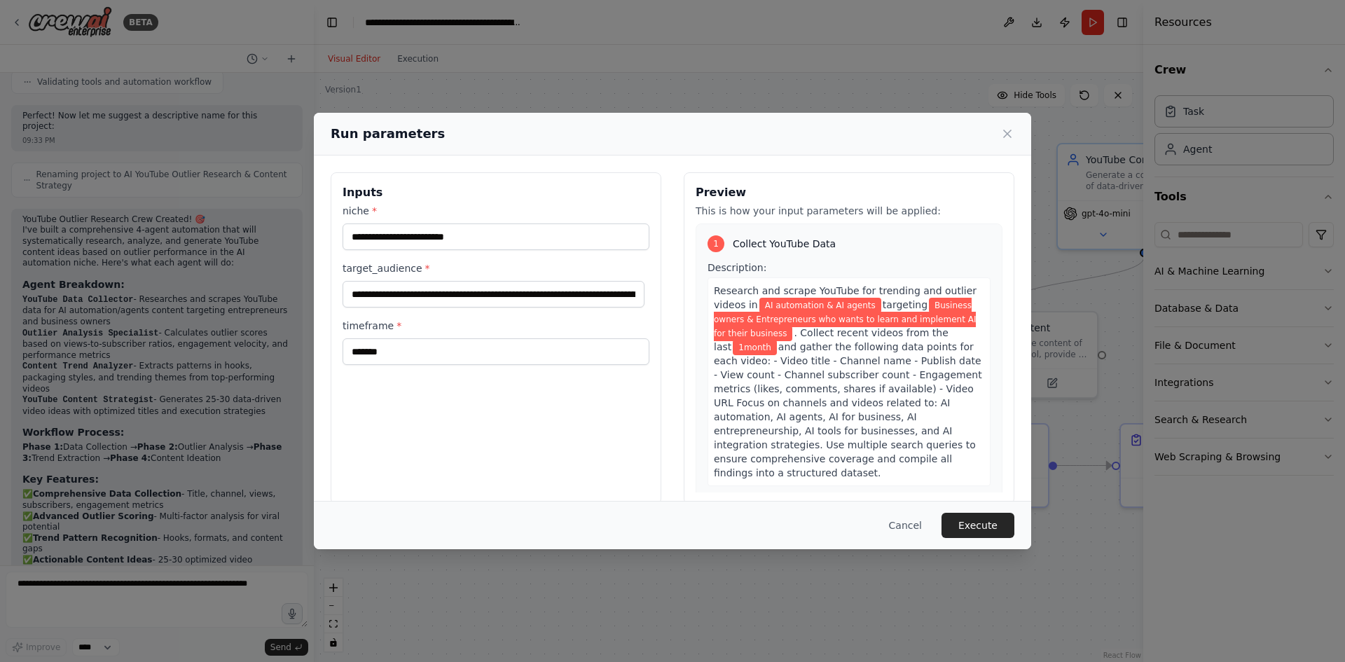
click at [506, 200] on h3 "Inputs" at bounding box center [496, 192] width 307 height 17
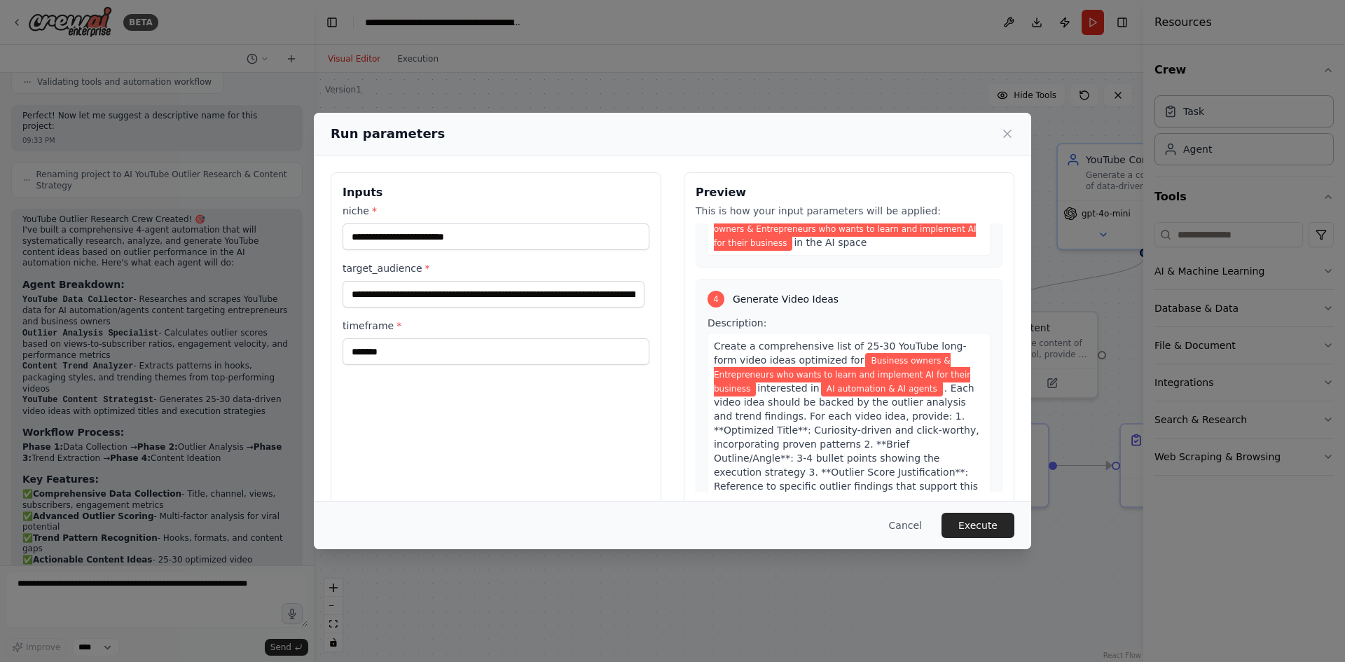
scroll to position [1393, 0]
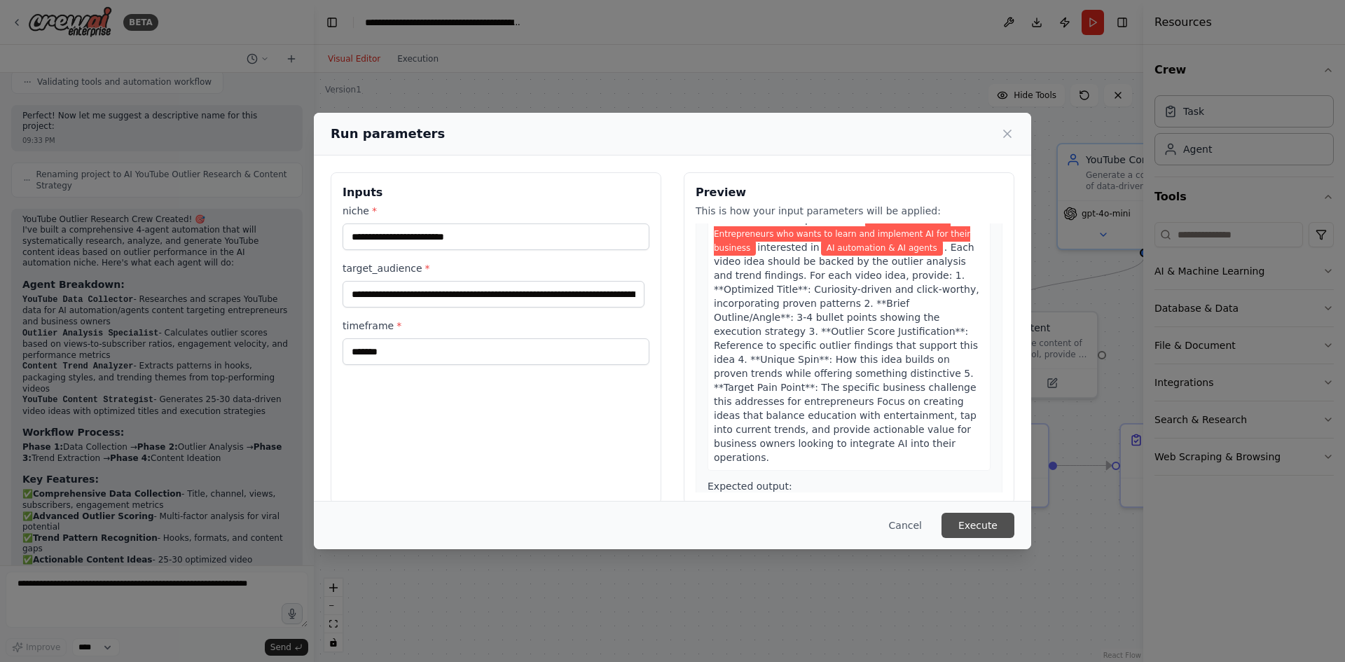
click at [973, 514] on button "Execute" at bounding box center [977, 525] width 73 height 25
